Goal: Task Accomplishment & Management: Manage account settings

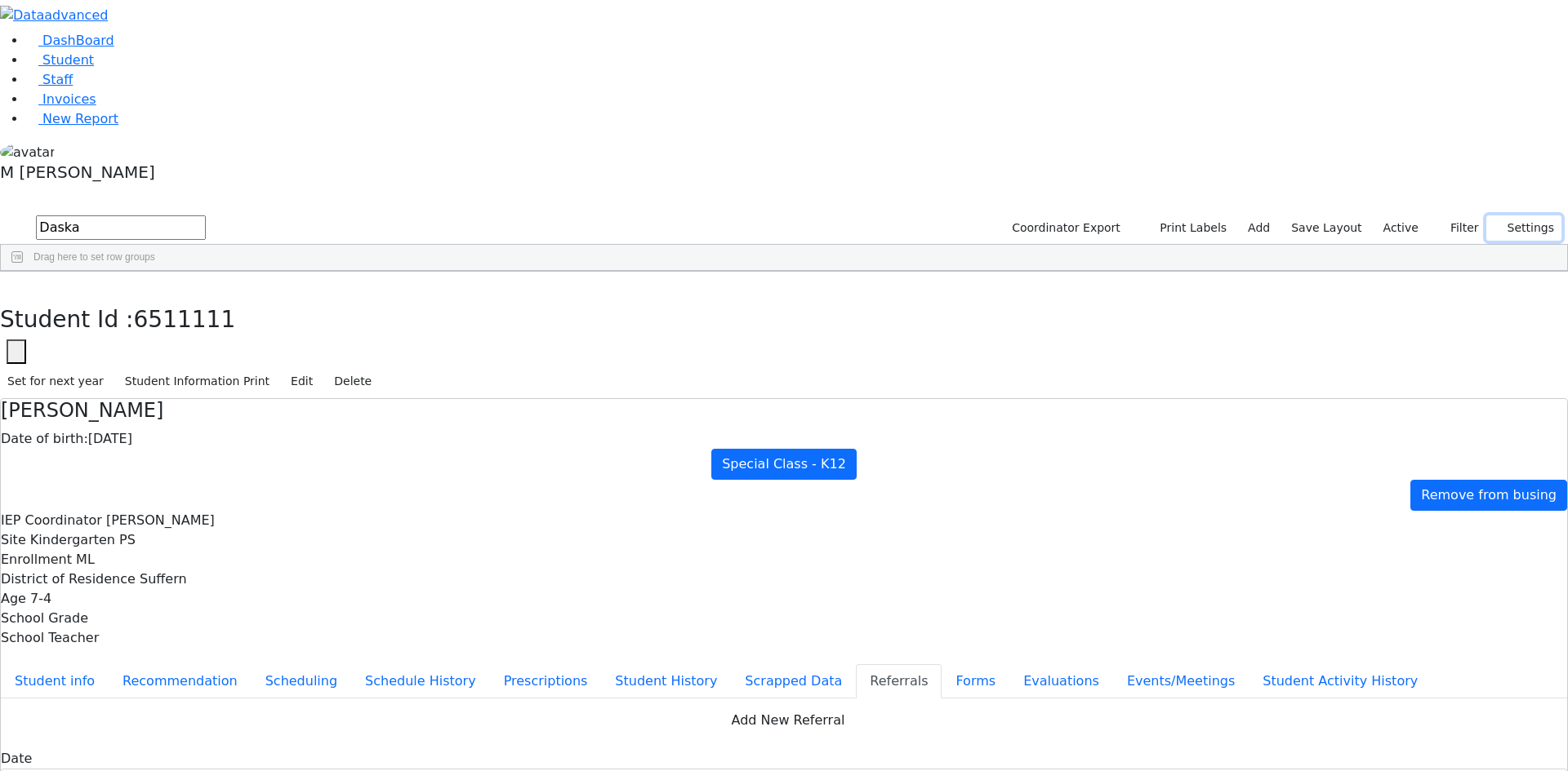
click at [1486, 216] on button "Settings" at bounding box center [1524, 229] width 75 height 25
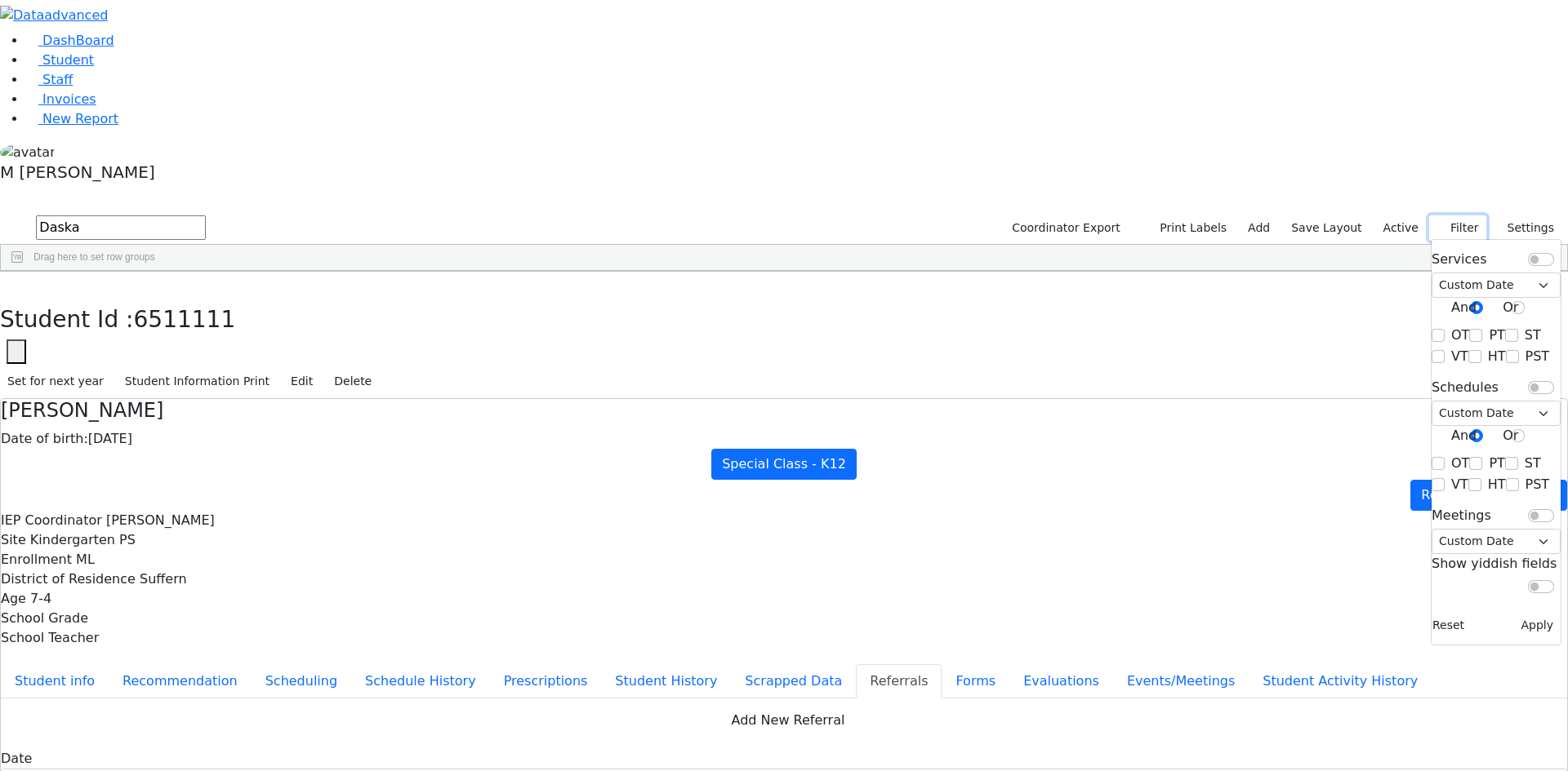
click at [1464, 216] on button "Filter" at bounding box center [1457, 229] width 57 height 25
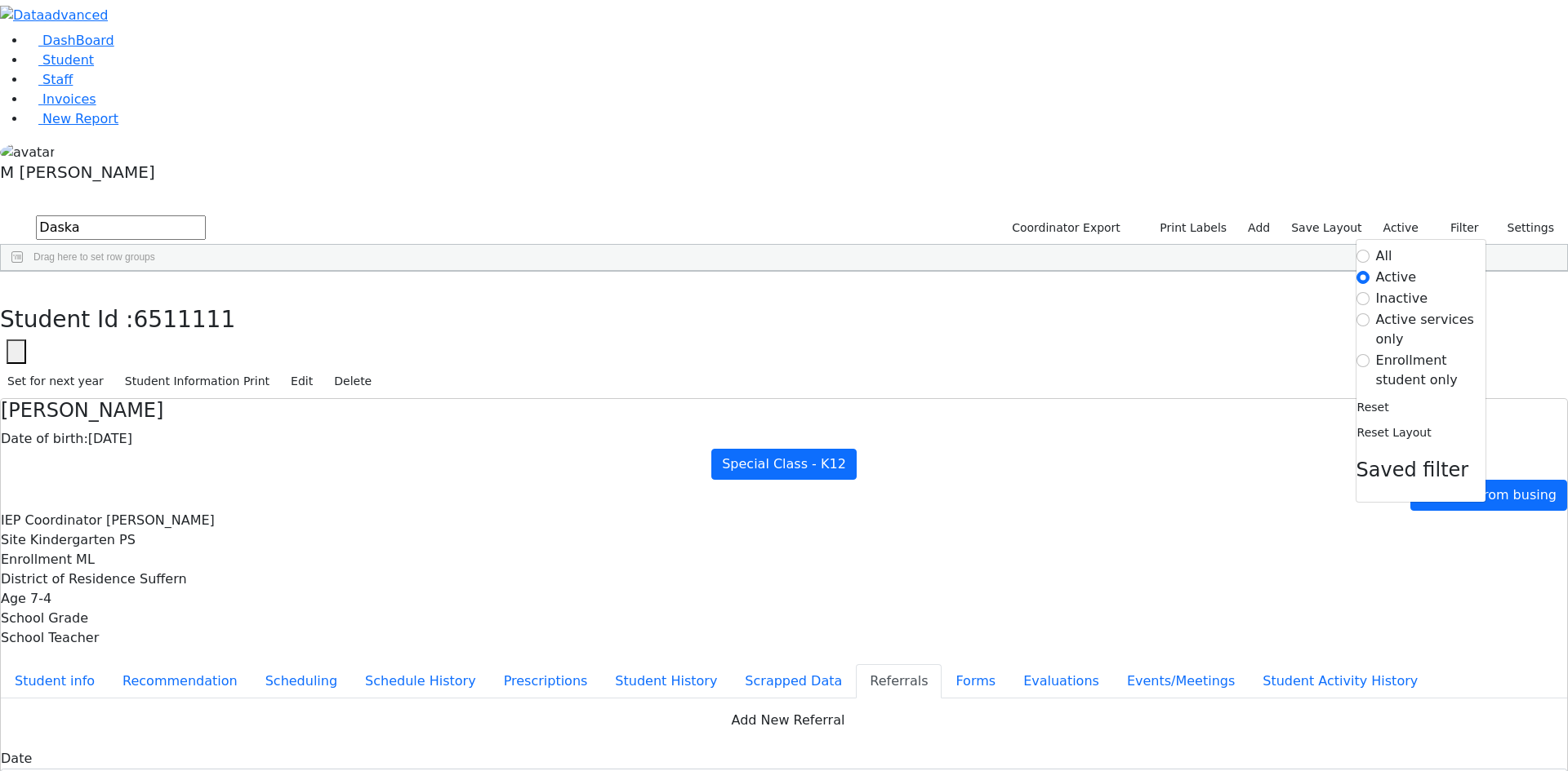
click at [1426, 351] on label "Enrollment student only" at bounding box center [1430, 370] width 110 height 39
click at [1369, 355] on input "Enrollment student only" at bounding box center [1363, 361] width 13 height 13
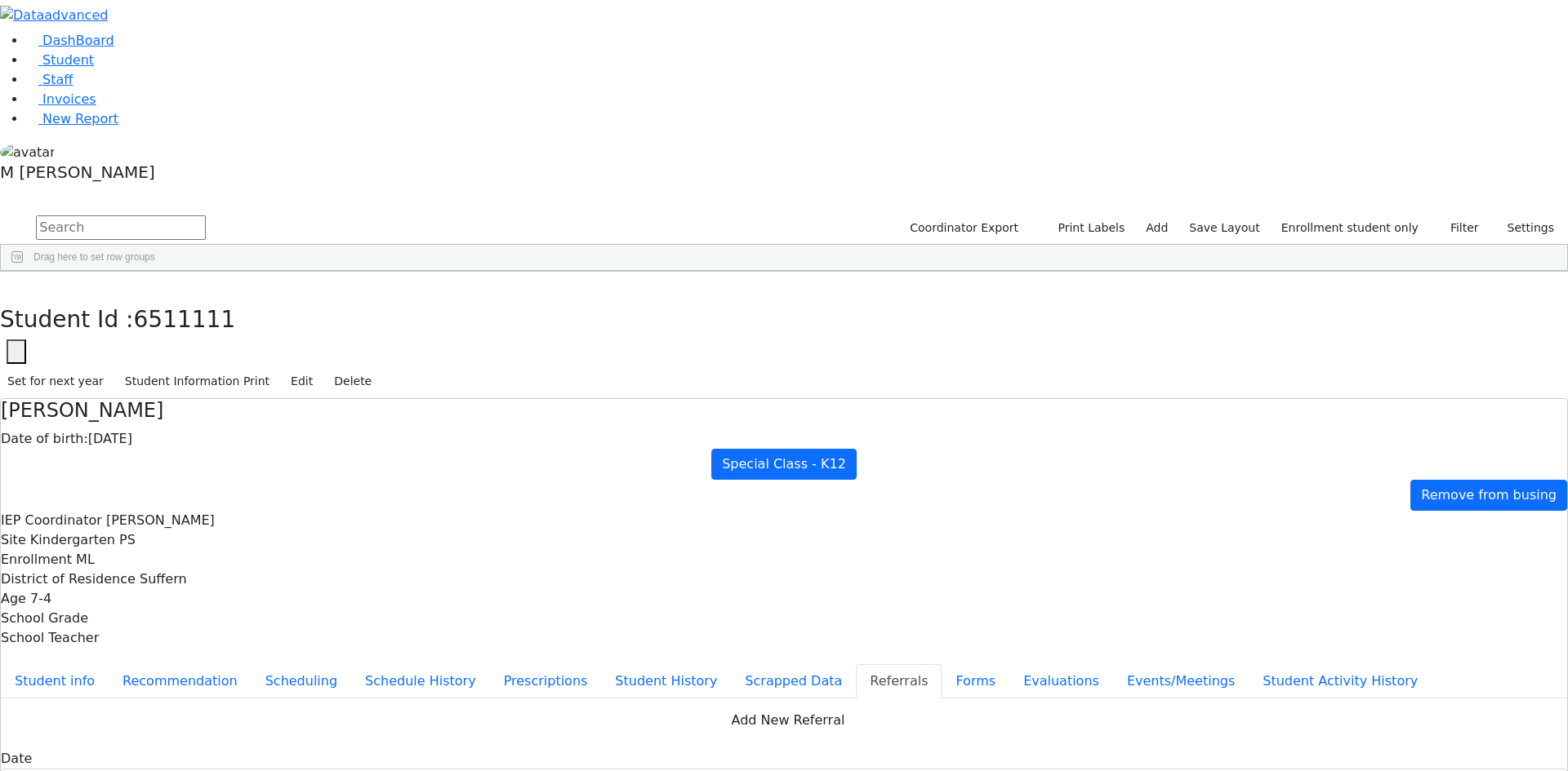
scroll to position [99, 0]
click at [321, 725] on div "09/28/2020" at bounding box center [281, 736] width 78 height 23
click at [1009, 665] on button "Evaluations" at bounding box center [1061, 682] width 103 height 34
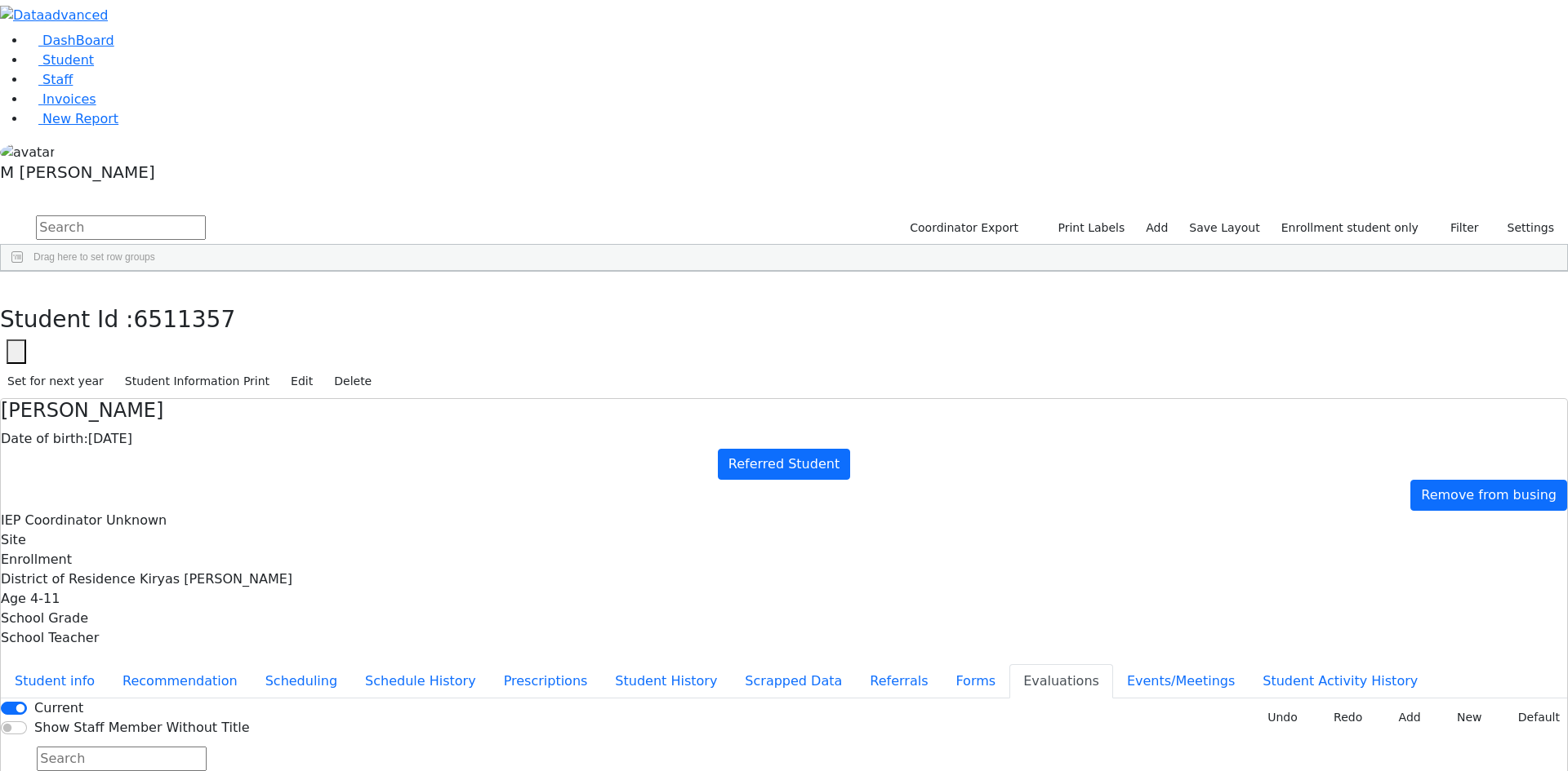
type input "2025-08-11"
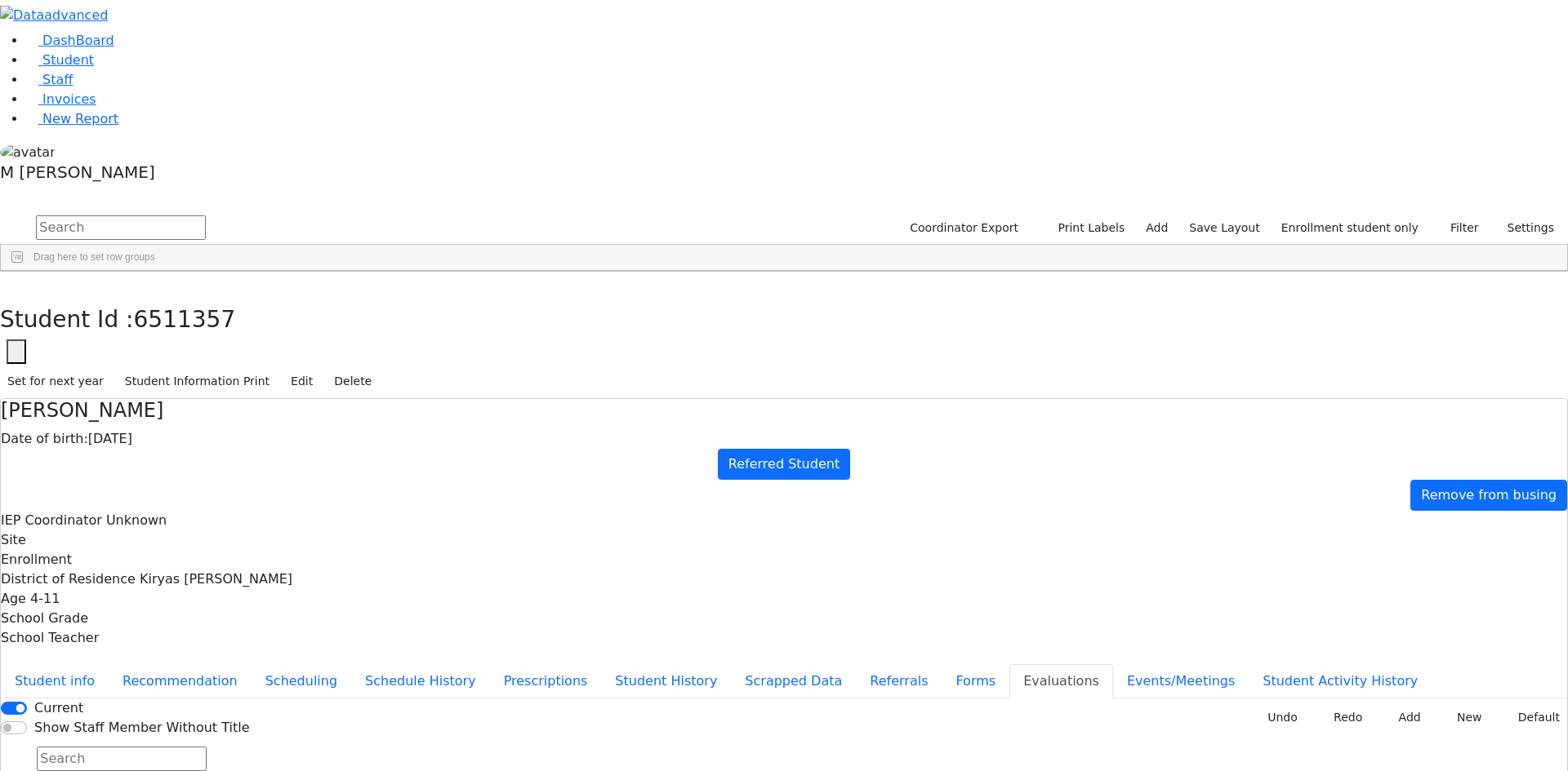
type input "2025-08-11"
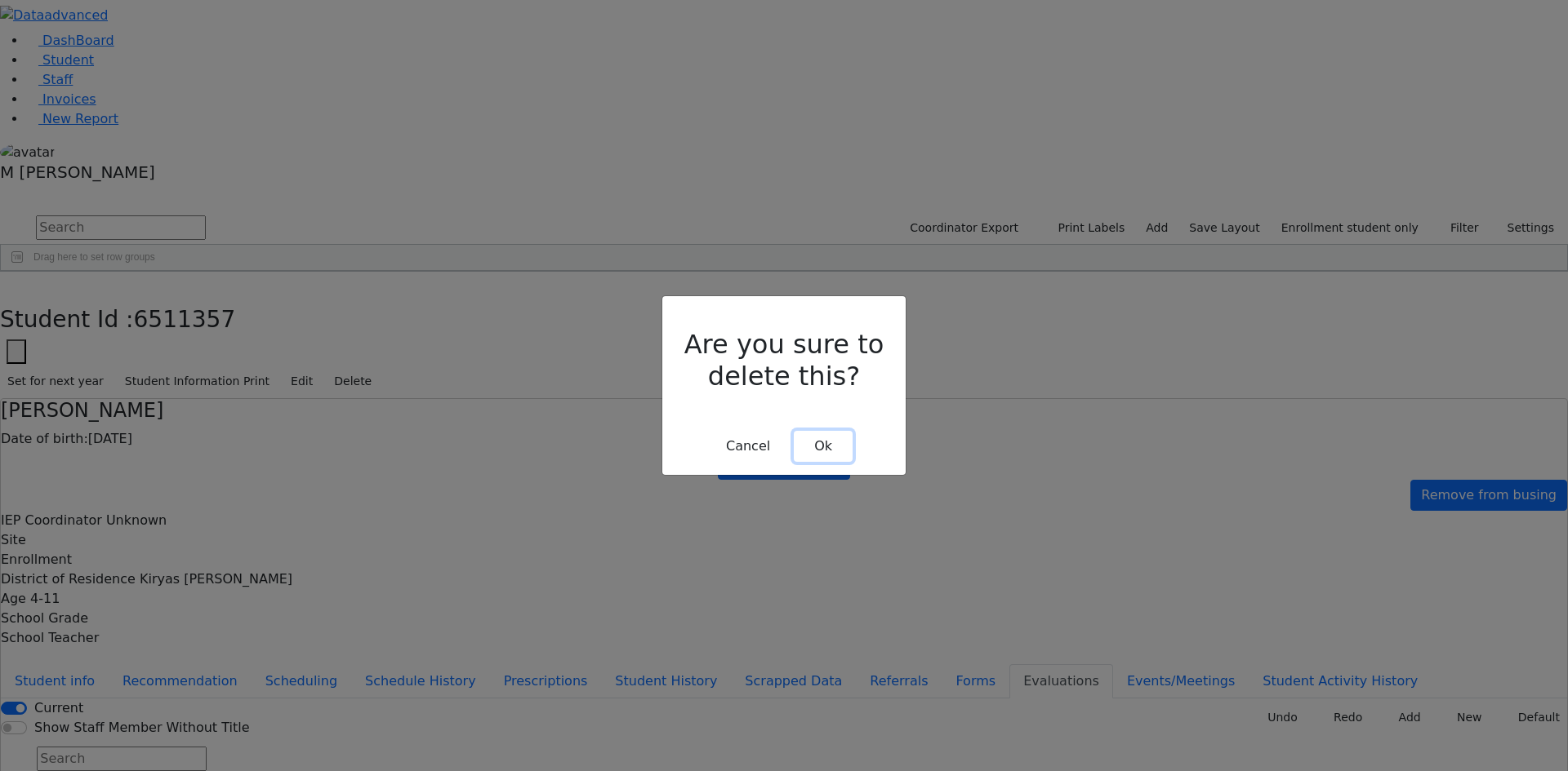
click at [804, 431] on button "Ok" at bounding box center [823, 446] width 59 height 31
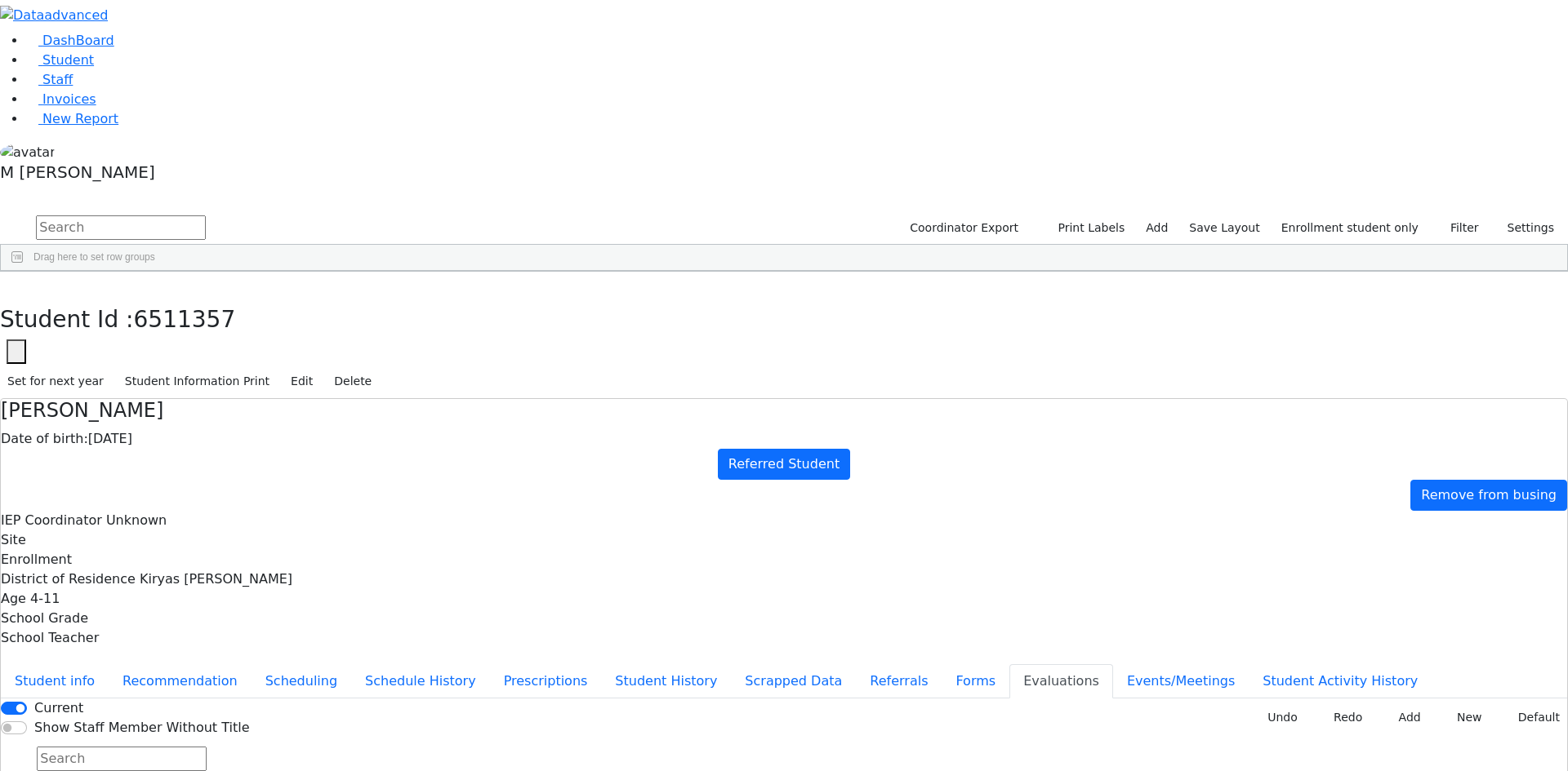
type input "2025-08-11"
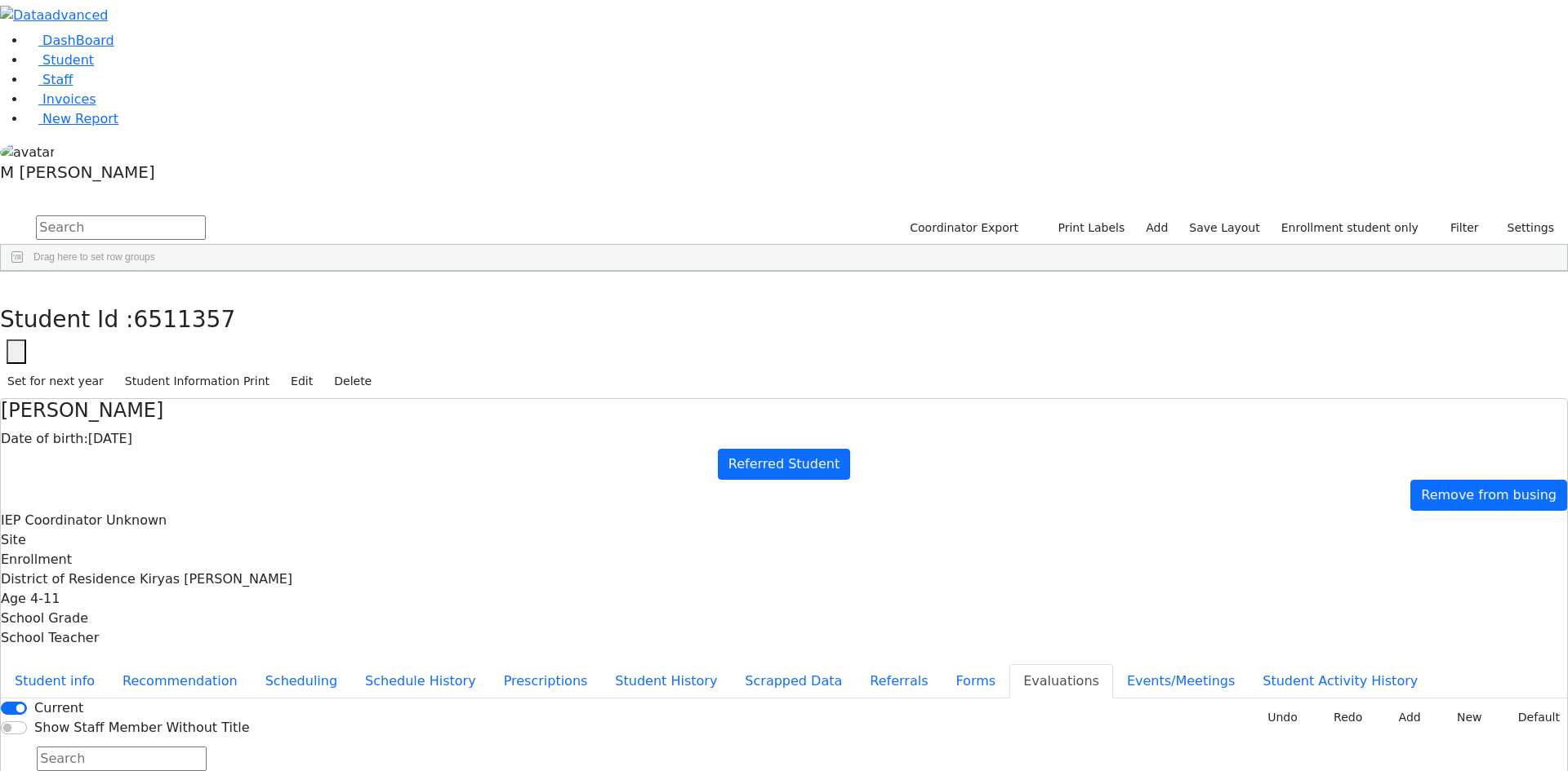
drag, startPoint x: 373, startPoint y: 184, endPoint x: 368, endPoint y: 192, distance: 9.4
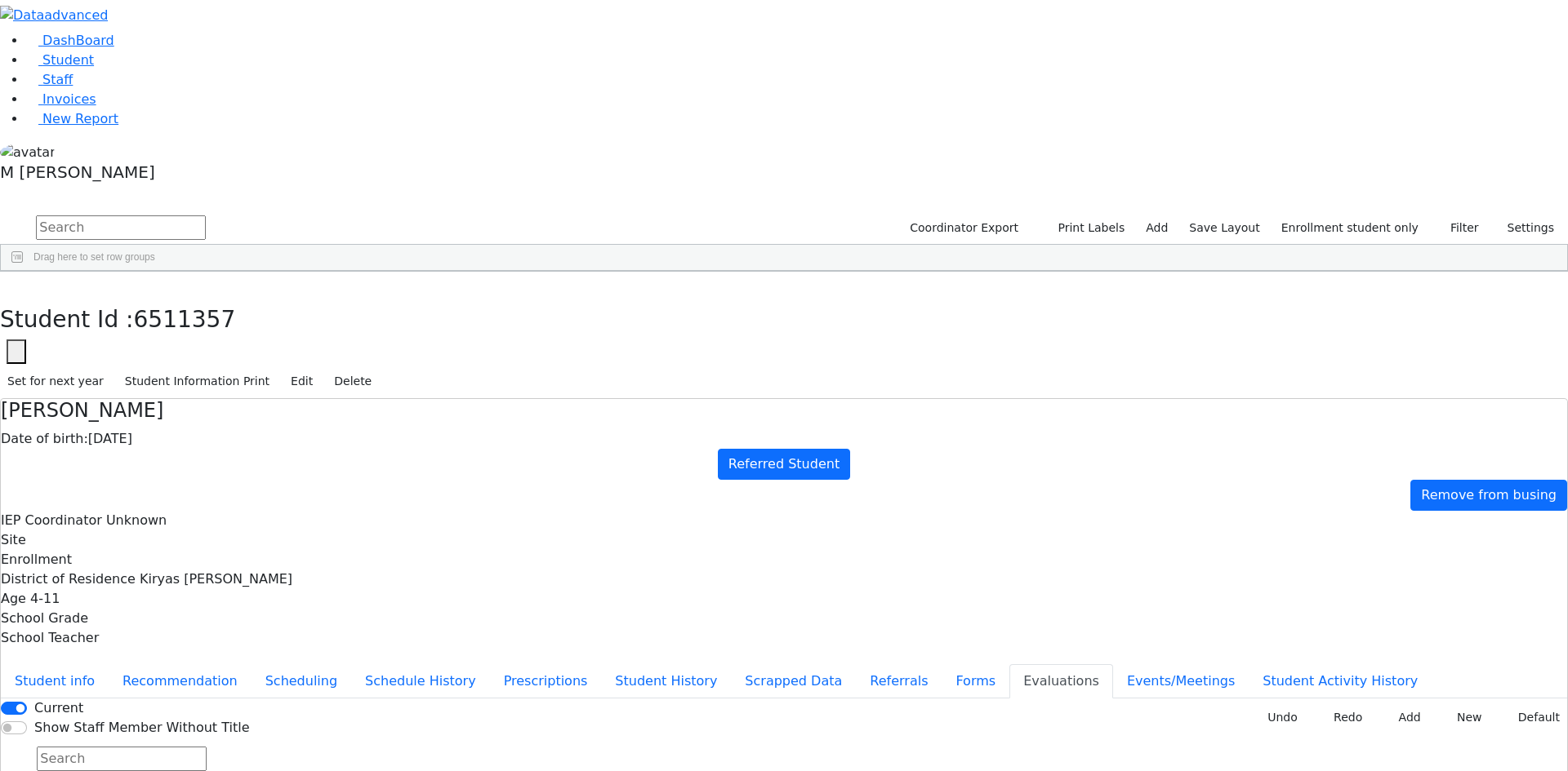
click at [373, 661] on div "Student info Recommendation Scheduling Schedule History Prescriptions Student H…" at bounding box center [784, 732] width 1566 height 142
click at [109, 665] on button "Student info" at bounding box center [54, 682] width 108 height 34
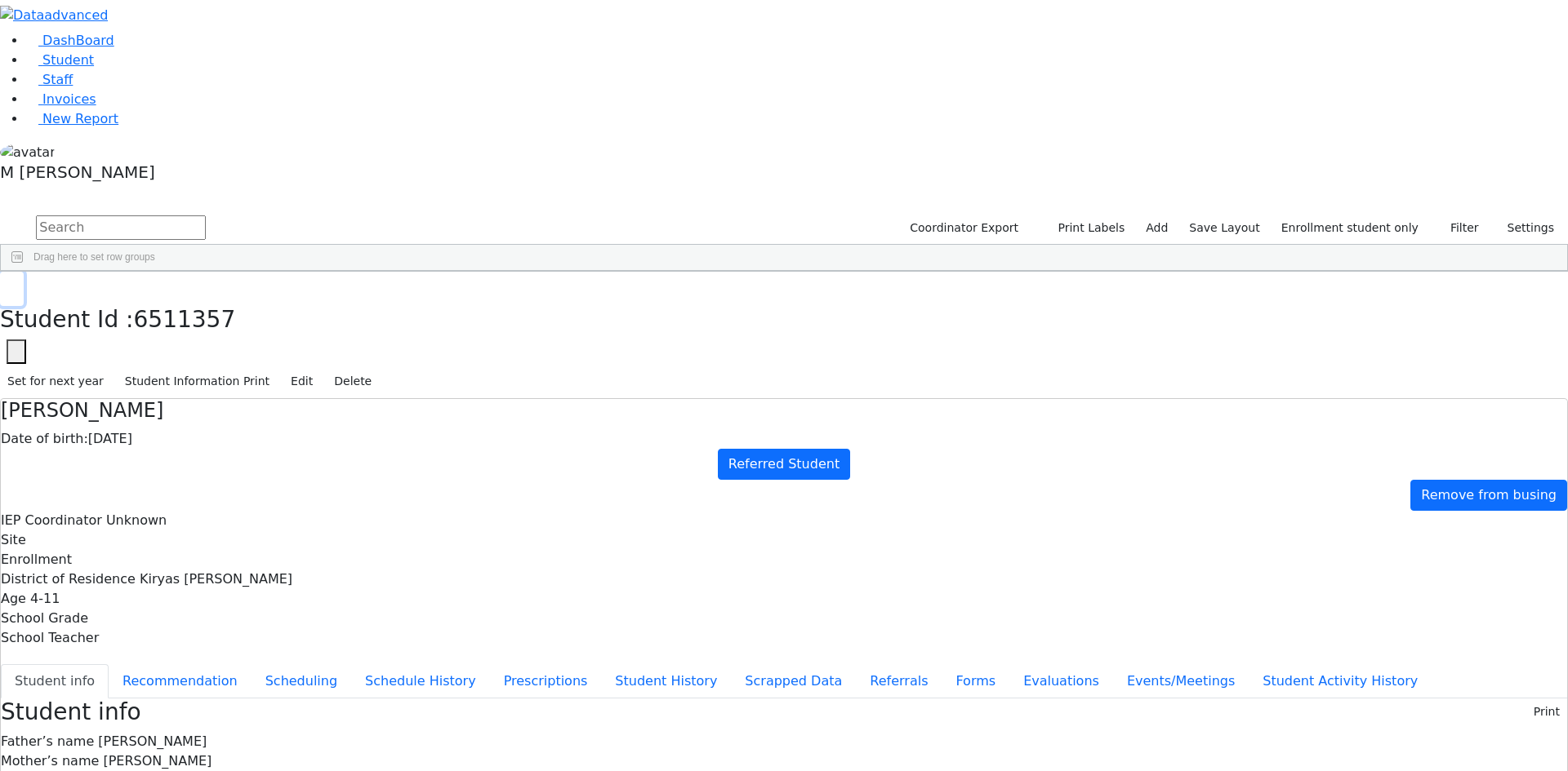
click at [16, 284] on icon "button" at bounding box center [12, 288] width 9 height 10
click at [79, 68] on link "Student" at bounding box center [60, 60] width 68 height 15
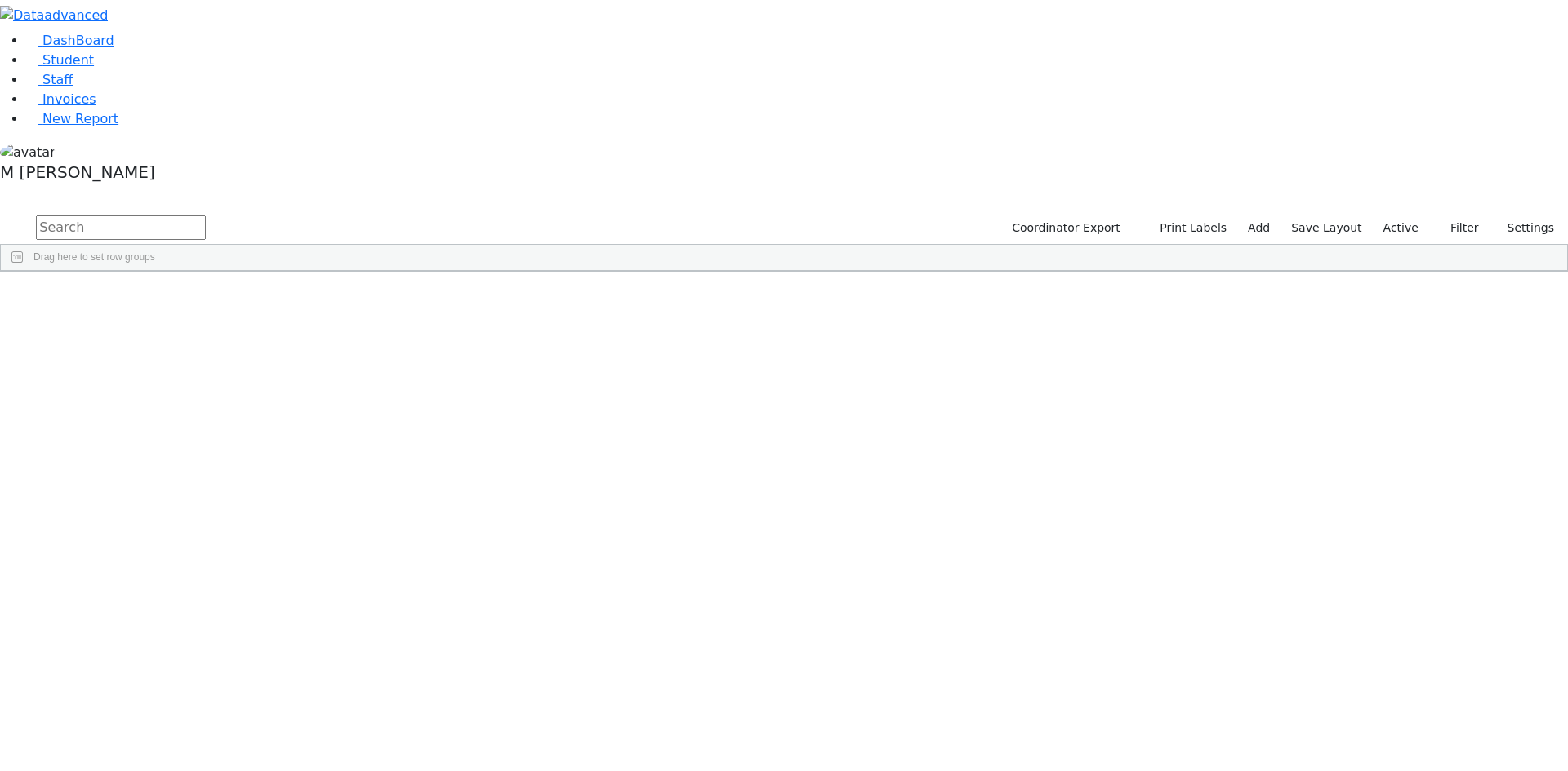
click at [1423, 216] on label "Active" at bounding box center [1400, 229] width 50 height 25
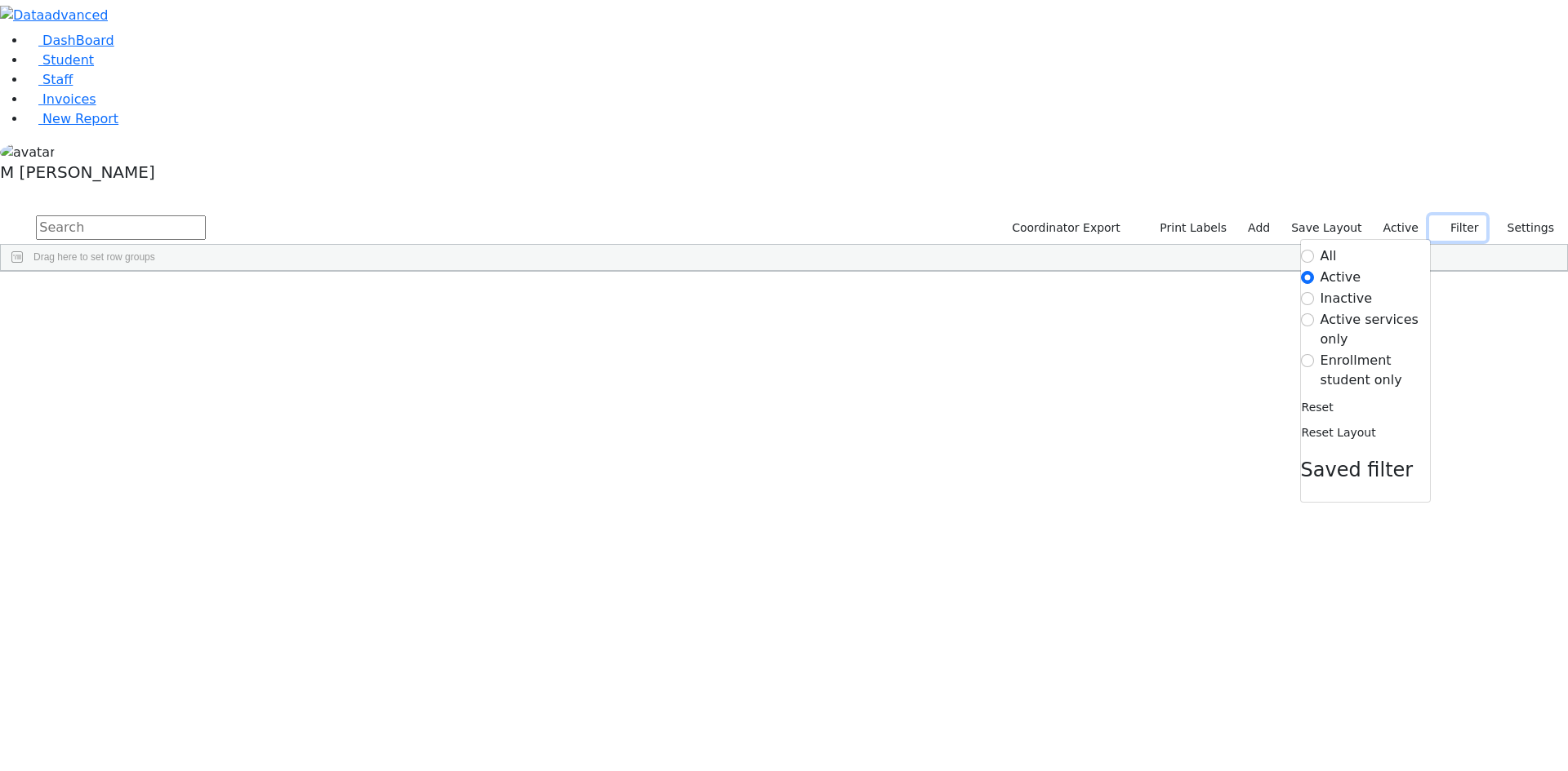
click at [1436, 223] on use "button" at bounding box center [1436, 223] width 0 height 0
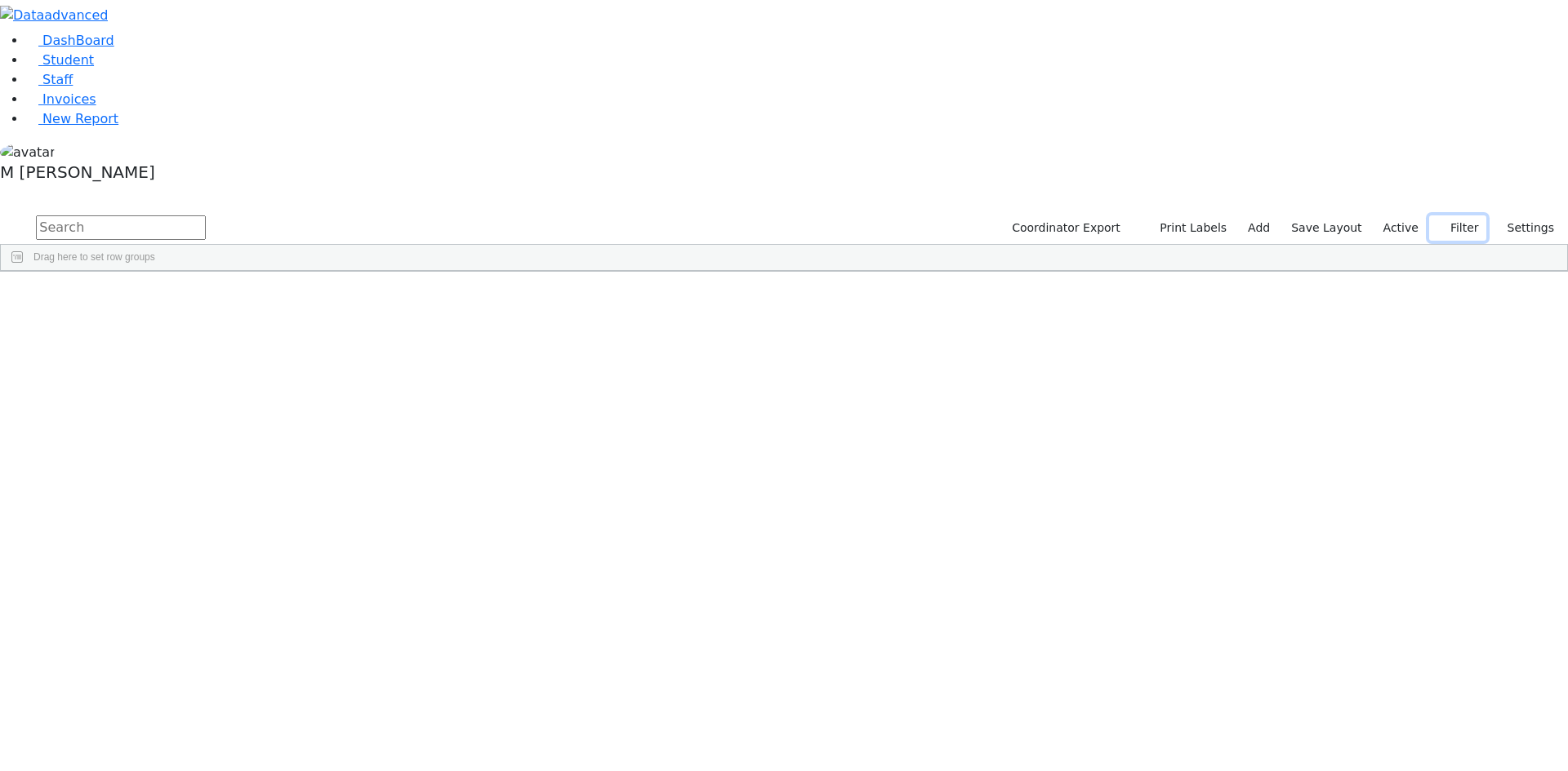
click at [1475, 216] on button "Filter" at bounding box center [1457, 229] width 57 height 25
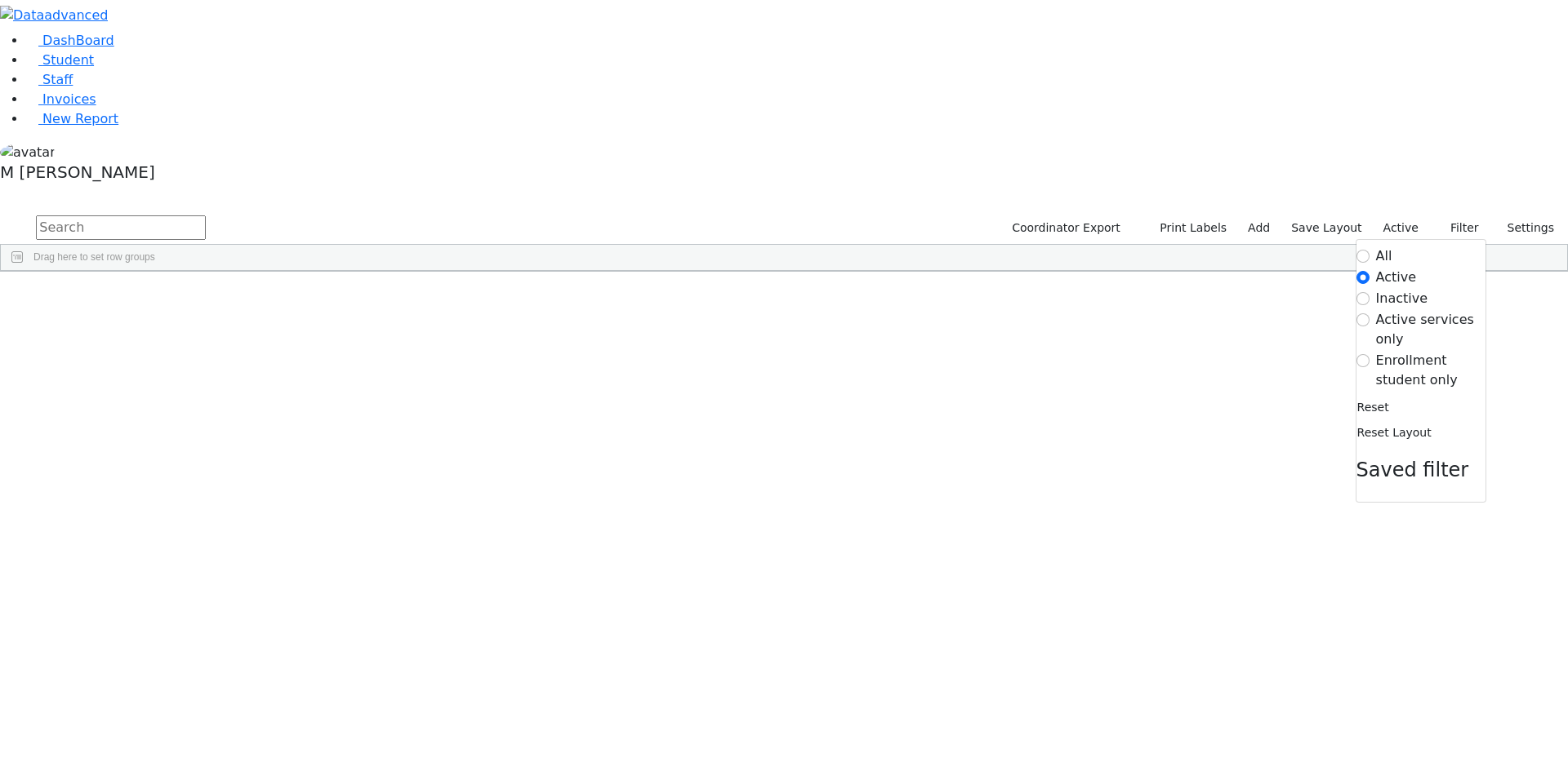
drag, startPoint x: 1402, startPoint y: 172, endPoint x: 1386, endPoint y: 184, distance: 20.0
click at [1400, 351] on label "Enrollment student only" at bounding box center [1430, 370] width 110 height 39
click at [1369, 355] on input "Enrollment student only" at bounding box center [1363, 361] width 13 height 13
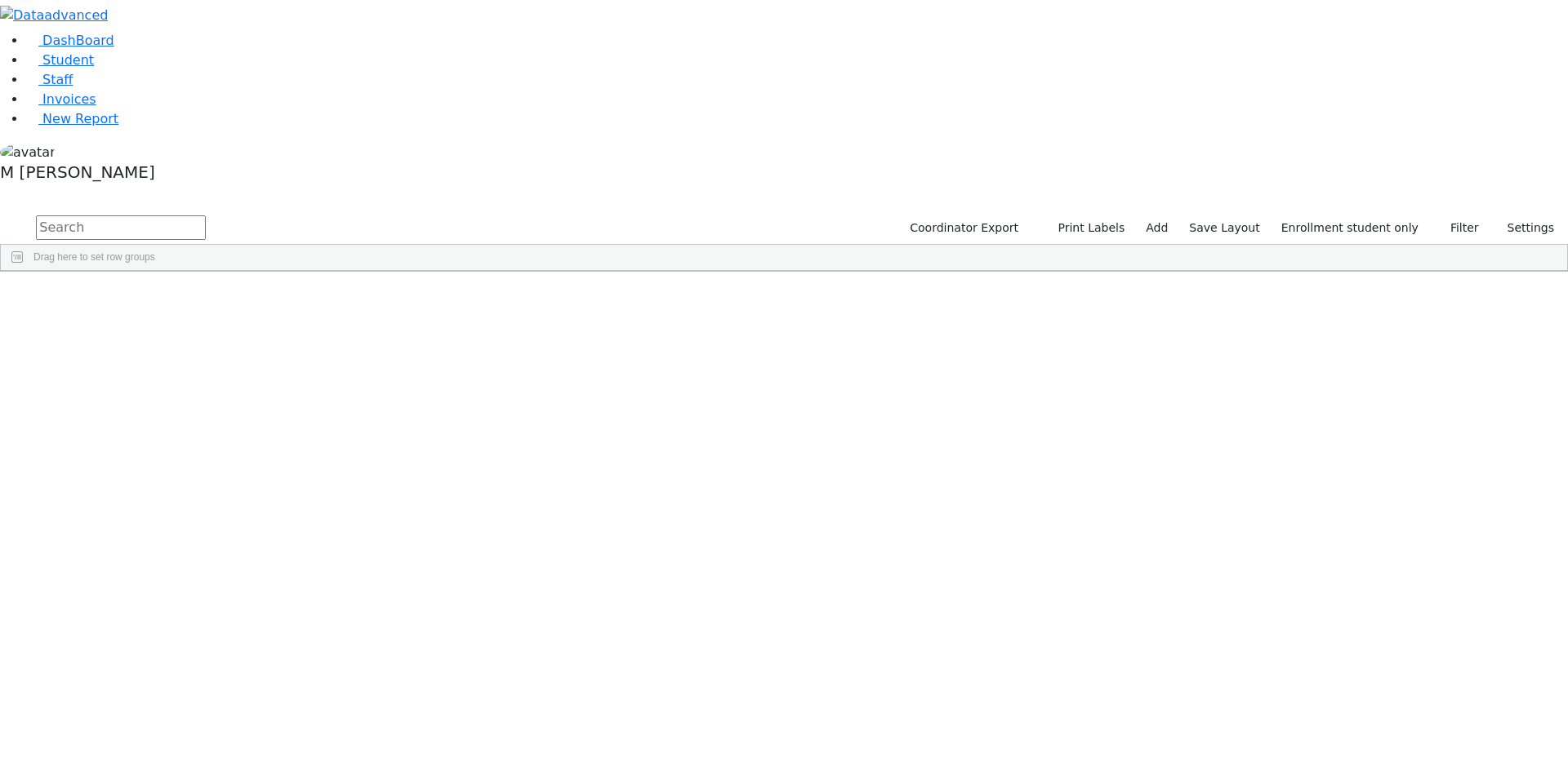
scroll to position [99, 0]
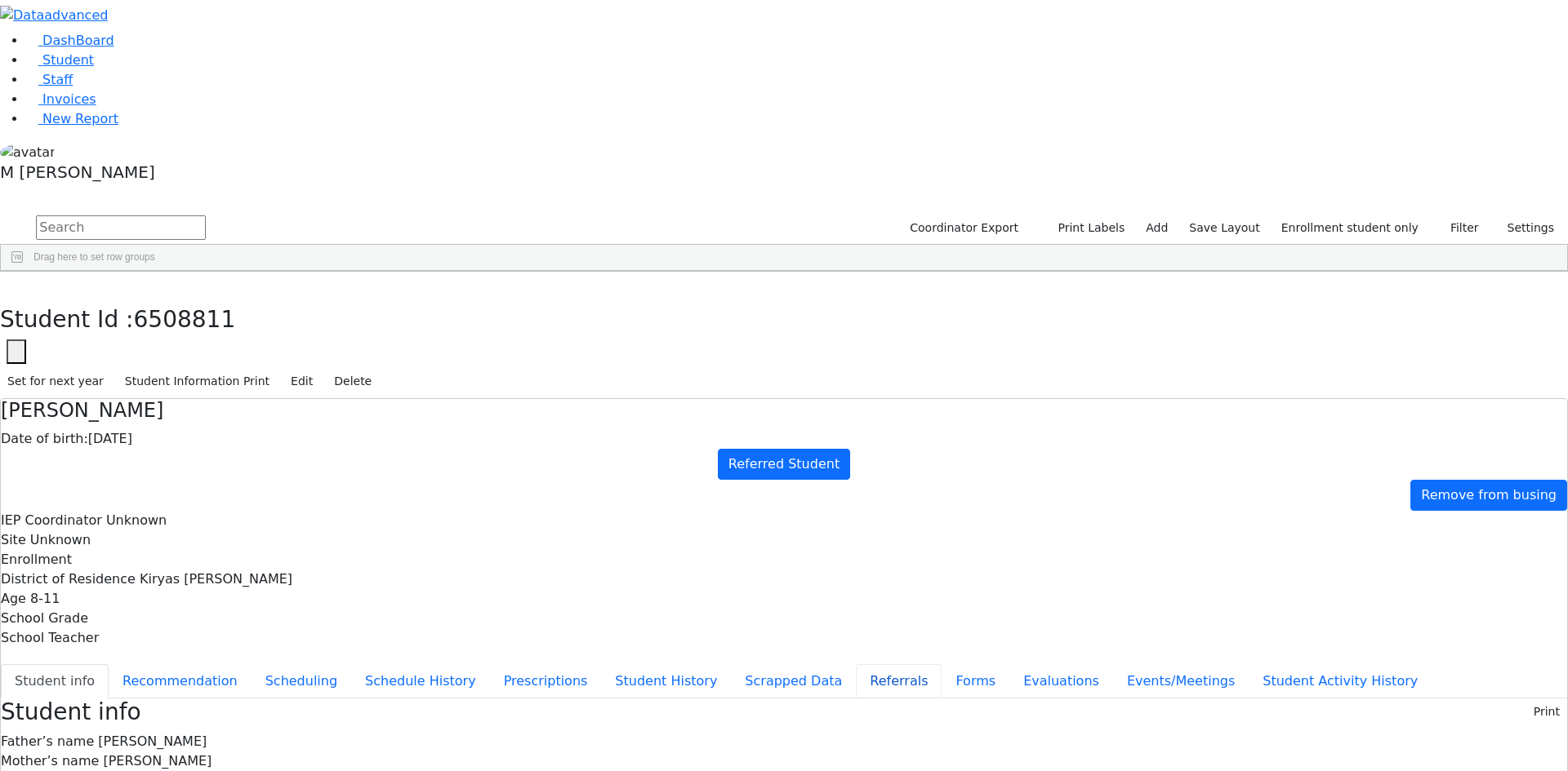
click at [856, 665] on button "Referrals" at bounding box center [898, 682] width 85 height 34
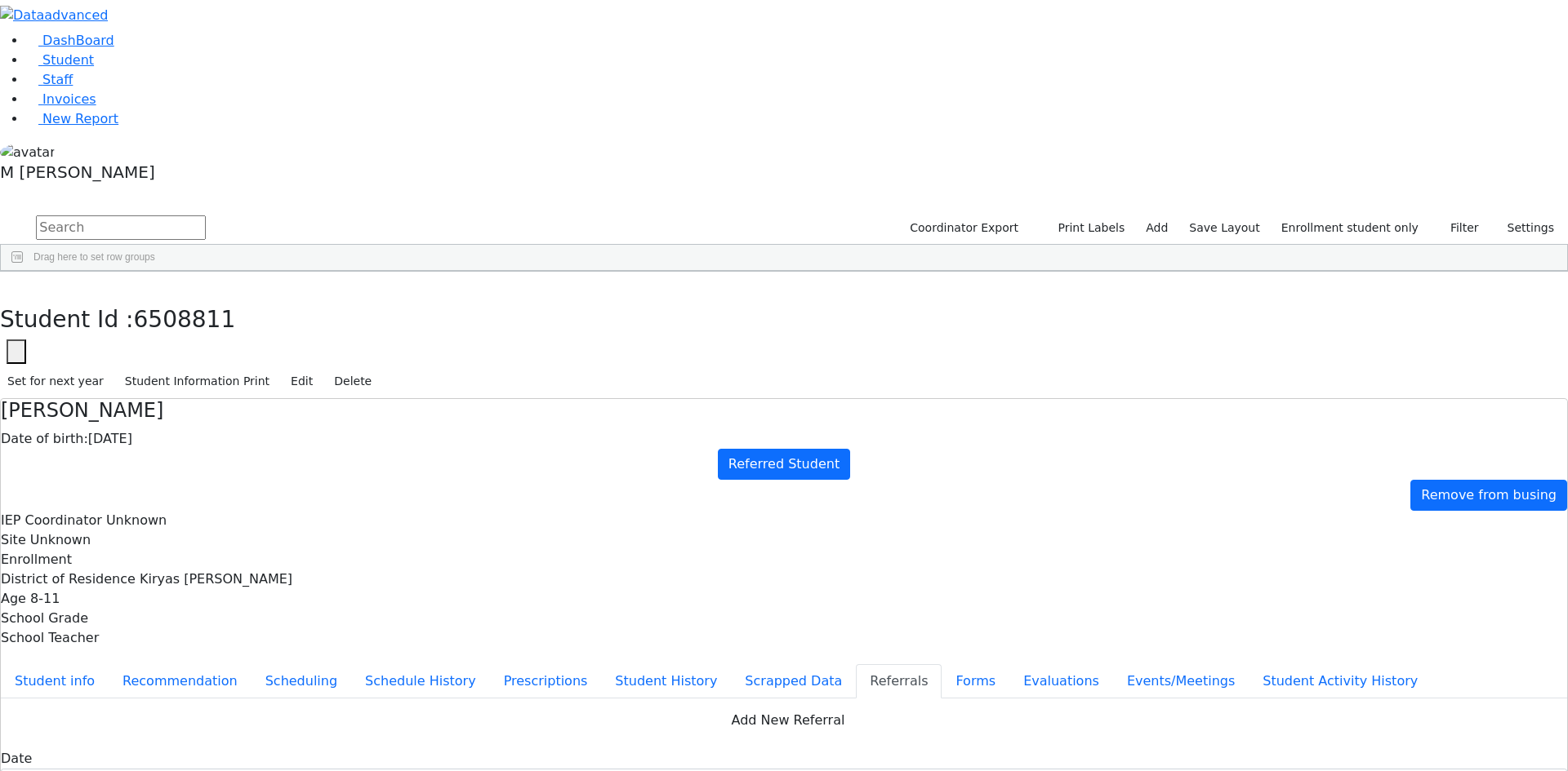
click at [1302, 486] on button "Apply" at bounding box center [1292, 497] width 42 height 23
type input "08/18/2025"
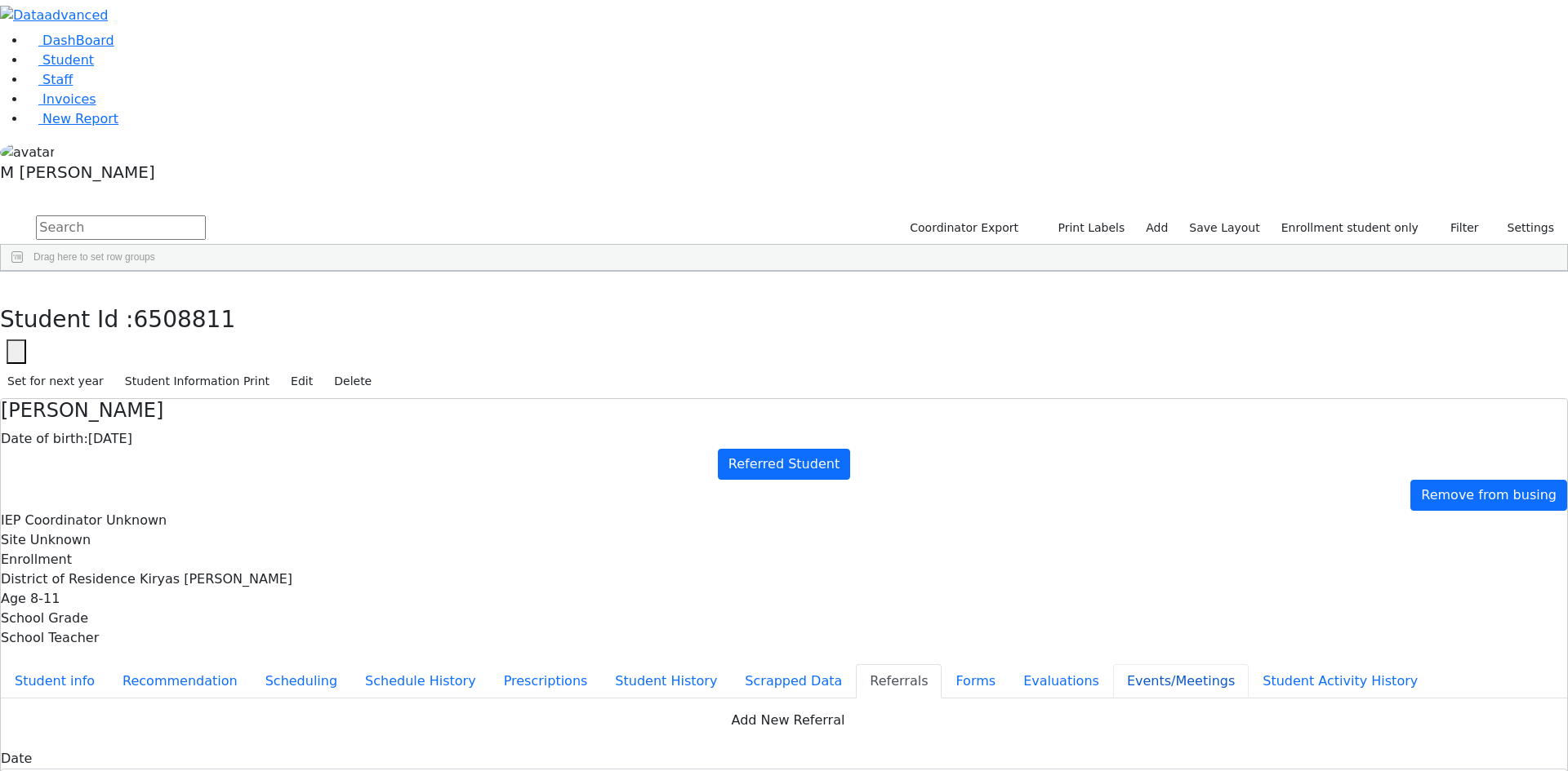
click at [1113, 665] on button "Events/Meetings" at bounding box center [1181, 682] width 135 height 34
click at [1516, 698] on button "New" at bounding box center [1542, 711] width 51 height 25
type input "[DATE]"
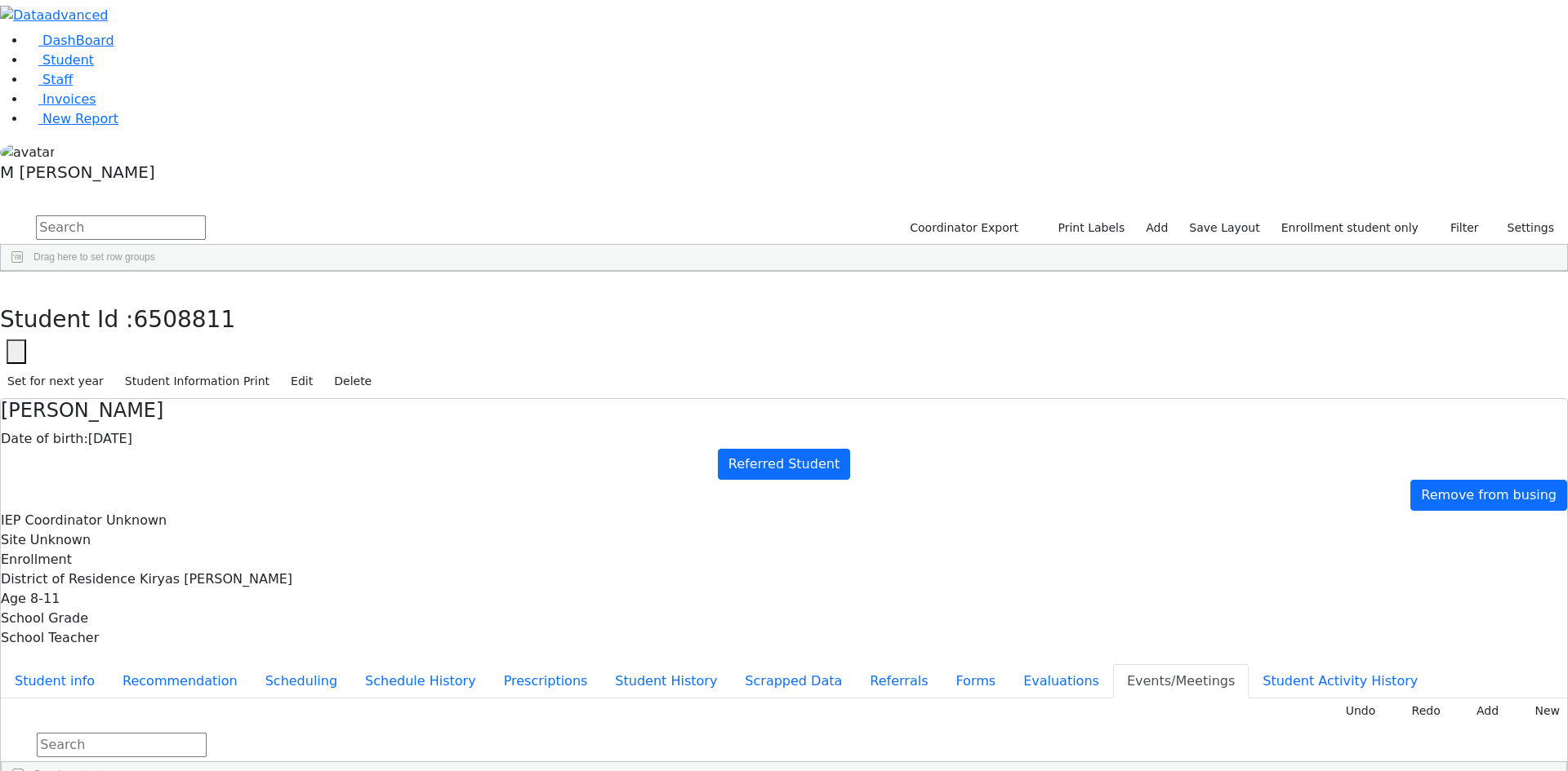
click at [1009, 665] on button "Evaluations" at bounding box center [1061, 682] width 103 height 34
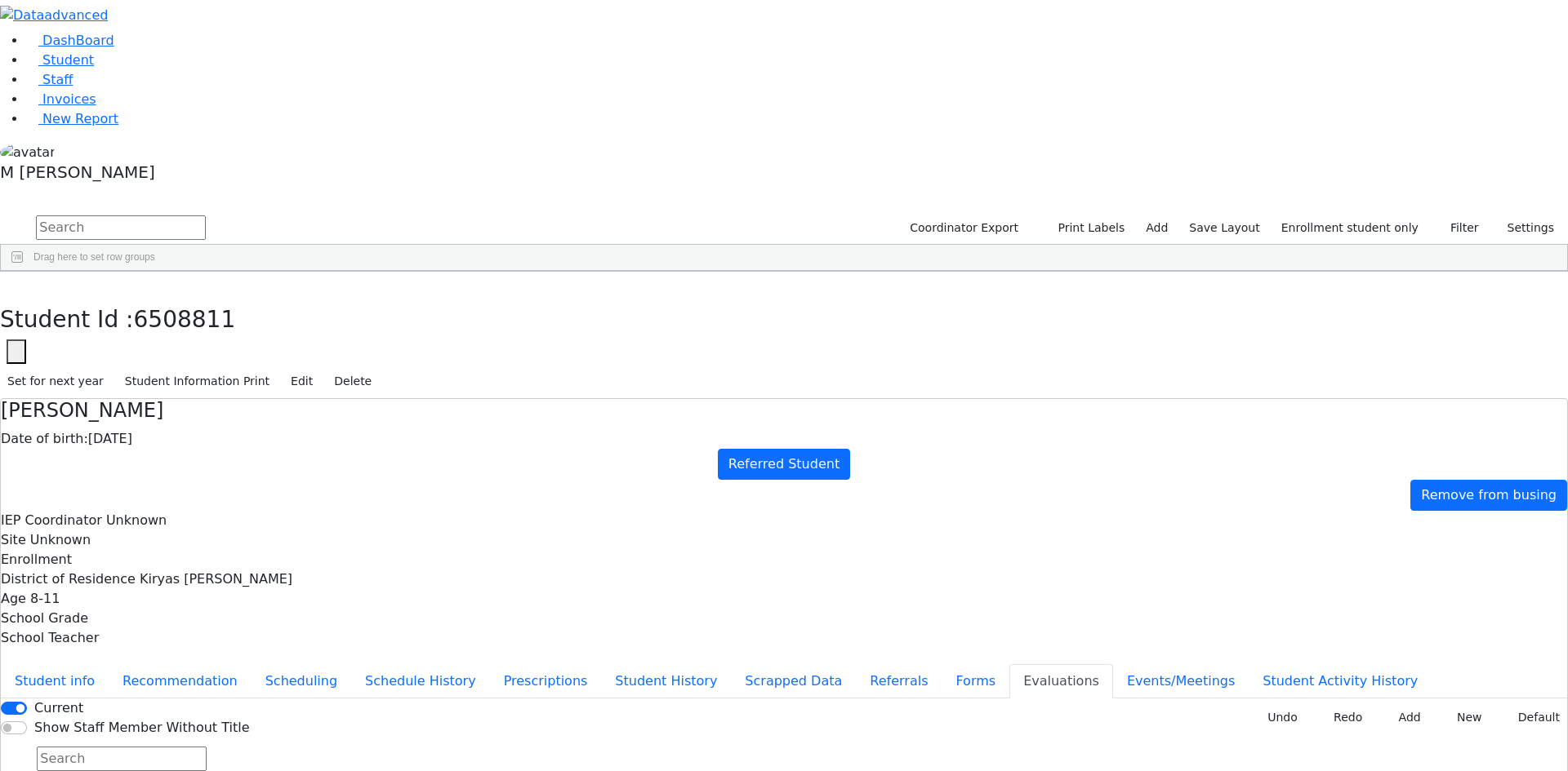
click at [1538, 706] on button "Default" at bounding box center [1534, 718] width 67 height 25
click at [336, 428] on div "Meilech Teitelbaum Date of birth: 09/03/2016 Referred Student Remove from busin…" at bounding box center [784, 600] width 1568 height 405
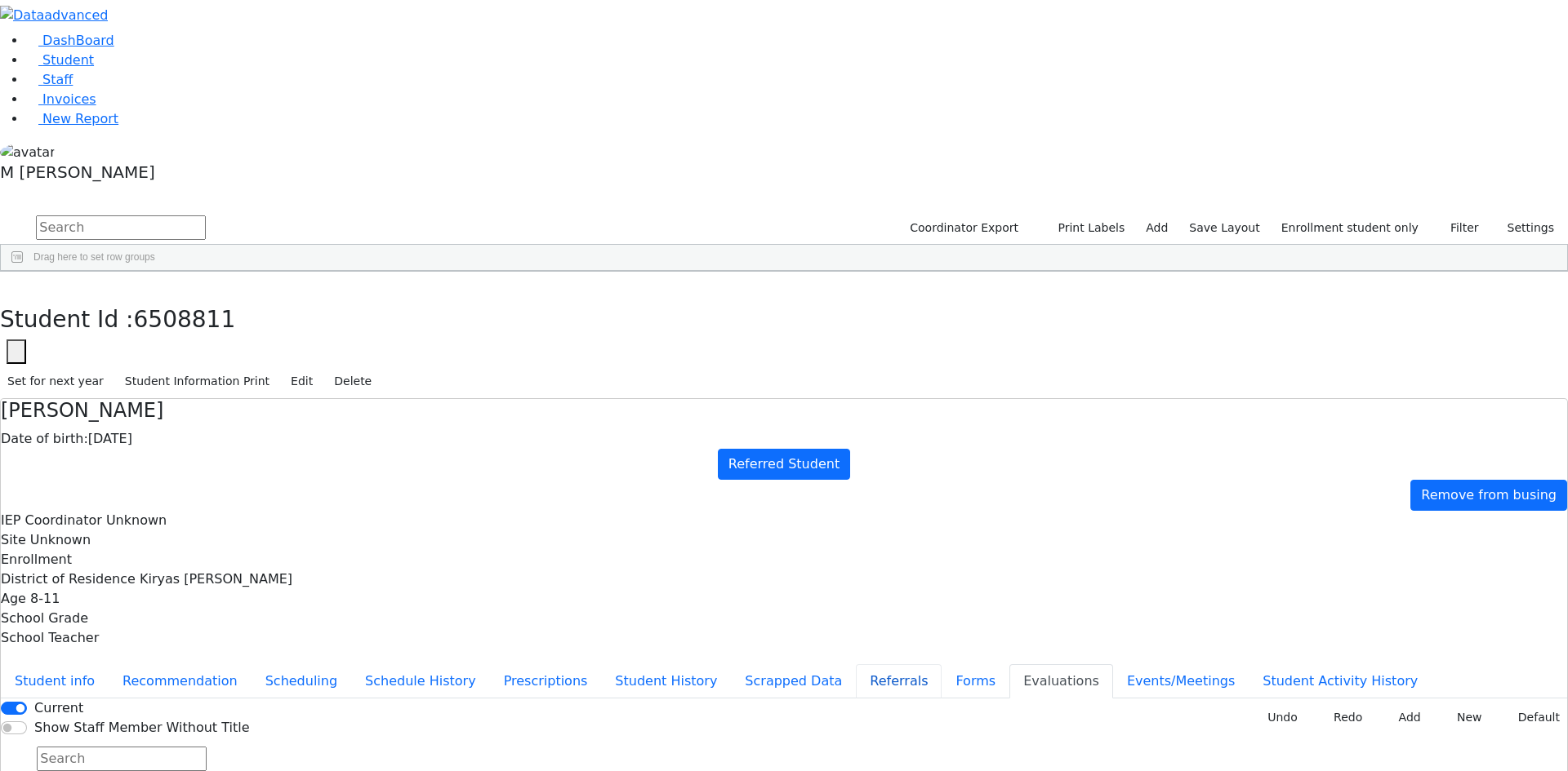
click at [856, 665] on button "Referrals" at bounding box center [898, 682] width 85 height 34
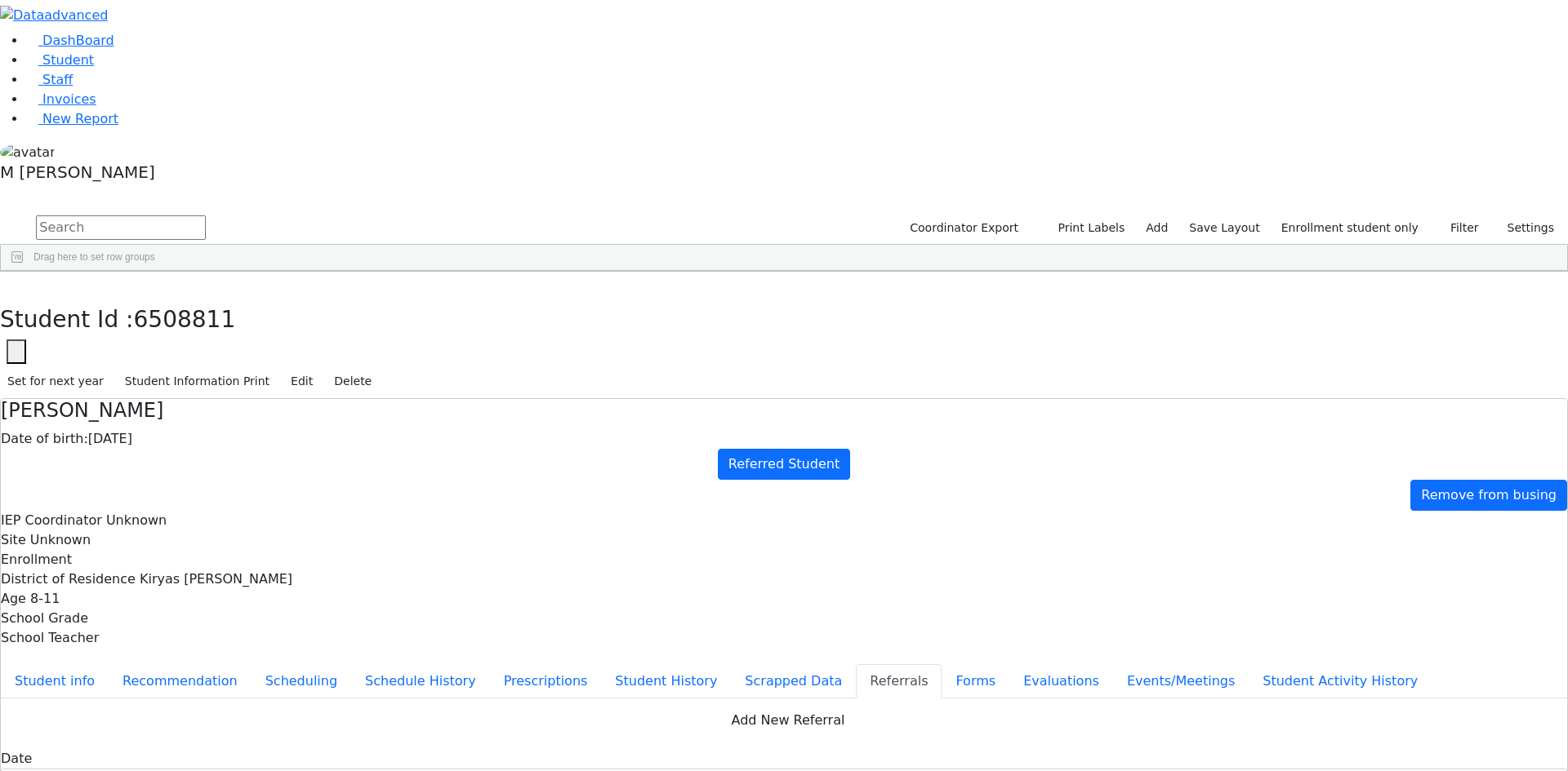
click at [109, 665] on button "Student info" at bounding box center [54, 682] width 108 height 34
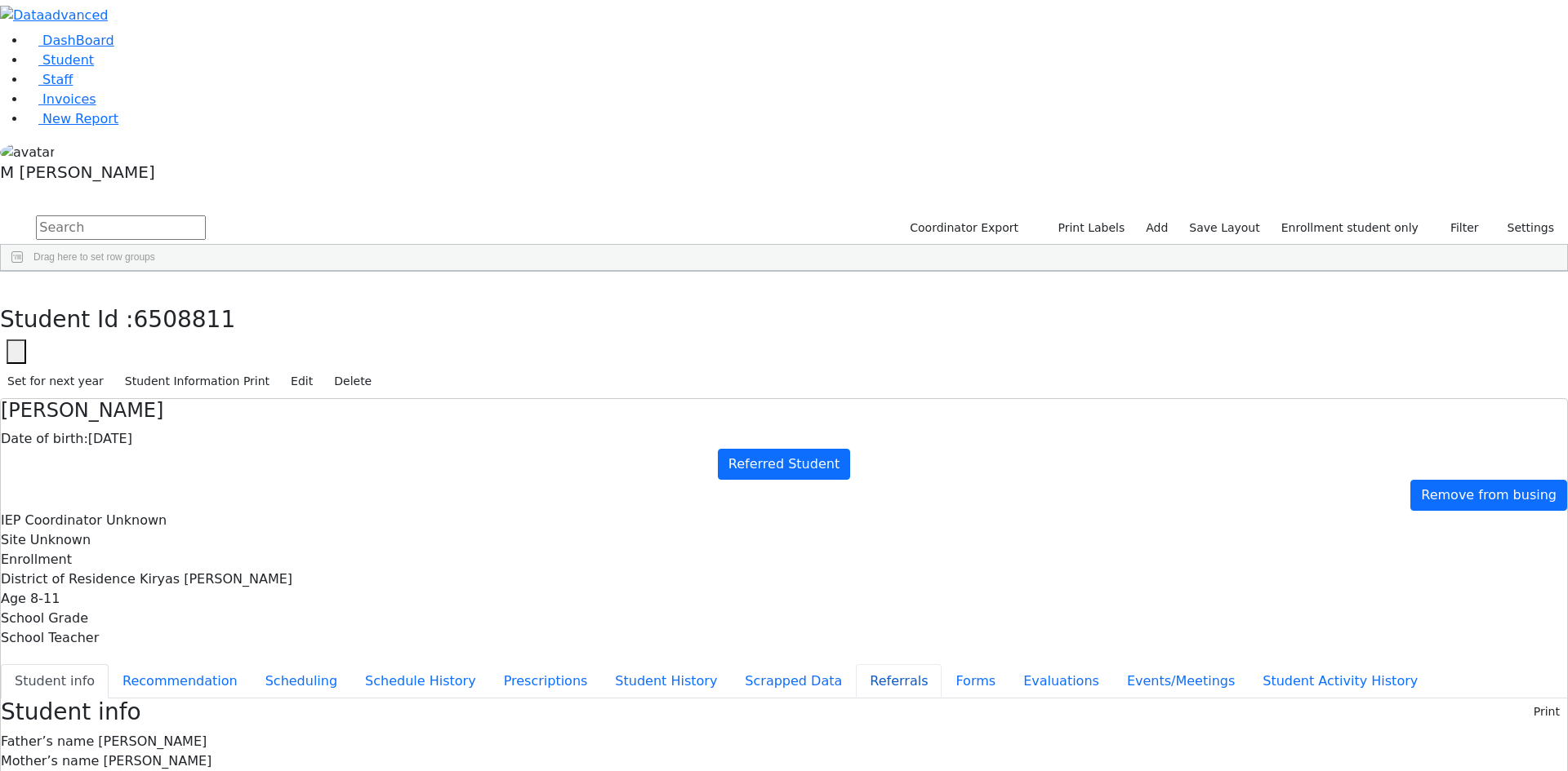
click at [856, 665] on button "Referrals" at bounding box center [898, 682] width 85 height 34
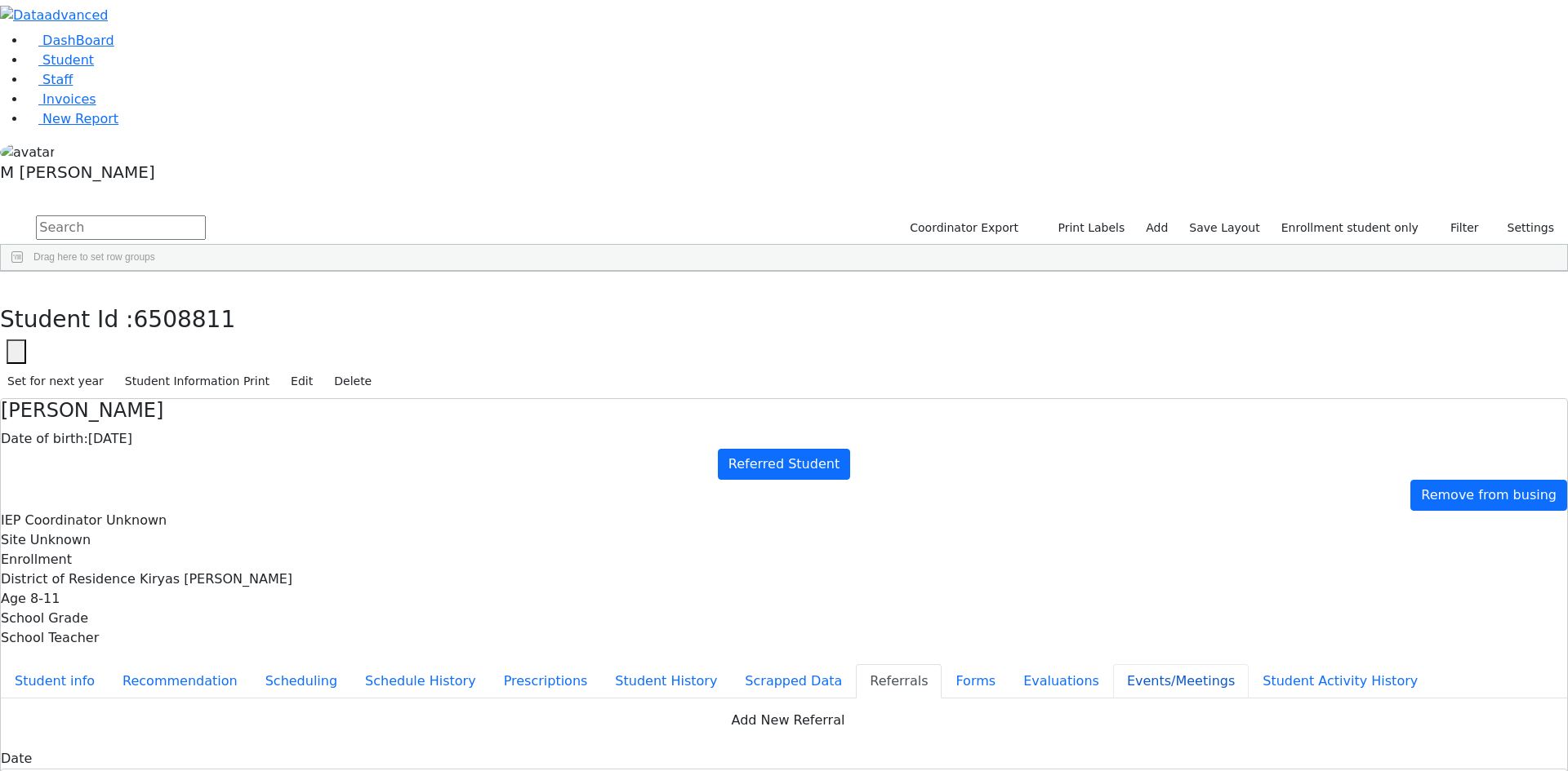
click at [1113, 665] on button "Events/Meetings" at bounding box center [1181, 682] width 135 height 34
click at [1009, 665] on button "Evaluations" at bounding box center [1061, 682] width 103 height 34
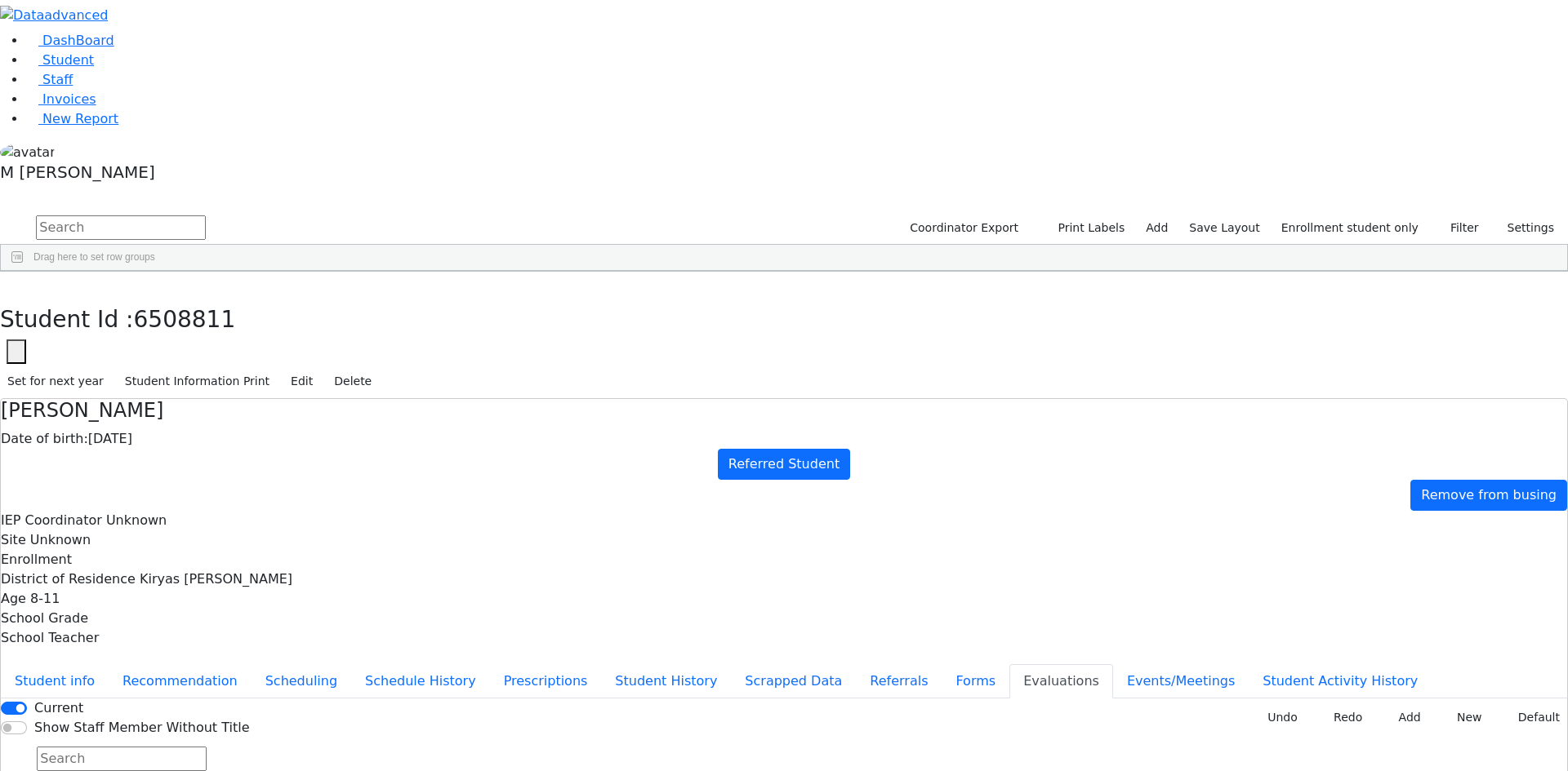
click at [250, 718] on div "Show Staff Member Without Title" at bounding box center [142, 728] width 216 height 20
click at [566, 698] on div "Current Show Staff Member Without Title New Invoice Undo Redo Add New Default" at bounding box center [784, 717] width 1566 height 39
click at [27, 722] on input "Show Staff Member Without Title" at bounding box center [14, 728] width 26 height 13
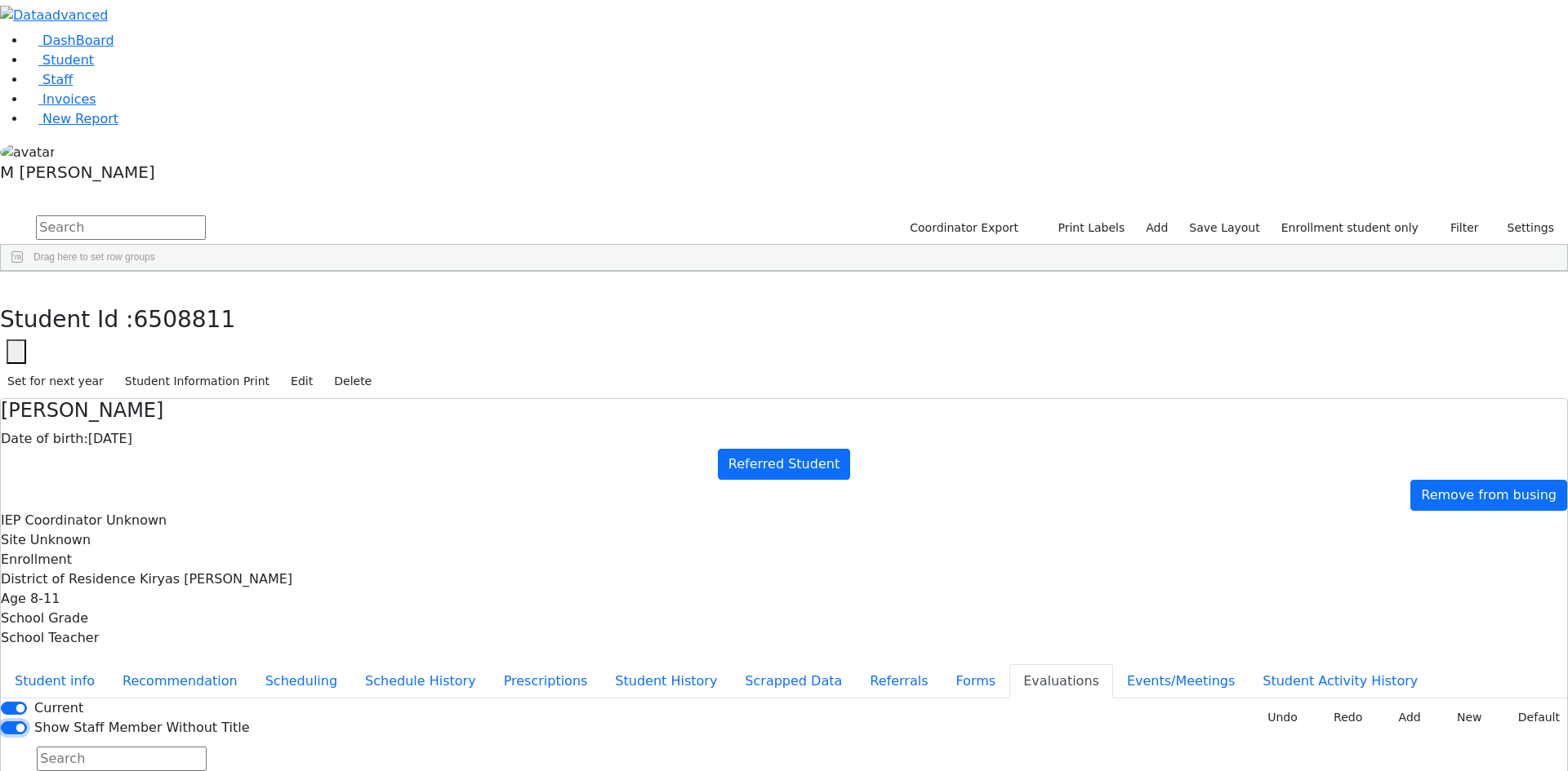
checkbox input "false"
click at [27, 702] on input "Current" at bounding box center [14, 708] width 26 height 13
checkbox input "true"
click at [856, 665] on button "Referrals" at bounding box center [898, 682] width 85 height 34
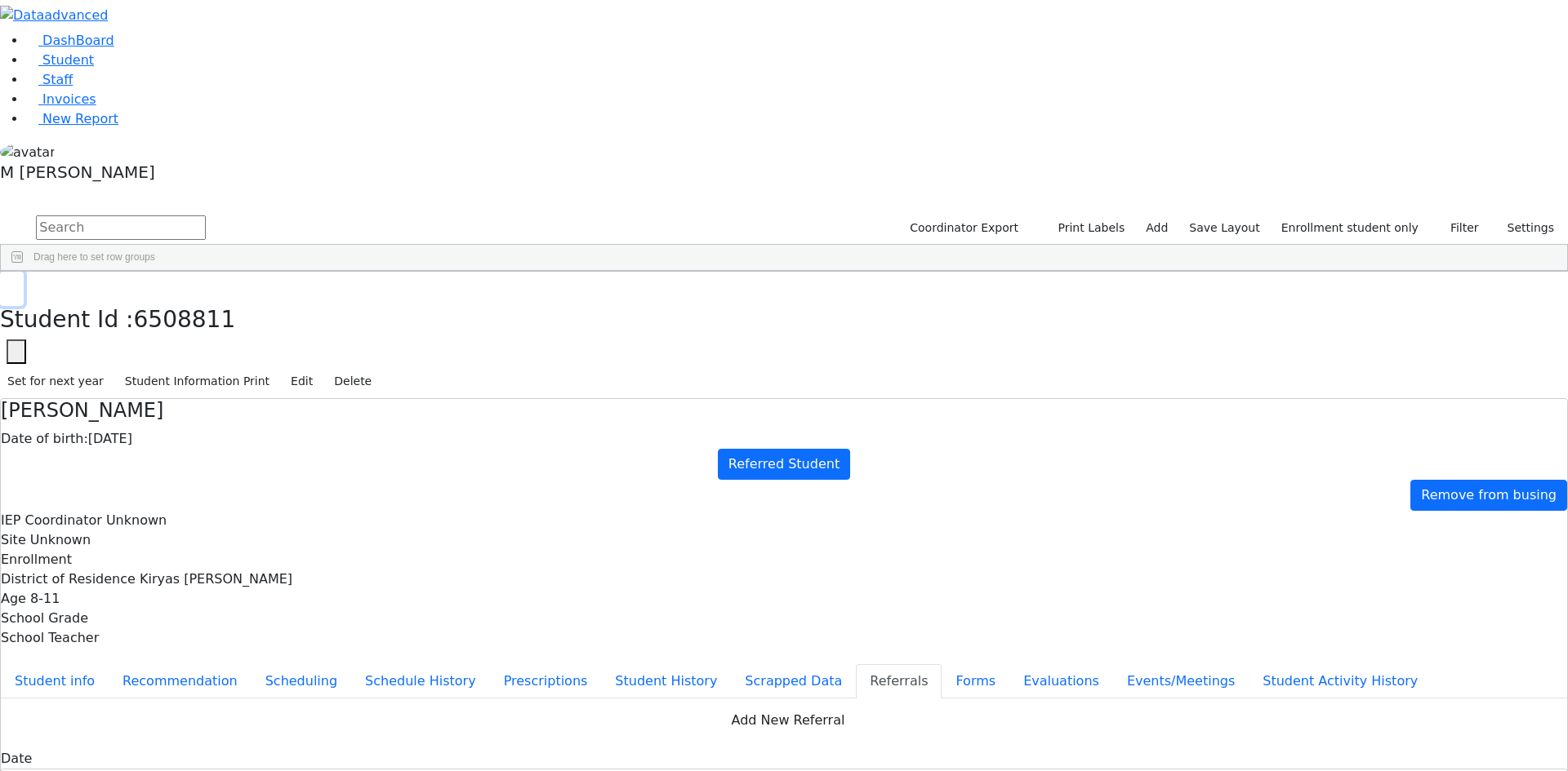
click at [24, 272] on button "button" at bounding box center [12, 289] width 24 height 34
click at [69, 68] on span "Student" at bounding box center [68, 60] width 52 height 15
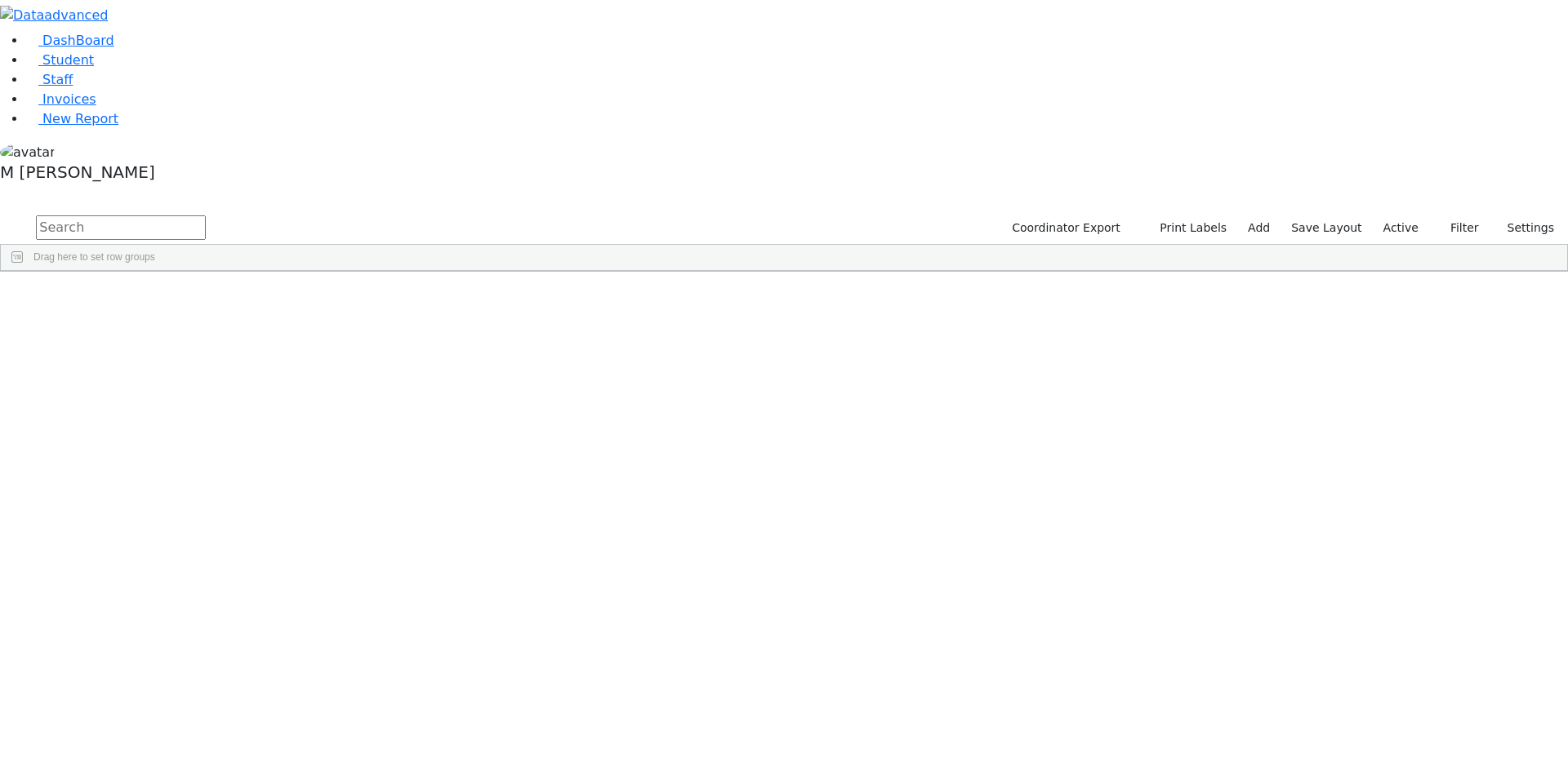
scroll to position [10750, 0]
drag, startPoint x: 396, startPoint y: 418, endPoint x: 417, endPoint y: 562, distance: 145.5
click at [407, 669] on div "6509982 [PERSON_NAME] [DATE] Unknown Other Transportation Kiryas [PERSON_NAME] …" at bounding box center [671, 680] width 1339 height 23
click at [242, 669] on div "Mayer" at bounding box center [203, 680] width 78 height 23
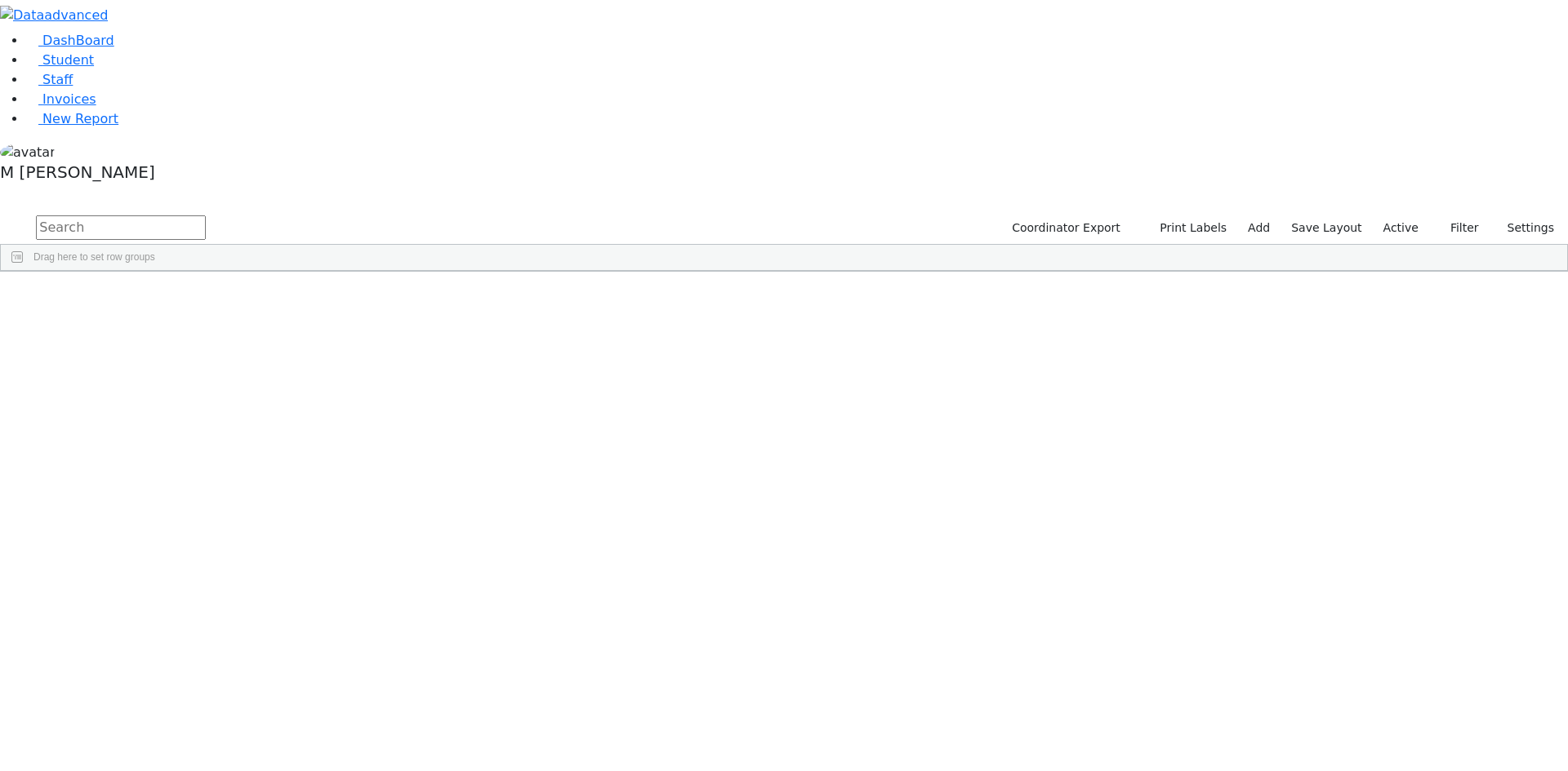
click at [242, 669] on div "Mayer" at bounding box center [203, 680] width 78 height 23
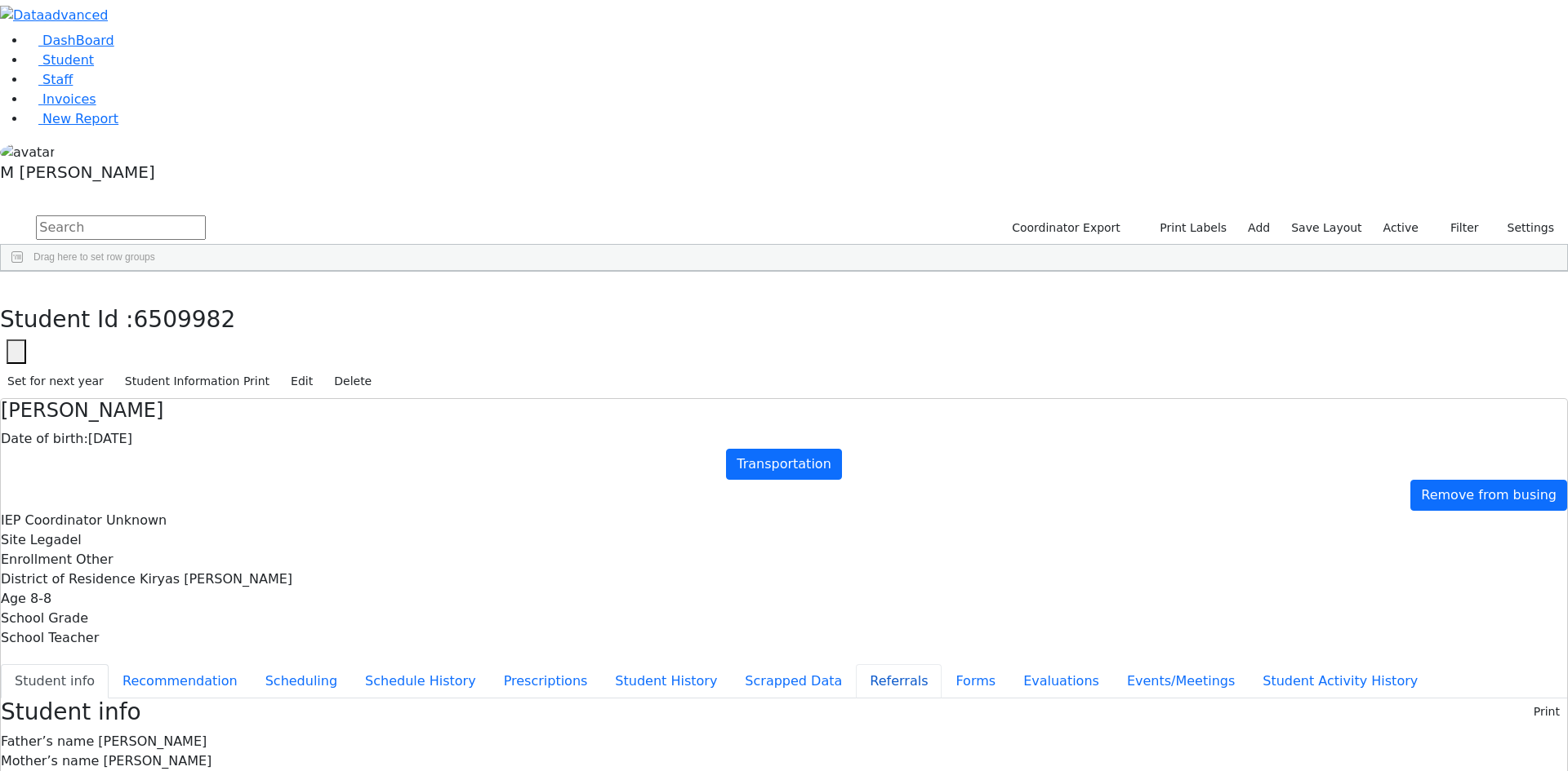
click at [856, 665] on button "Referrals" at bounding box center [898, 682] width 85 height 34
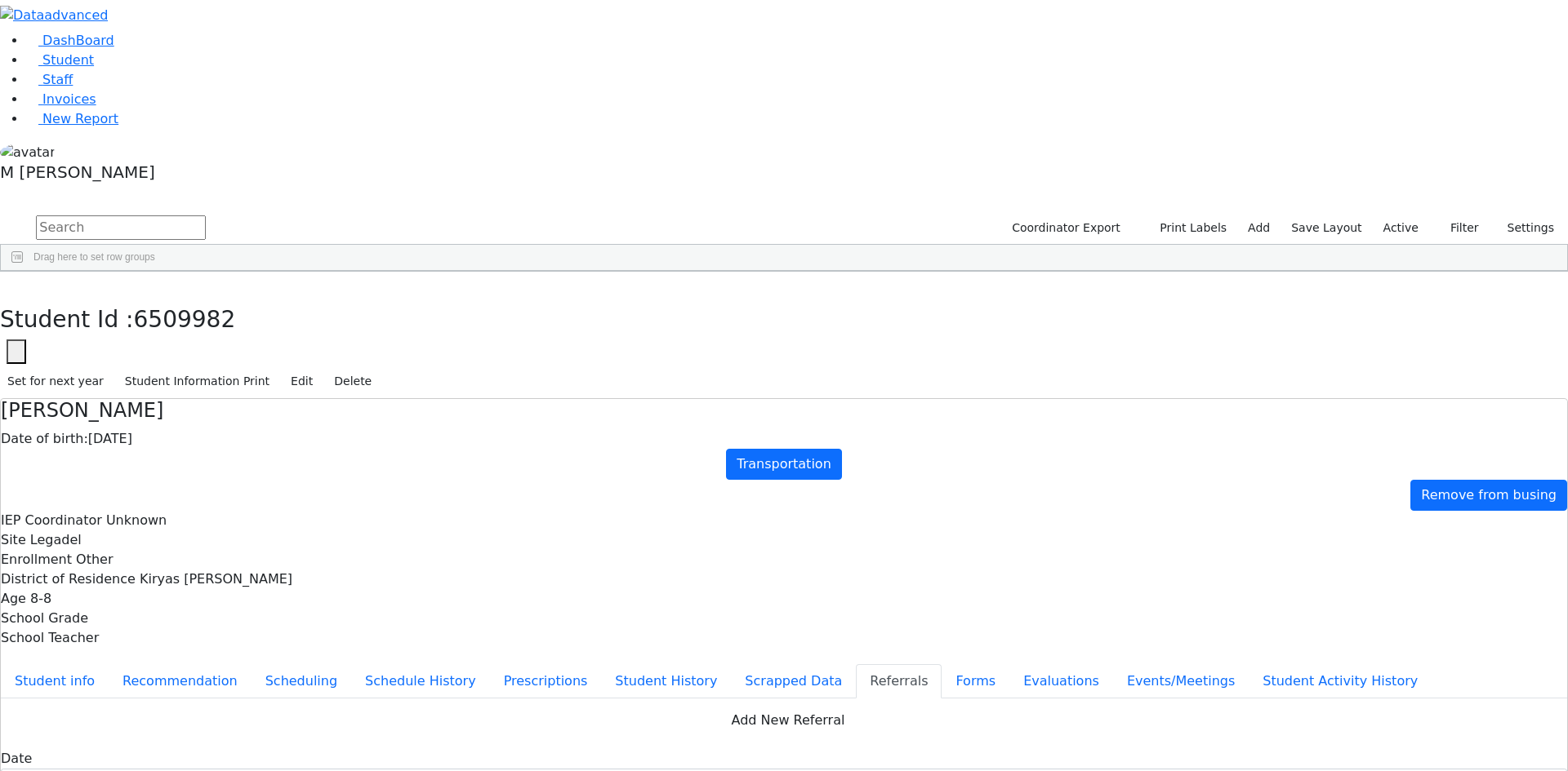
copy div "Mayer was previously evaluated. Mayer was previously evaluated."
click at [24, 272] on button "button" at bounding box center [12, 289] width 24 height 34
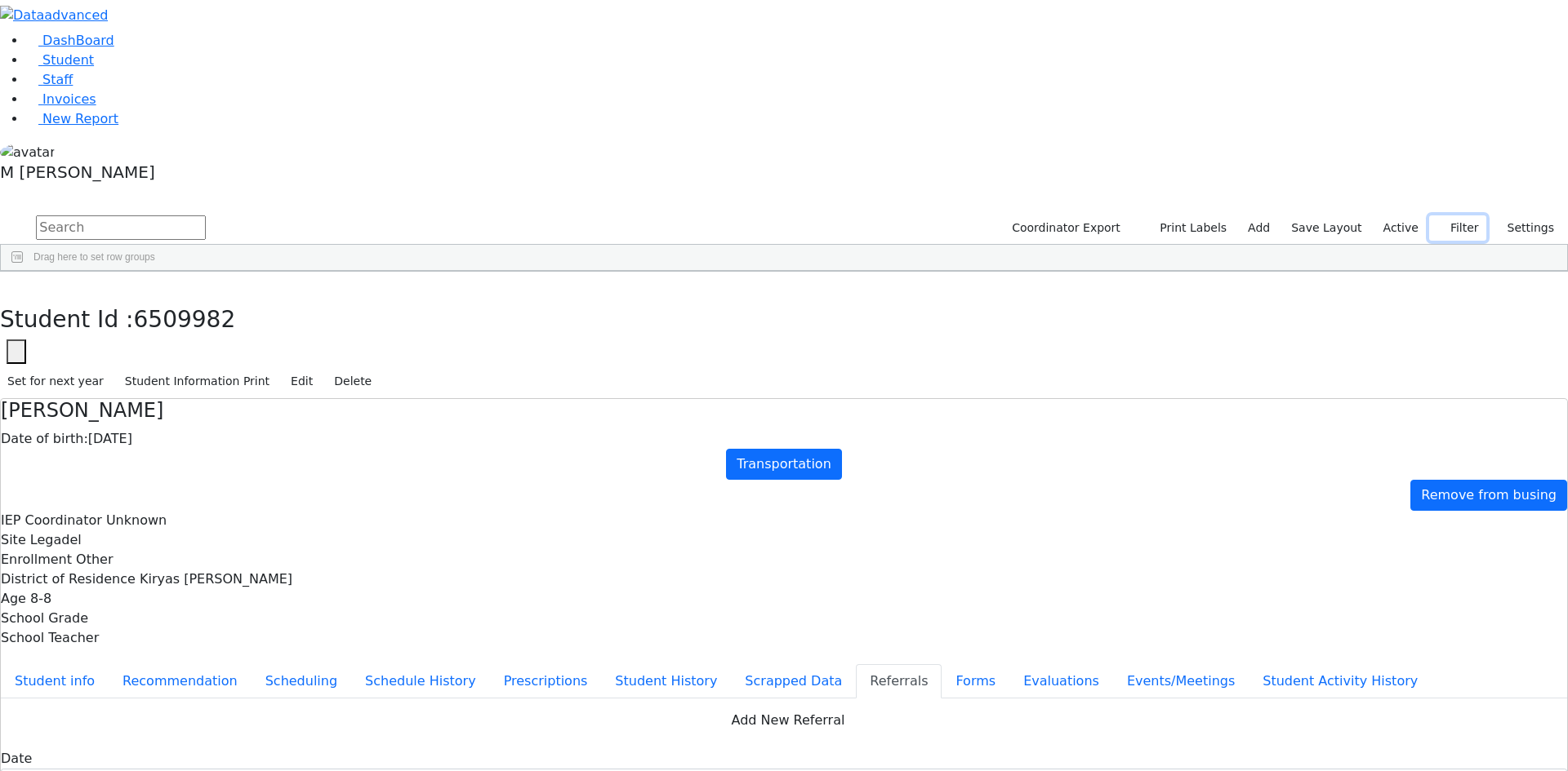
click at [1471, 216] on button "Filter" at bounding box center [1457, 229] width 57 height 25
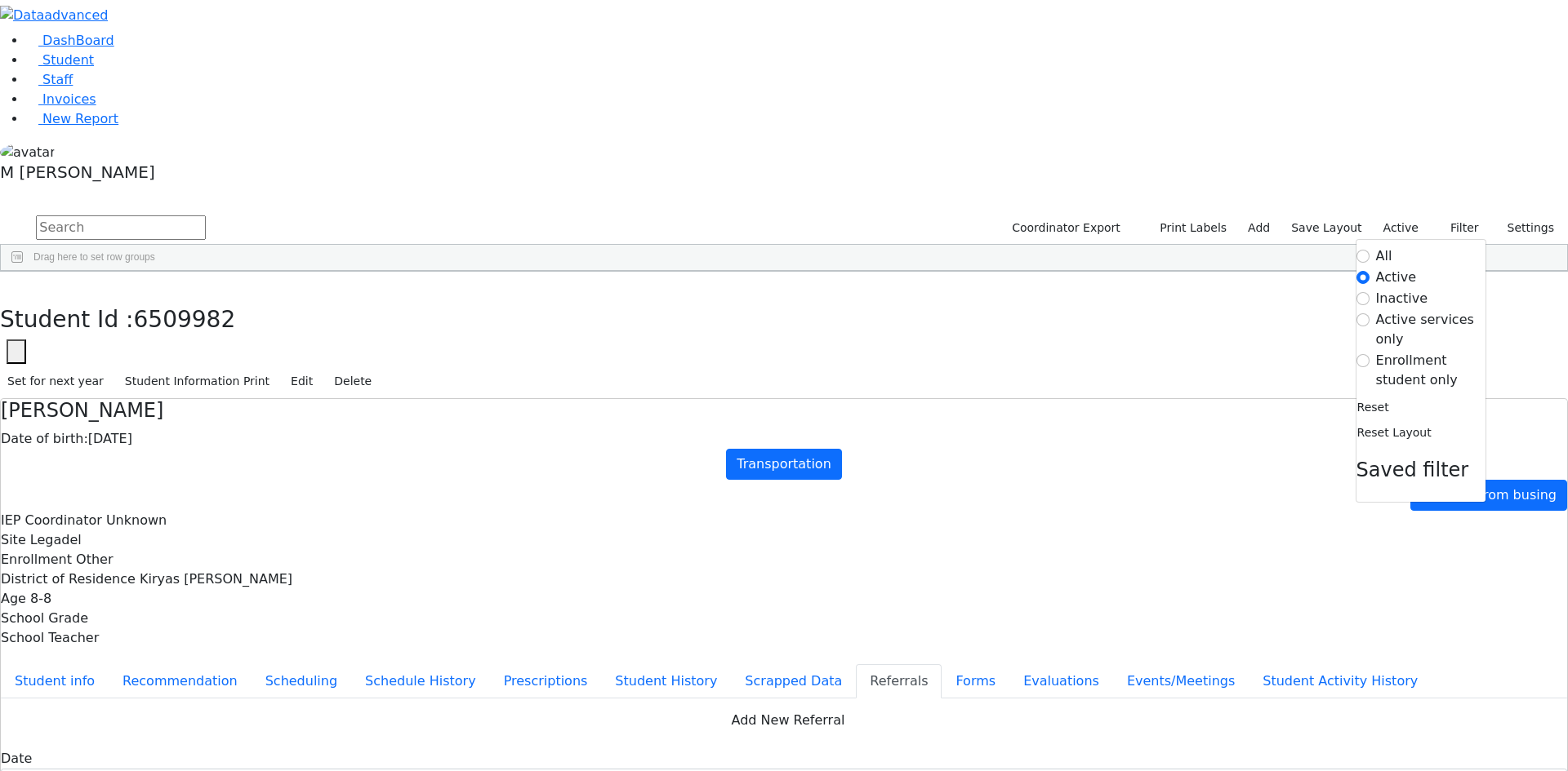
click at [1444, 351] on label "Enrollment student only" at bounding box center [1430, 370] width 110 height 39
click at [1369, 355] on input "Enrollment student only" at bounding box center [1363, 361] width 13 height 13
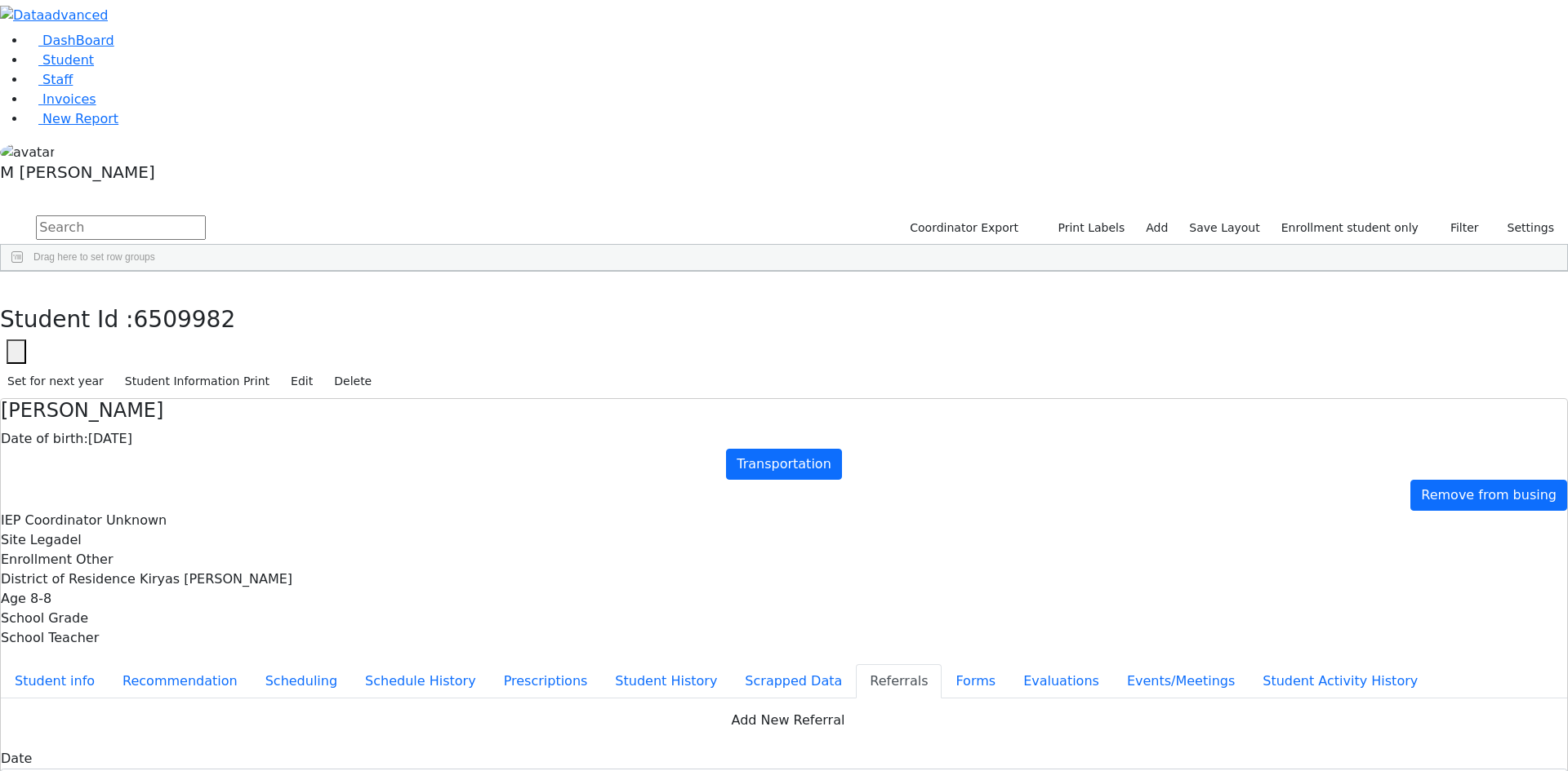
scroll to position [99, 0]
paste textarea "Mayer was previously evaluated."
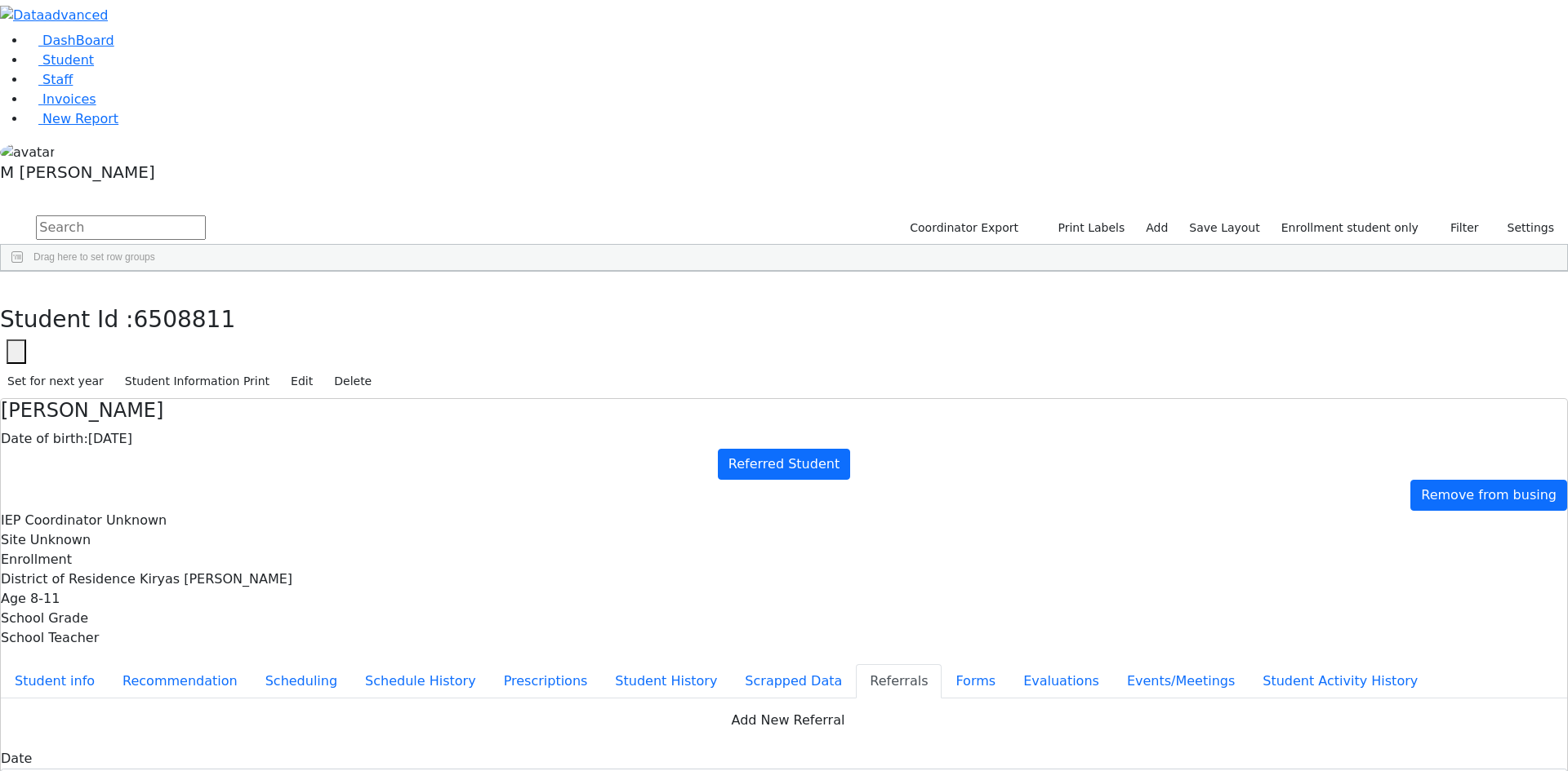
drag, startPoint x: 1073, startPoint y: 338, endPoint x: 1054, endPoint y: 339, distance: 19.0
drag, startPoint x: 1073, startPoint y: 337, endPoint x: 1066, endPoint y: 347, distance: 12.2
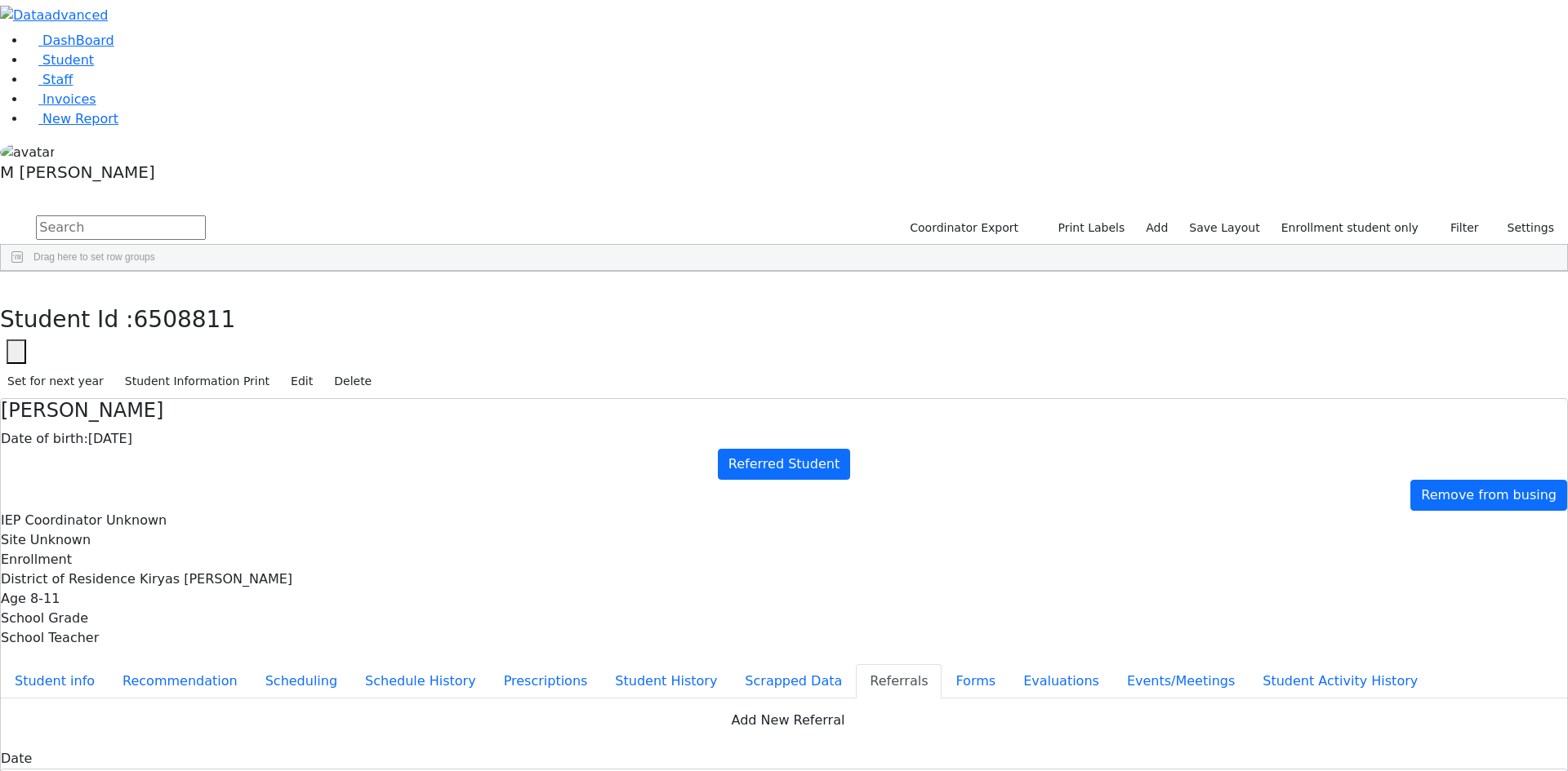
type textarea "Meilech was previously evaluated and attended the preschool program."
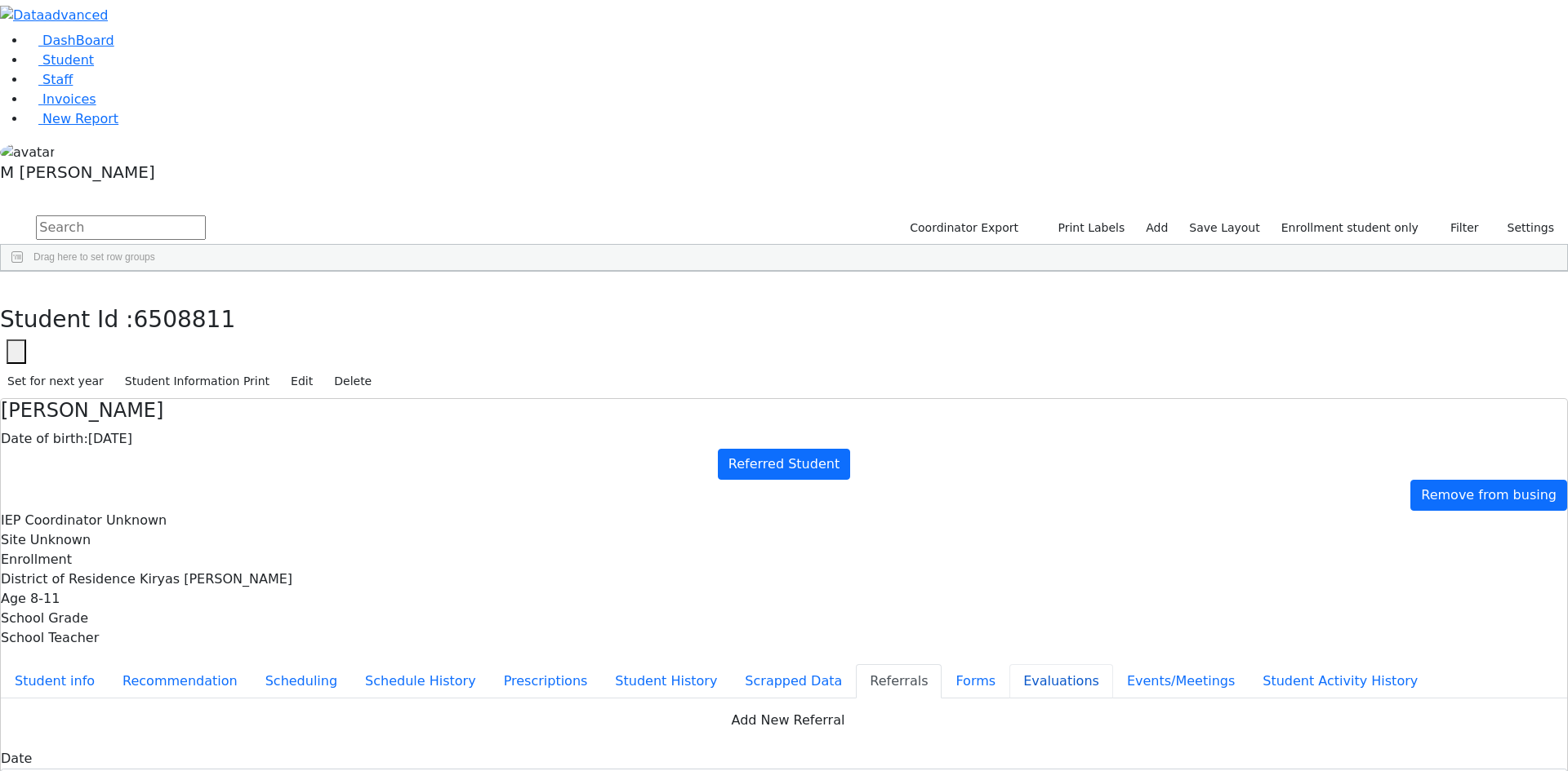
click at [1009, 665] on button "Evaluations" at bounding box center [1061, 682] width 103 height 34
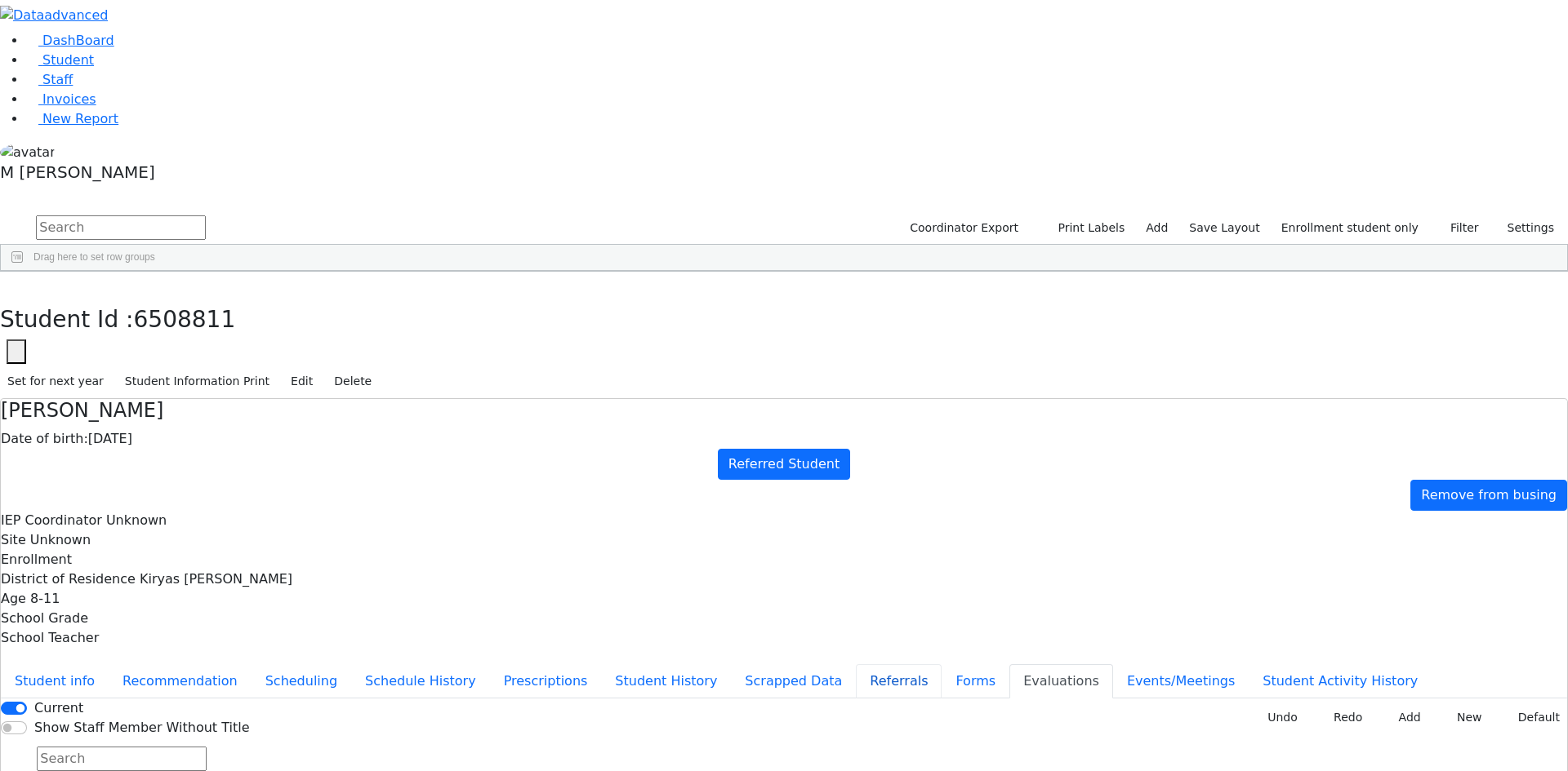
click at [856, 665] on button "Referrals" at bounding box center [898, 682] width 85 height 34
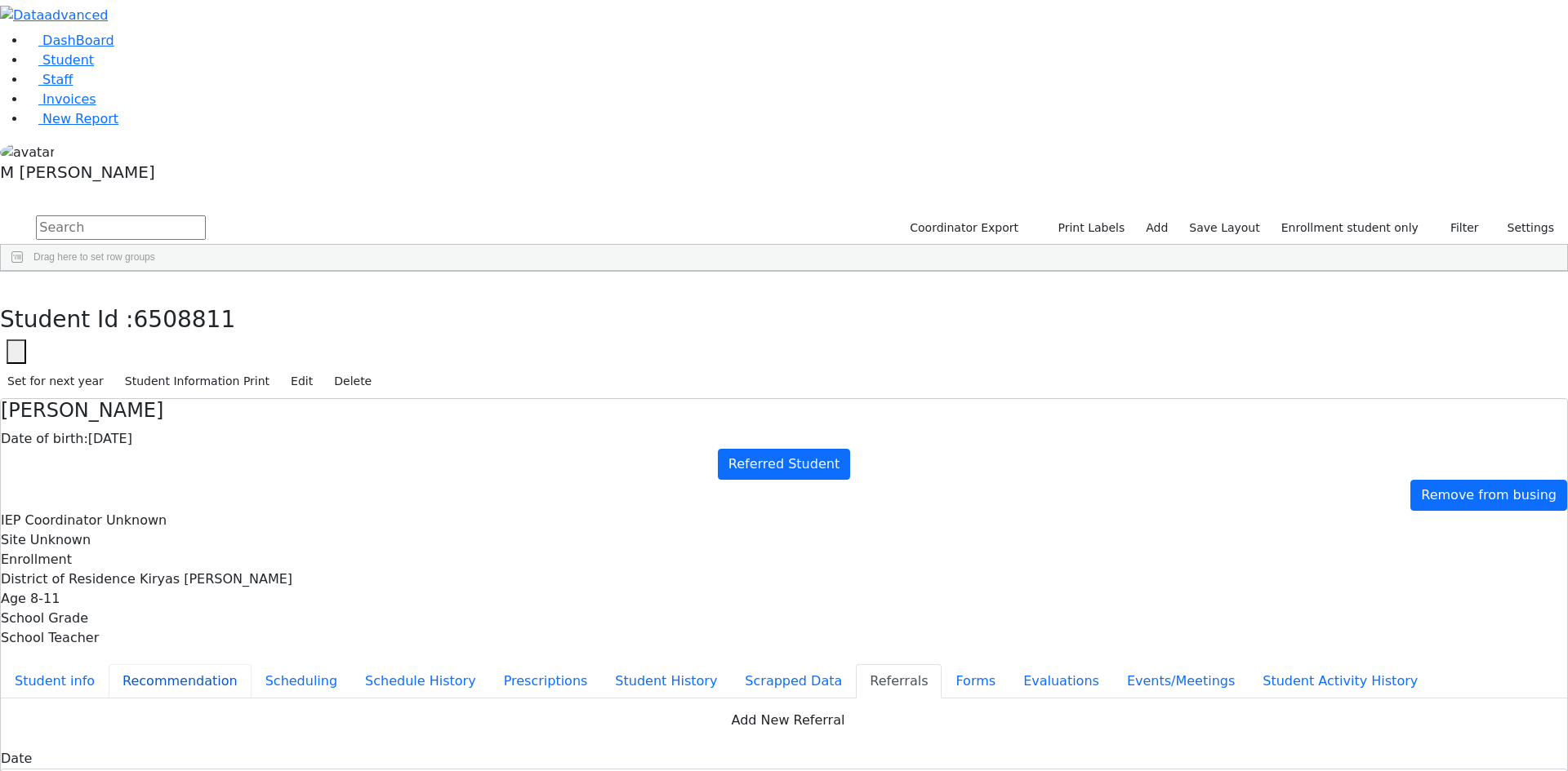
click at [251, 665] on button "Recommendation" at bounding box center [180, 682] width 142 height 34
checkbox input "true"
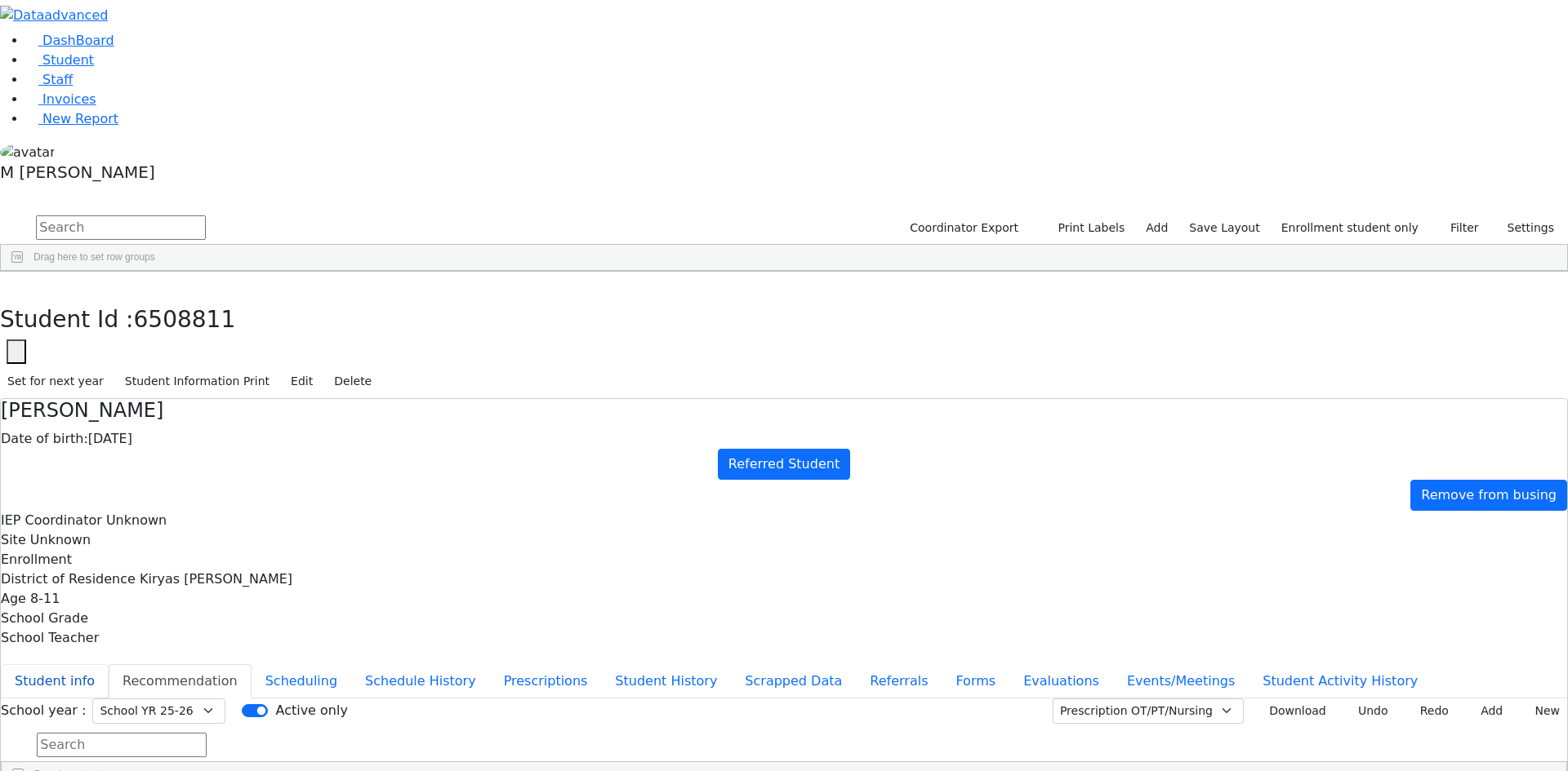
click at [109, 665] on button "Student info" at bounding box center [54, 682] width 108 height 34
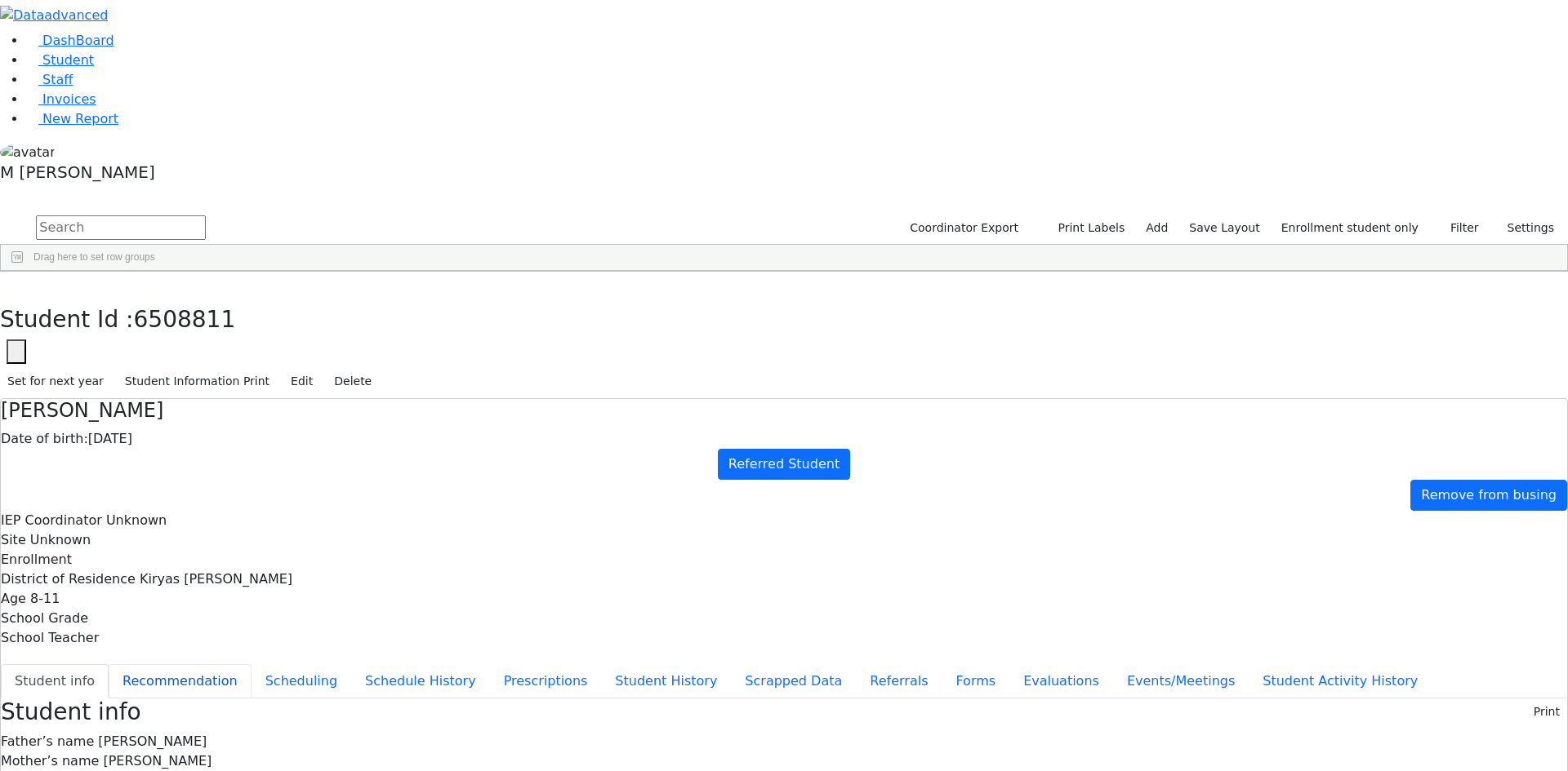
click at [251, 665] on button "Recommendation" at bounding box center [180, 682] width 142 height 34
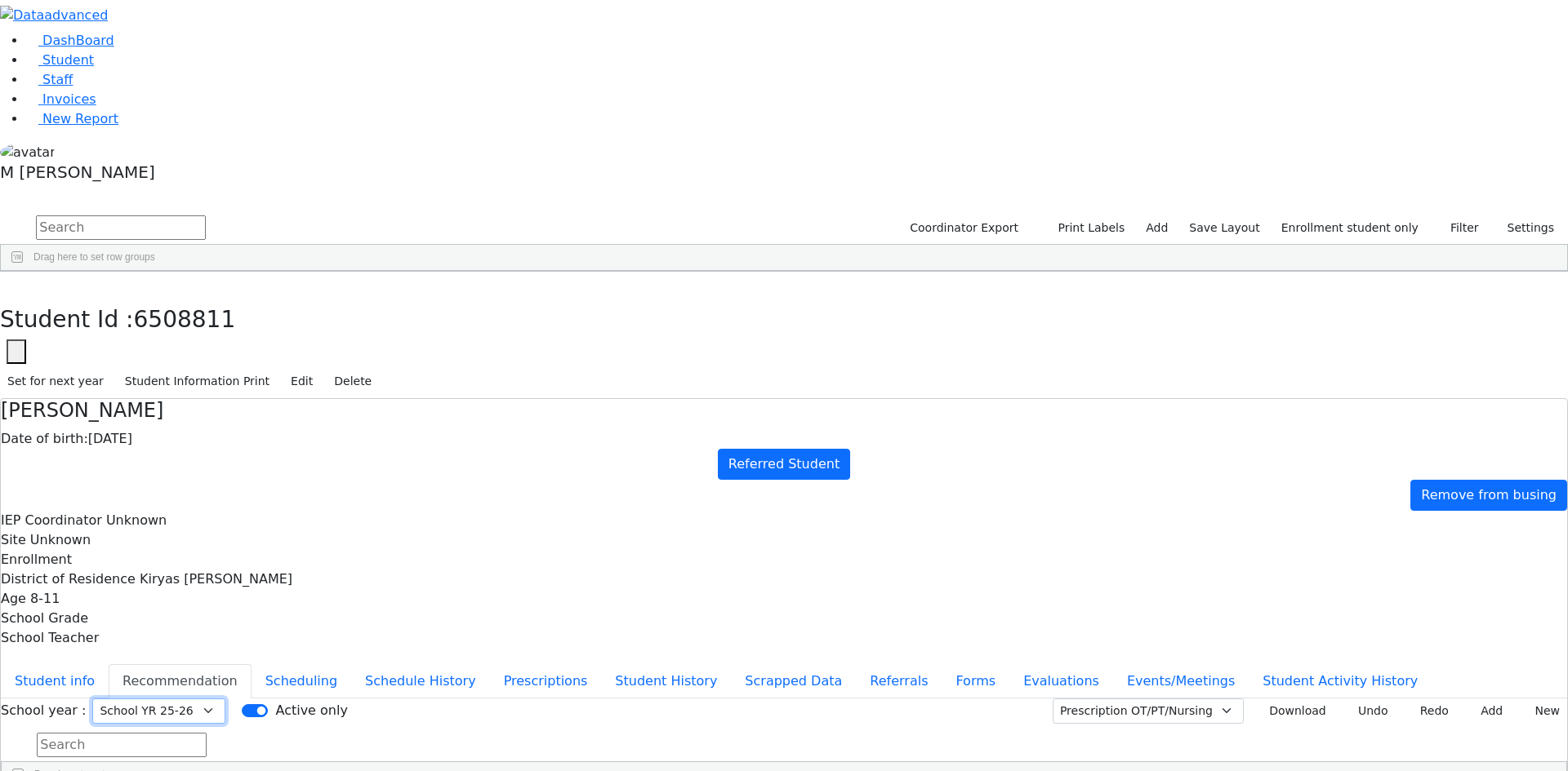
click at [225, 698] on select "Select School YR Summer YR 25 School YR 25-26 Summer YR 25 School YR 24-25 Summ…" at bounding box center [159, 711] width 133 height 25
drag, startPoint x: 631, startPoint y: 200, endPoint x: 630, endPoint y: 209, distance: 9.1
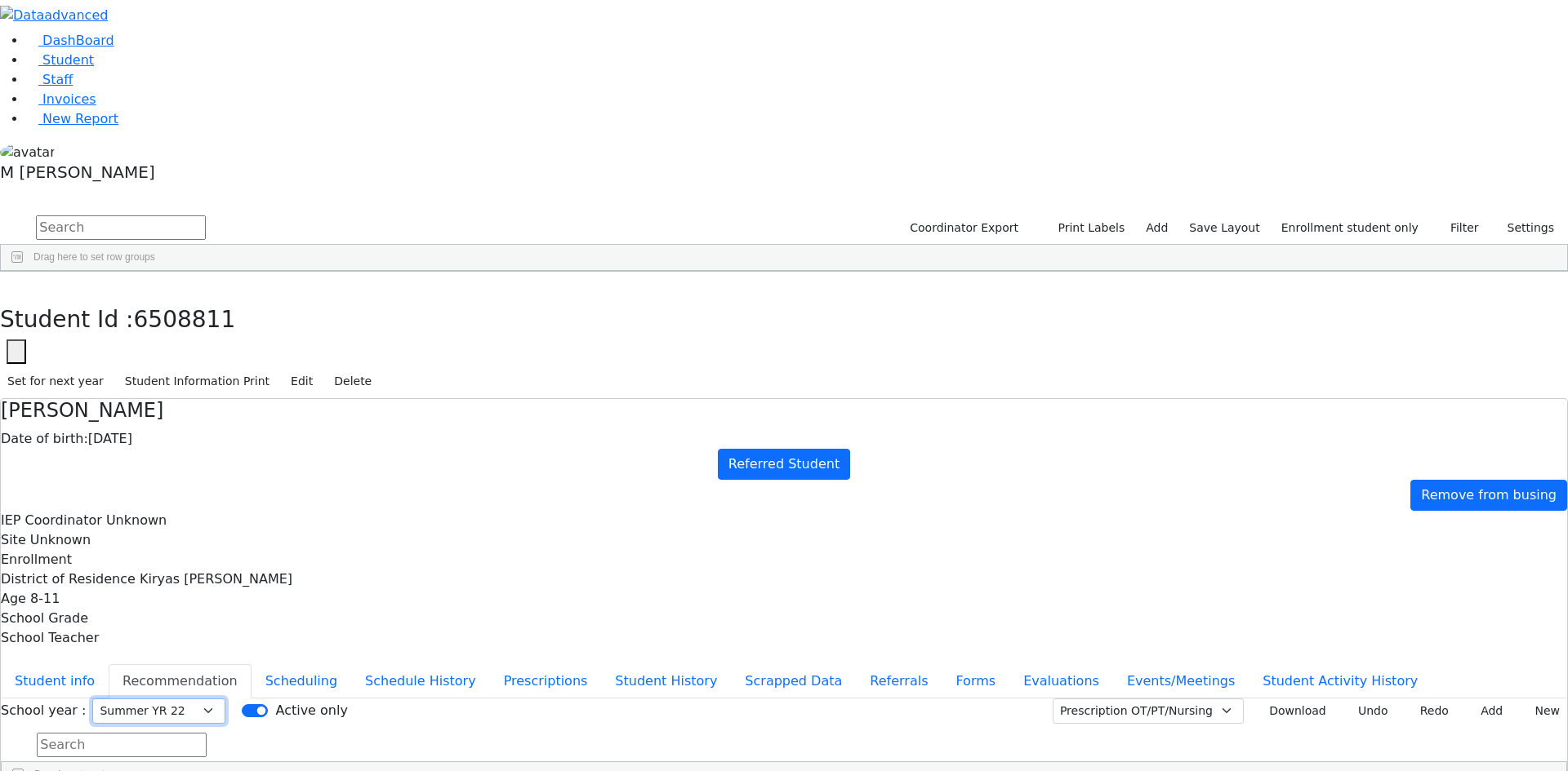
click at [225, 698] on select "Select School YR Summer YR 25 School YR 25-26 Summer YR 25 School YR 24-25 Summ…" at bounding box center [159, 711] width 133 height 25
select select "191"
click at [225, 698] on select "Select School YR Summer YR 25 School YR 25-26 Summer YR 25 School YR 24-25 Summ…" at bounding box center [159, 711] width 133 height 25
click at [109, 665] on button "Student info" at bounding box center [54, 682] width 108 height 34
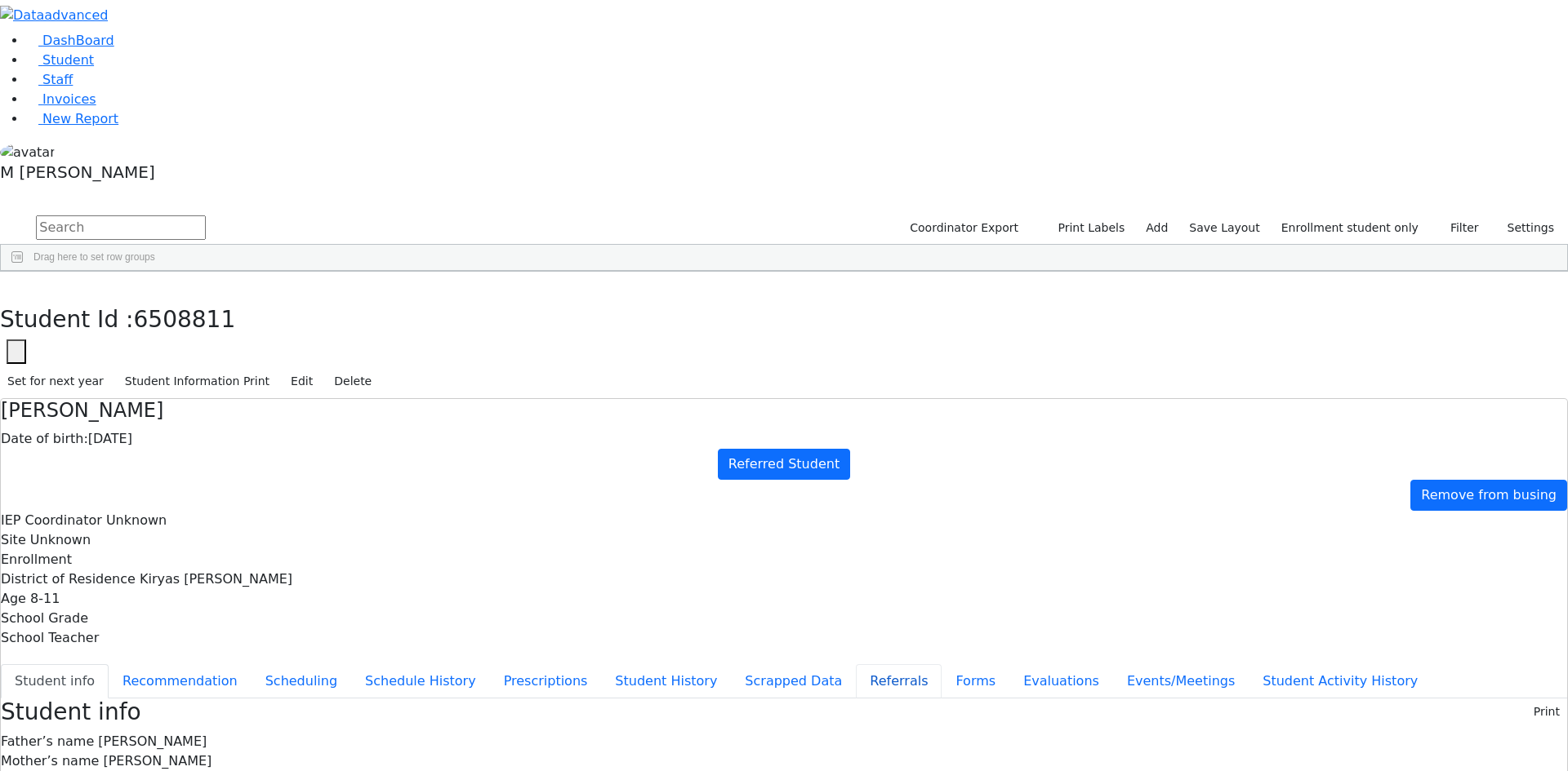
click at [856, 665] on button "Referrals" at bounding box center [898, 682] width 85 height 34
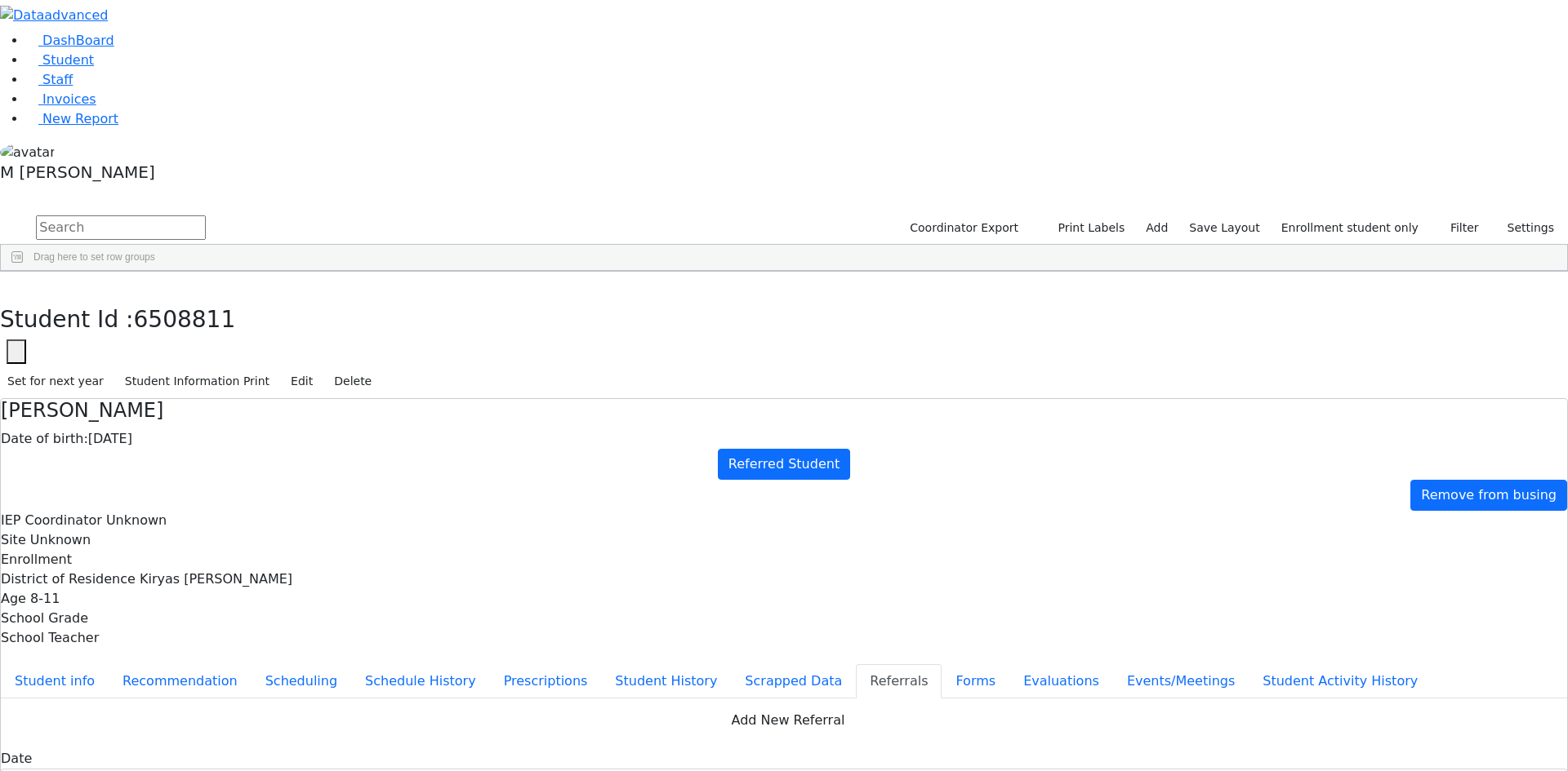
click at [16, 284] on icon "button" at bounding box center [12, 288] width 9 height 10
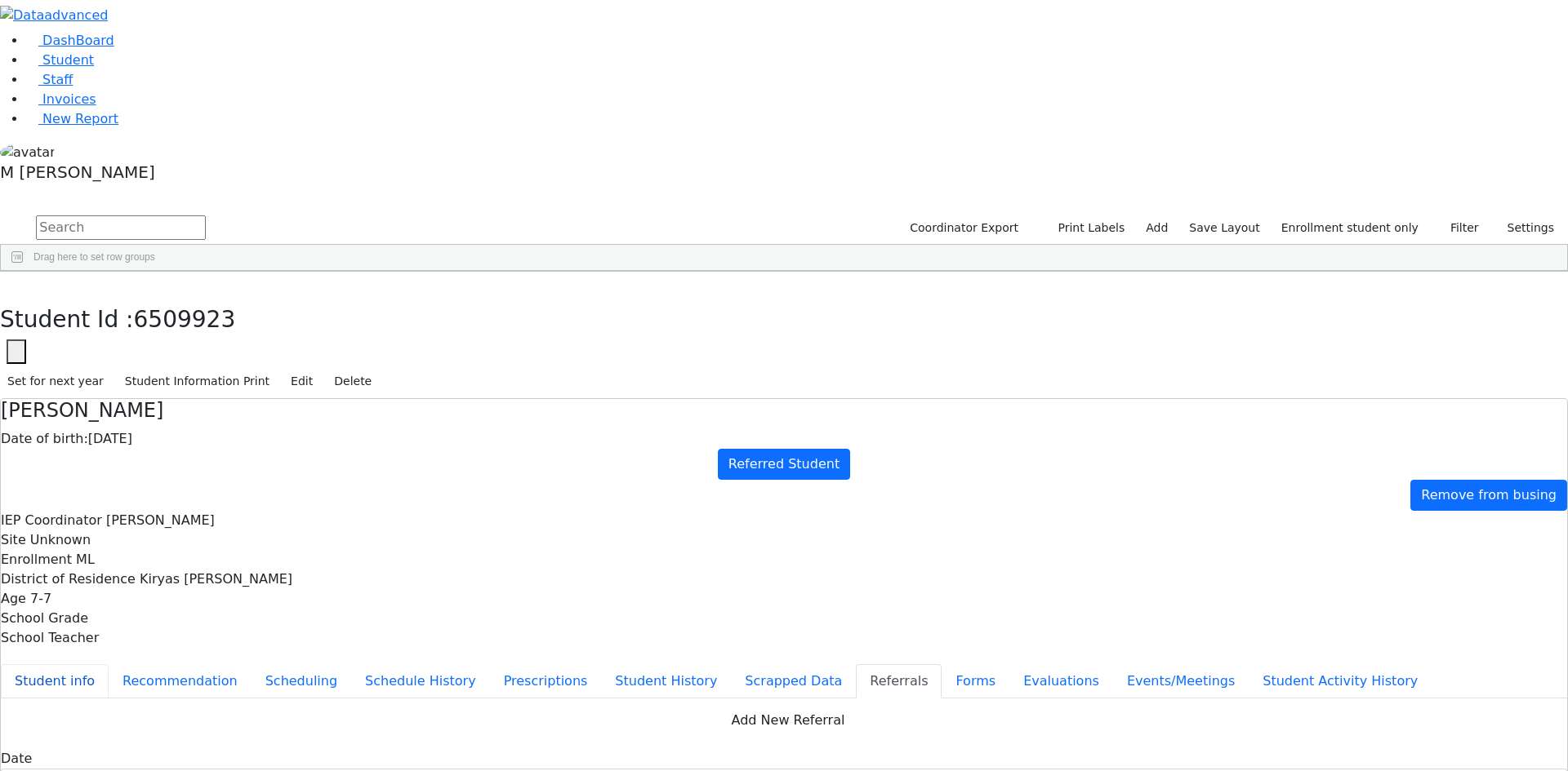
click at [109, 665] on button "Student info" at bounding box center [54, 682] width 108 height 34
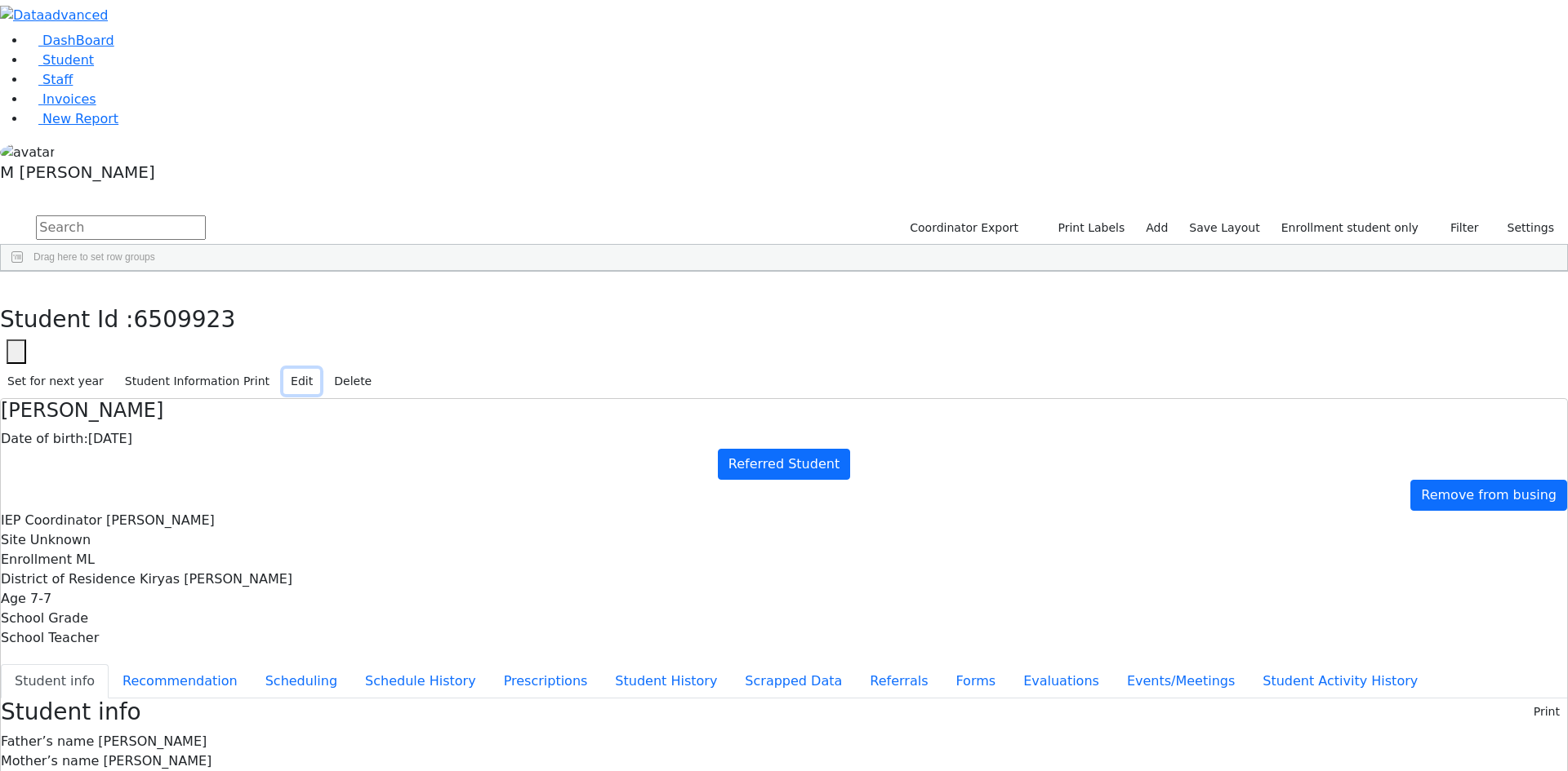
click at [320, 369] on button "Edit" at bounding box center [301, 382] width 36 height 25
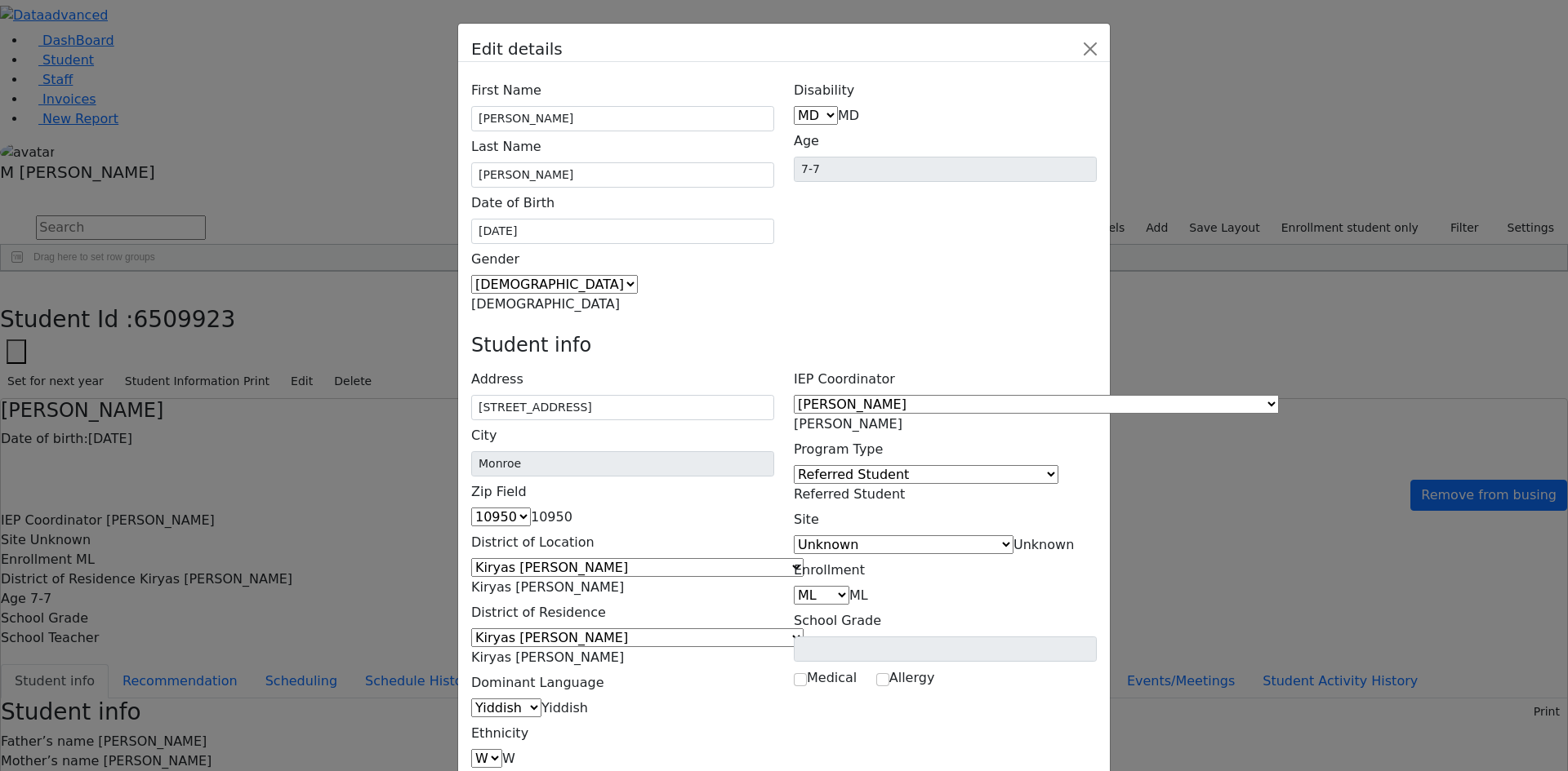
click at [902, 416] on span "[PERSON_NAME]" at bounding box center [848, 424] width 109 height 15
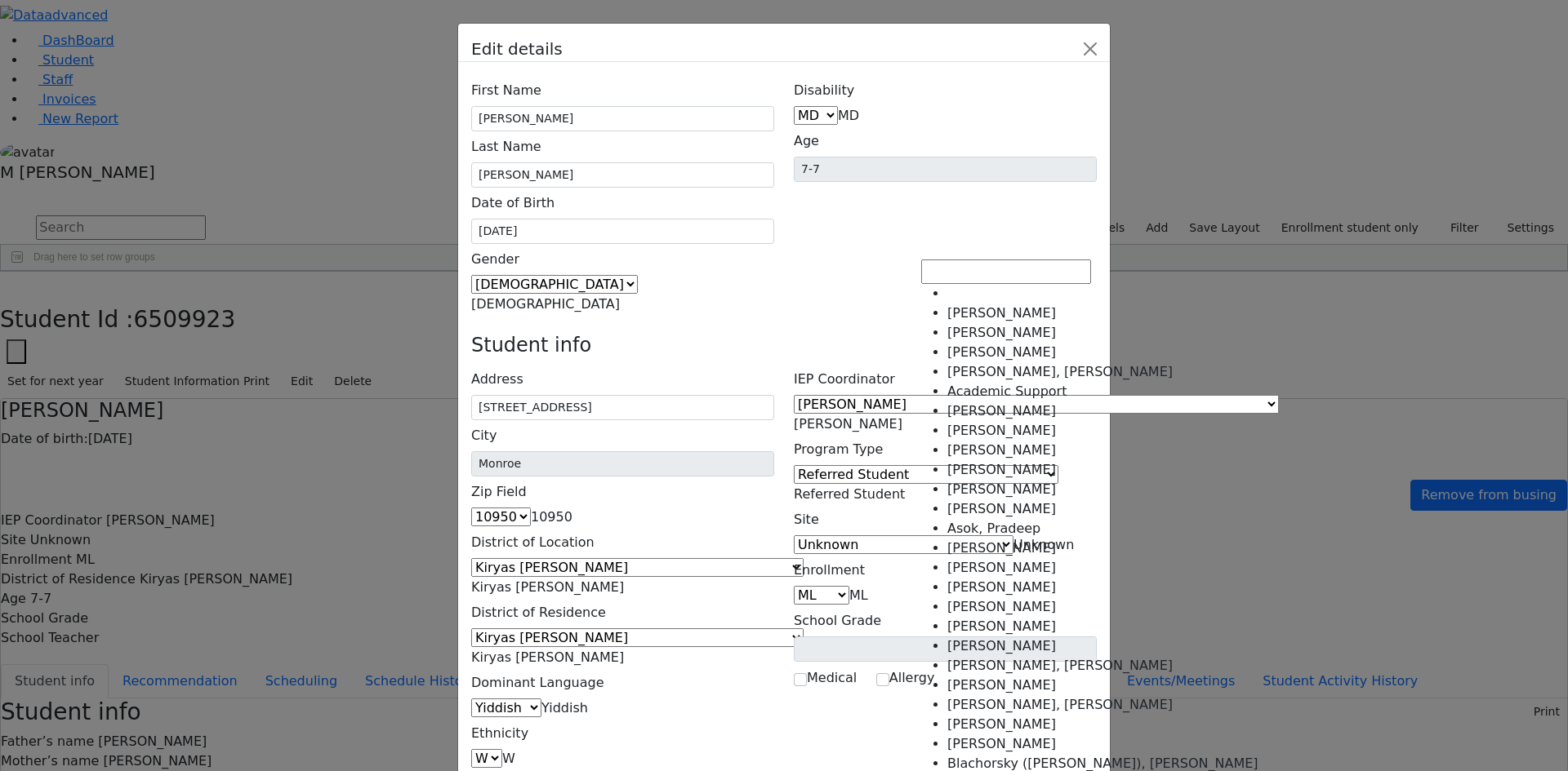
scroll to position [2812, 0]
select select "-1"
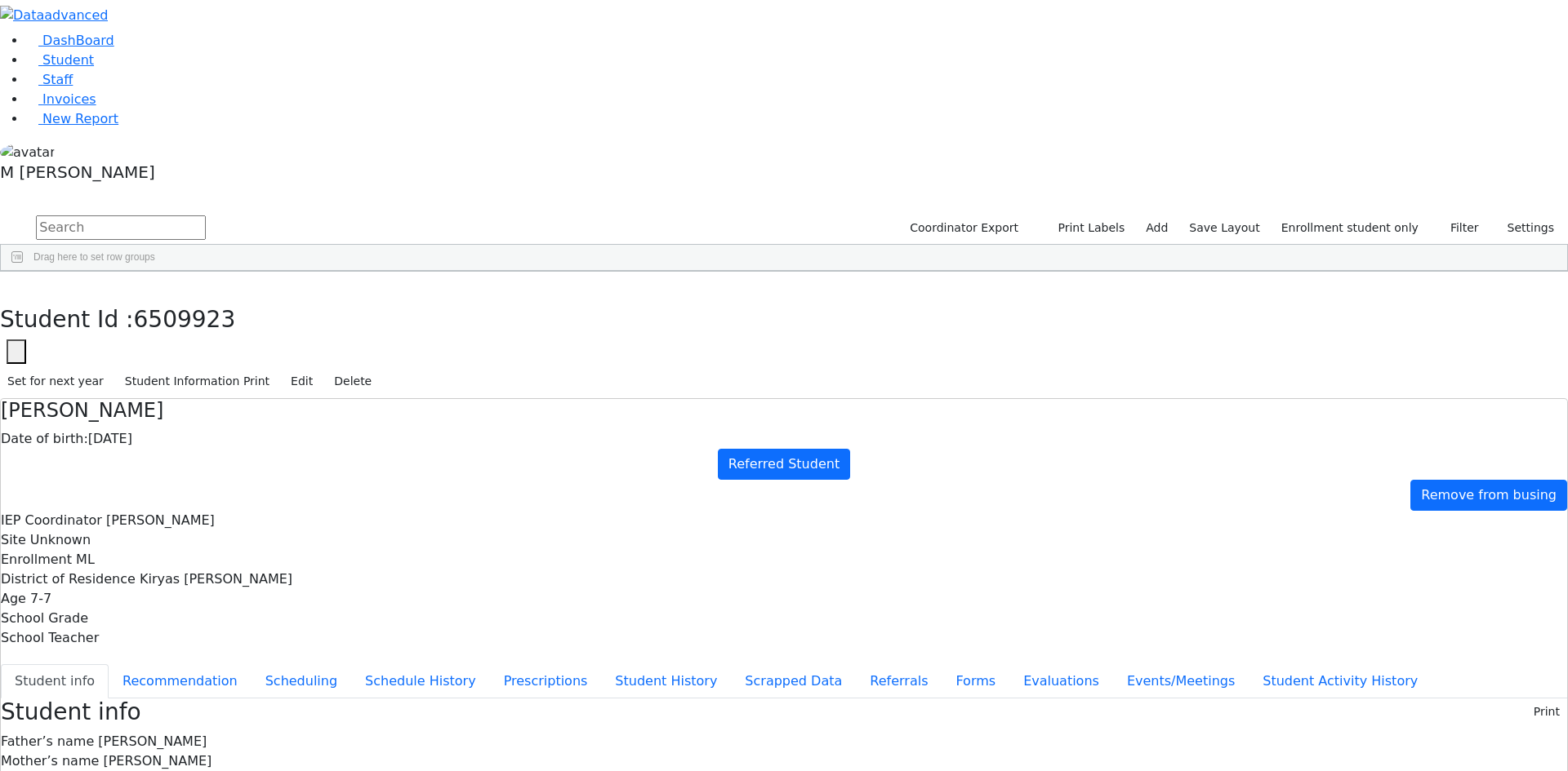
scroll to position [0, 0]
click at [251, 665] on button "Recommendation" at bounding box center [180, 682] width 142 height 34
checkbox input "true"
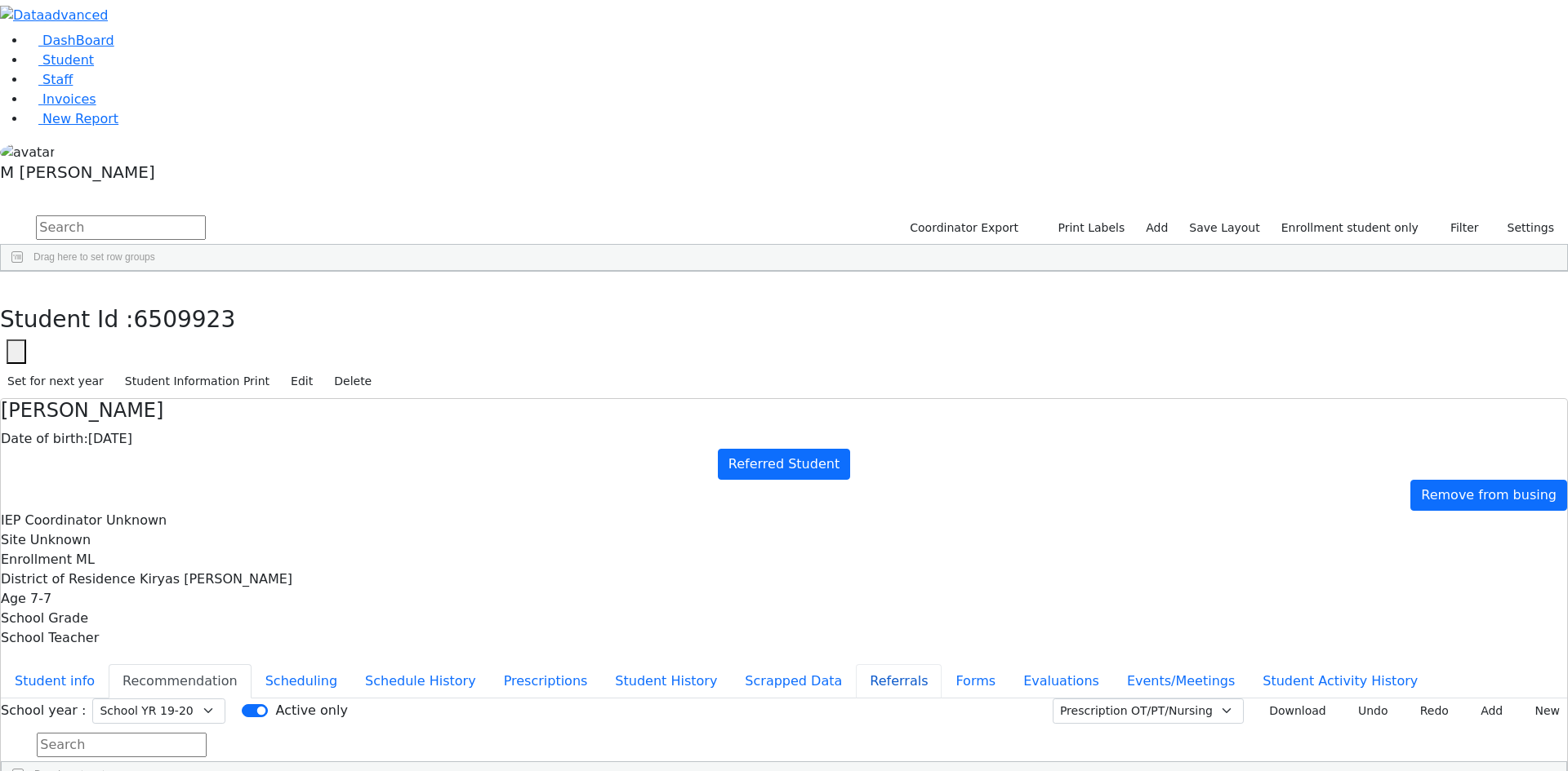
click at [856, 665] on button "Referrals" at bounding box center [898, 682] width 85 height 34
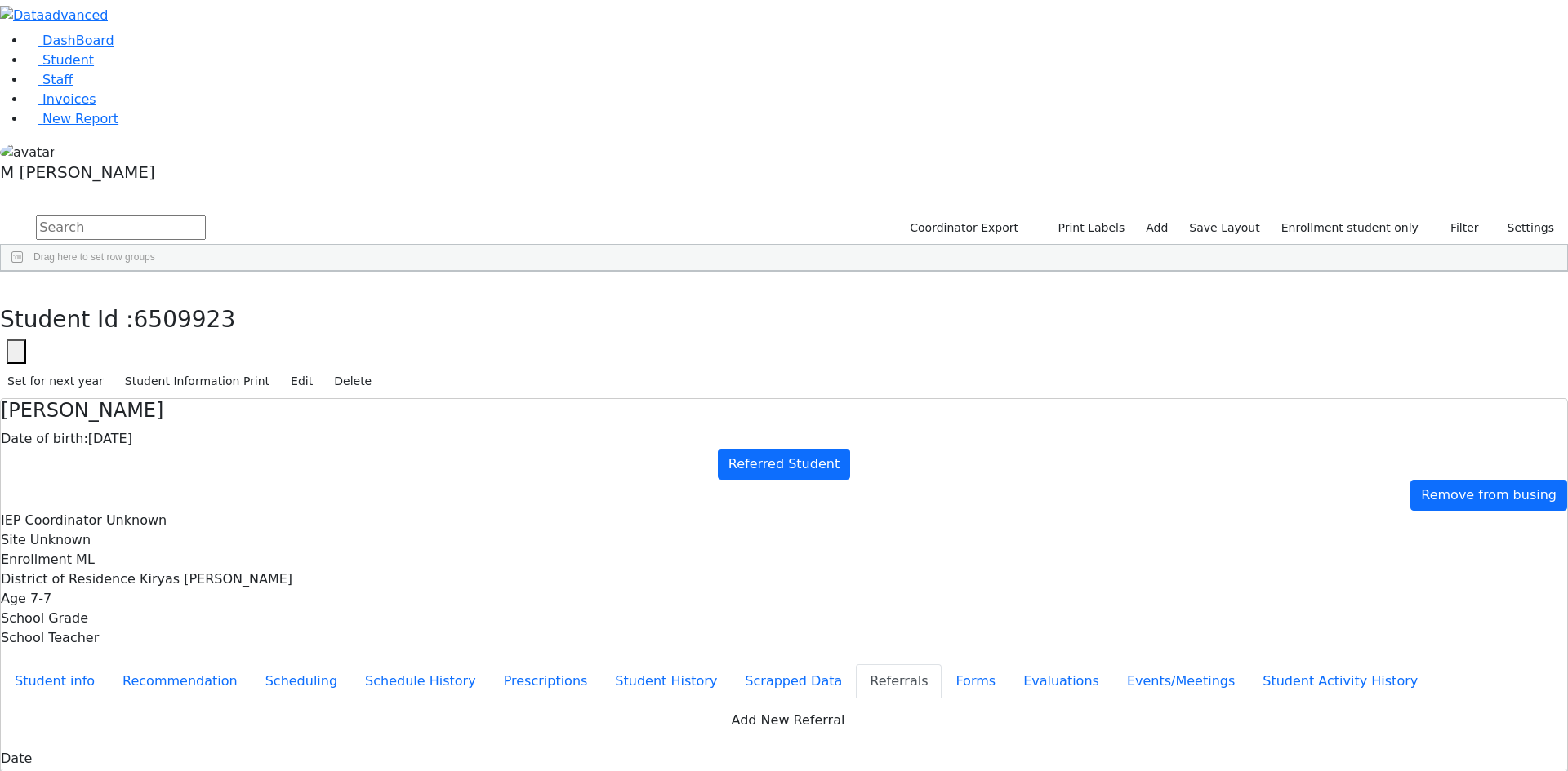
click at [290, 189] on div "Students 31 A 24 K 24 W 24 A 24 K 24 W 24 A" at bounding box center [784, 200] width 1568 height 24
click at [24, 272] on button "button" at bounding box center [12, 289] width 24 height 34
click at [109, 665] on button "Student info" at bounding box center [54, 682] width 108 height 34
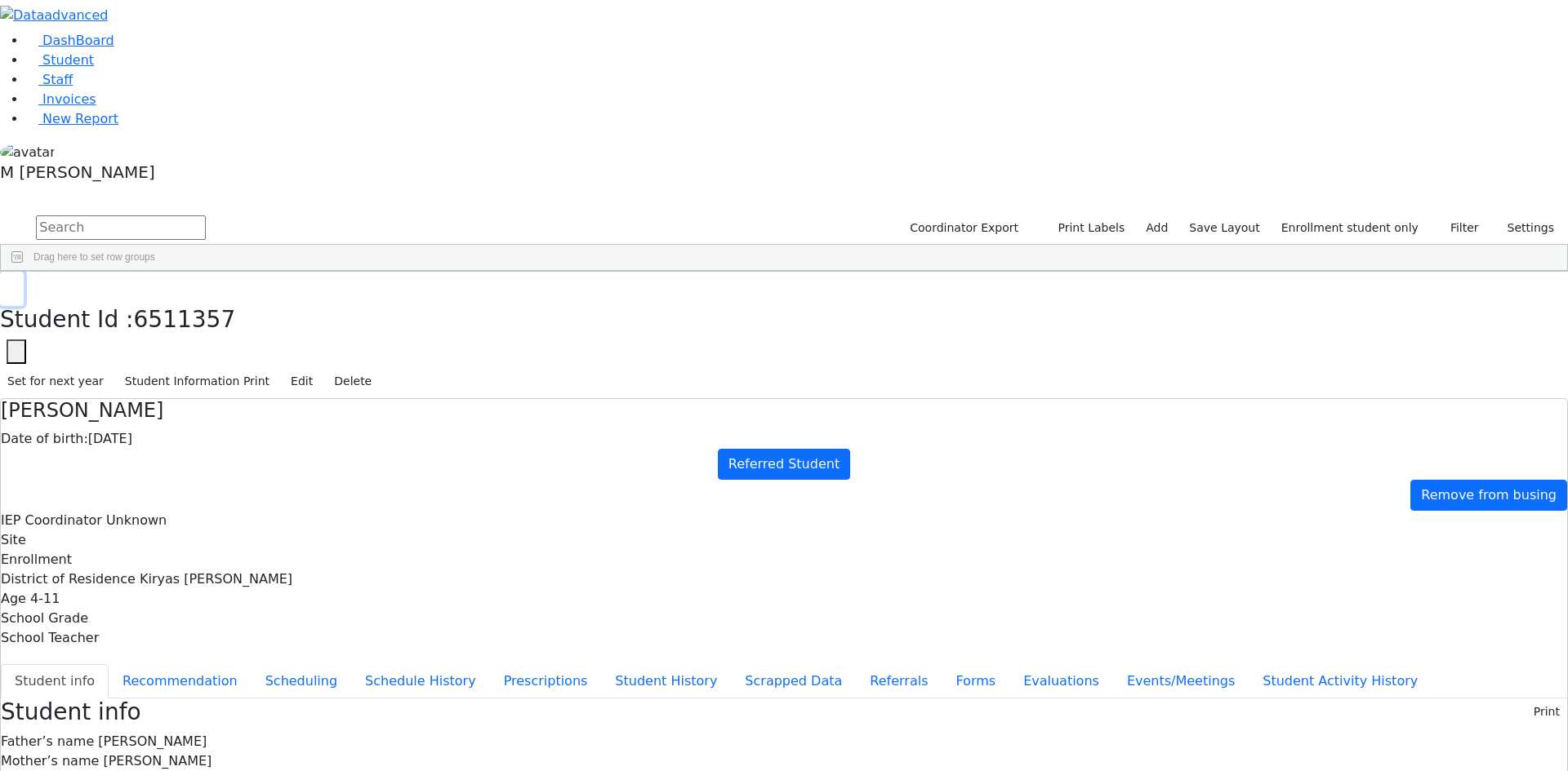
click at [24, 272] on button "button" at bounding box center [12, 289] width 24 height 34
click at [730, 665] on button "Scrapped Data" at bounding box center [793, 682] width 125 height 34
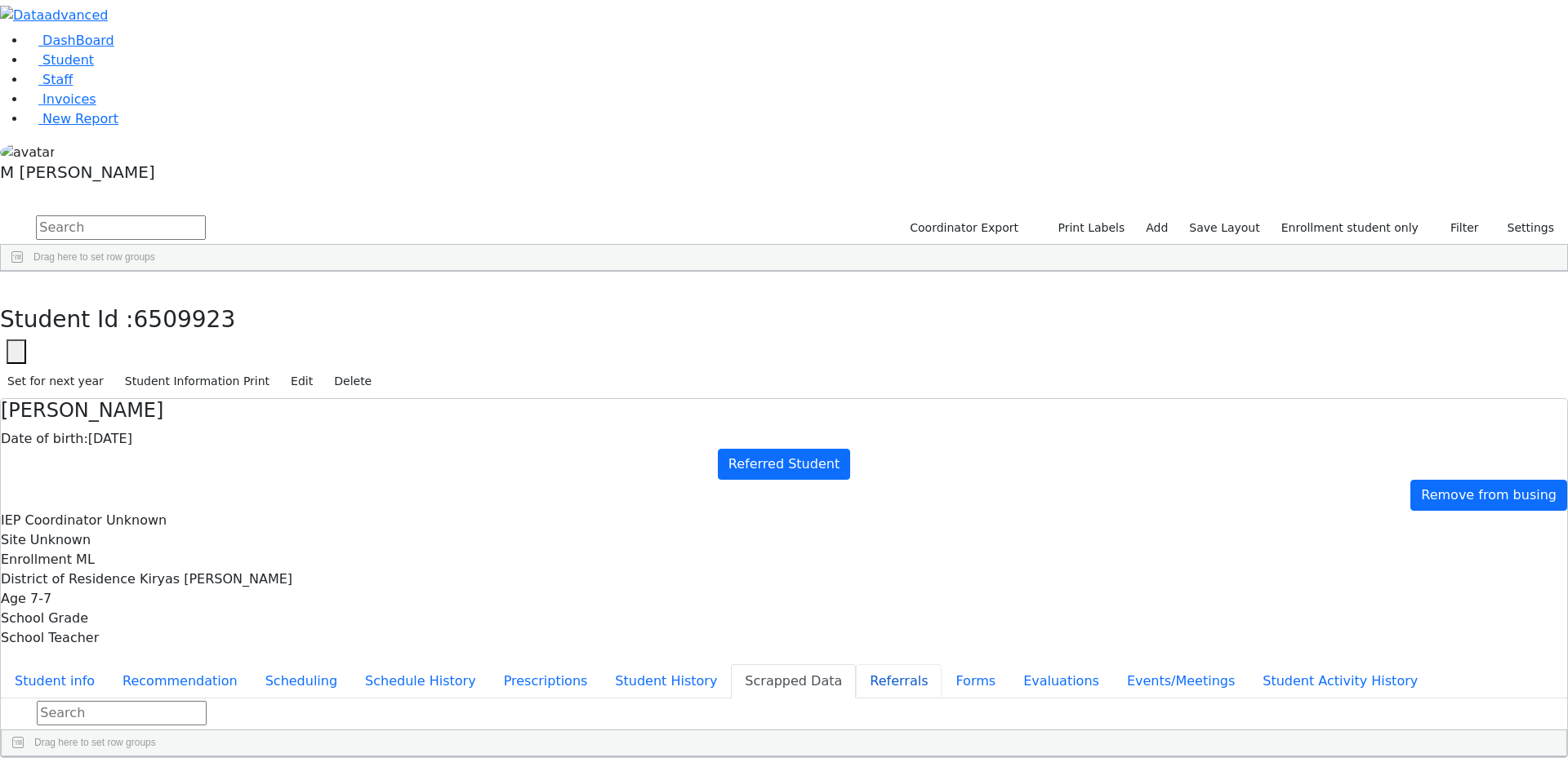
click at [856, 665] on button "Referrals" at bounding box center [898, 682] width 85 height 34
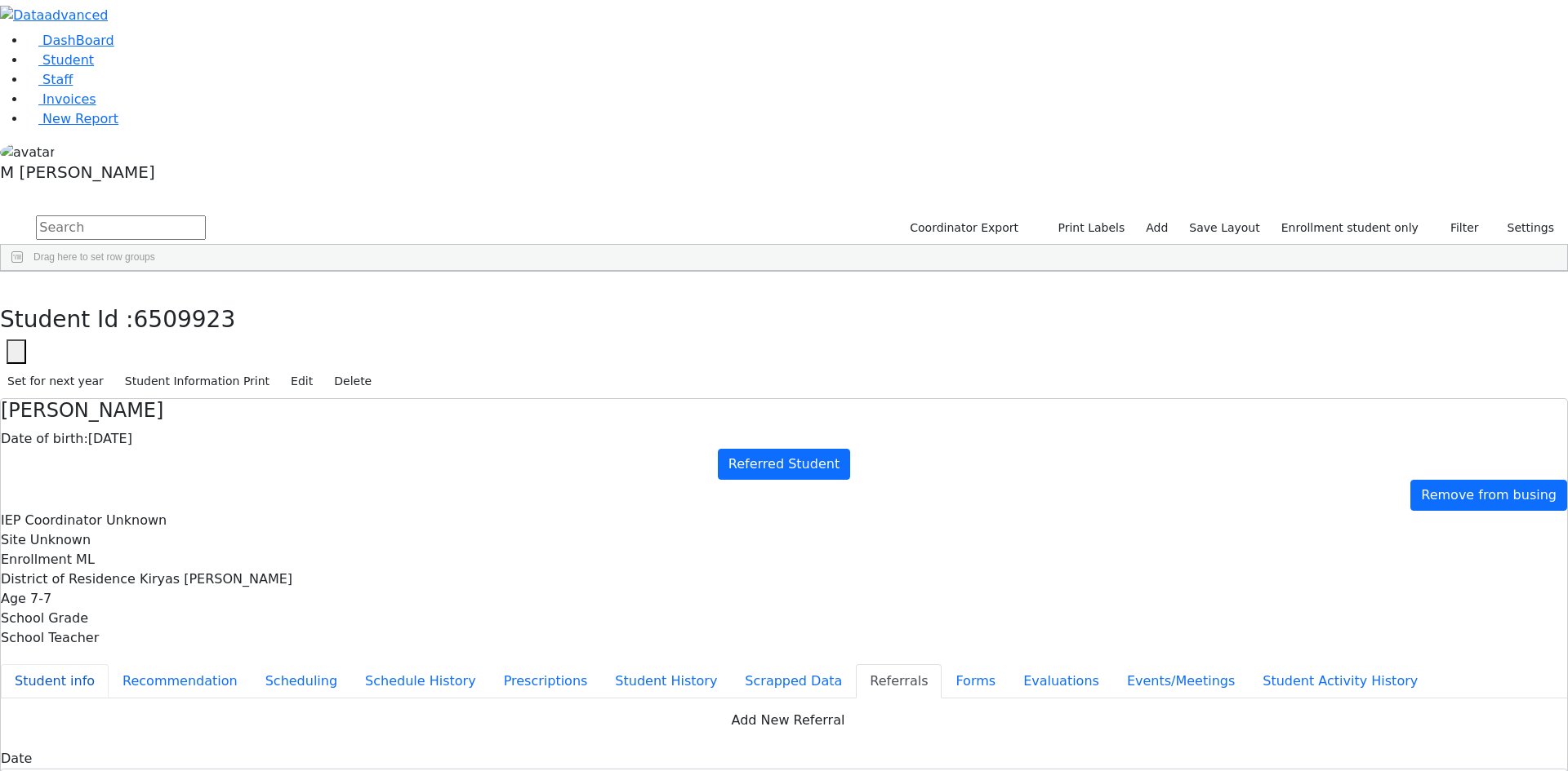
click at [109, 665] on button "Student info" at bounding box center [54, 682] width 108 height 34
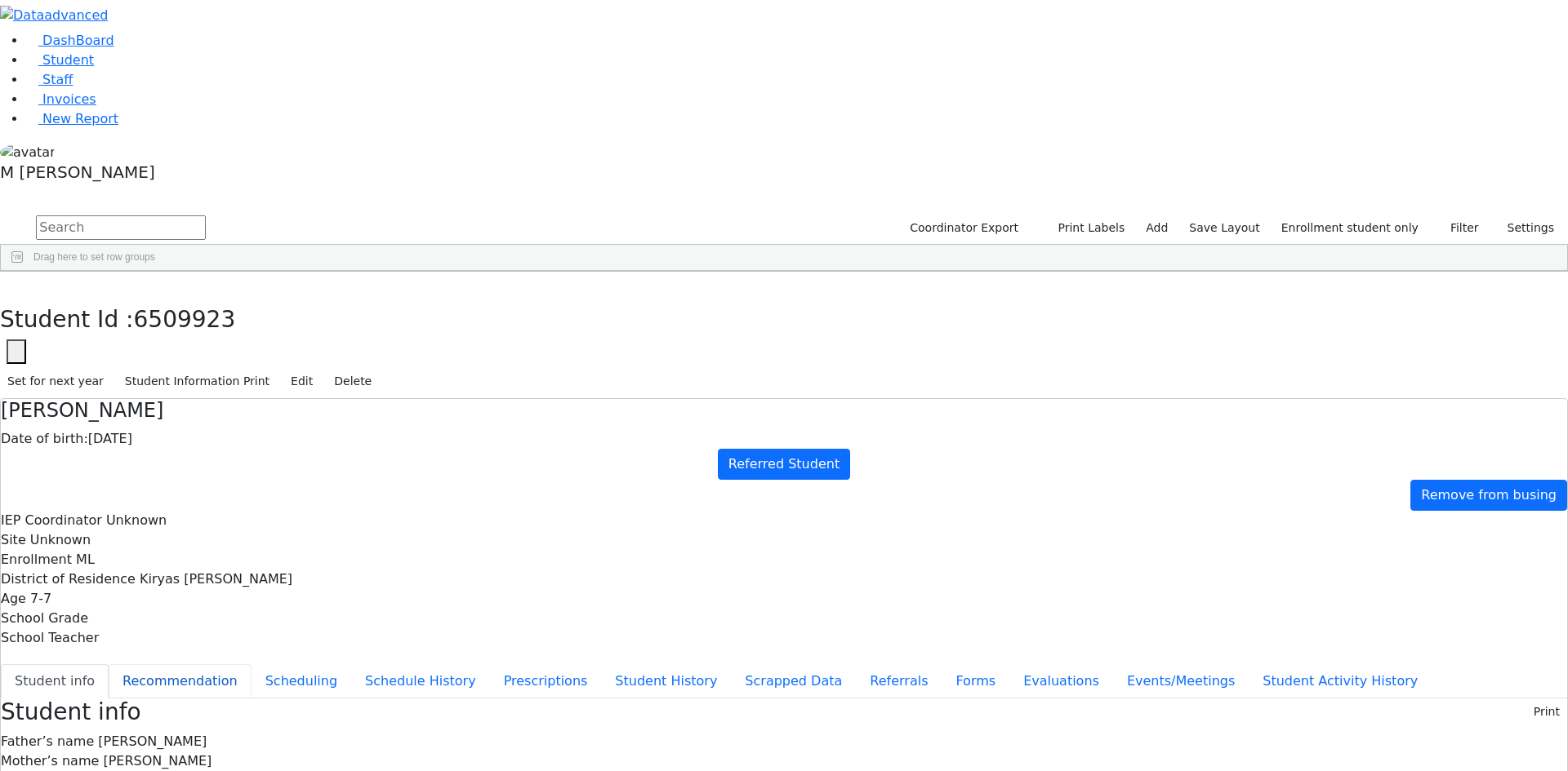
click at [251, 665] on button "Recommendation" at bounding box center [180, 682] width 142 height 34
checkbox input "true"
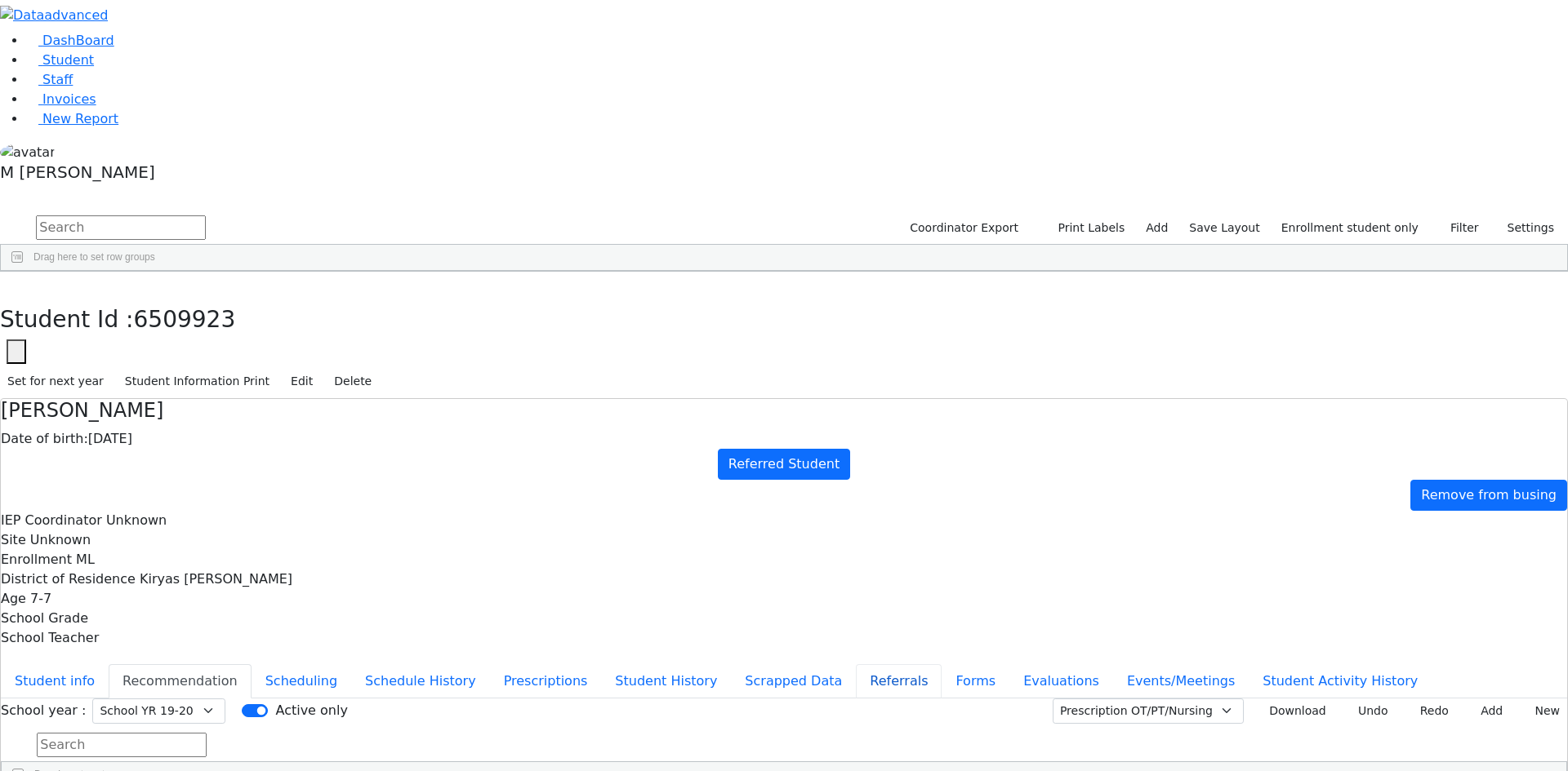
click at [856, 665] on button "Referrals" at bounding box center [898, 682] width 85 height 34
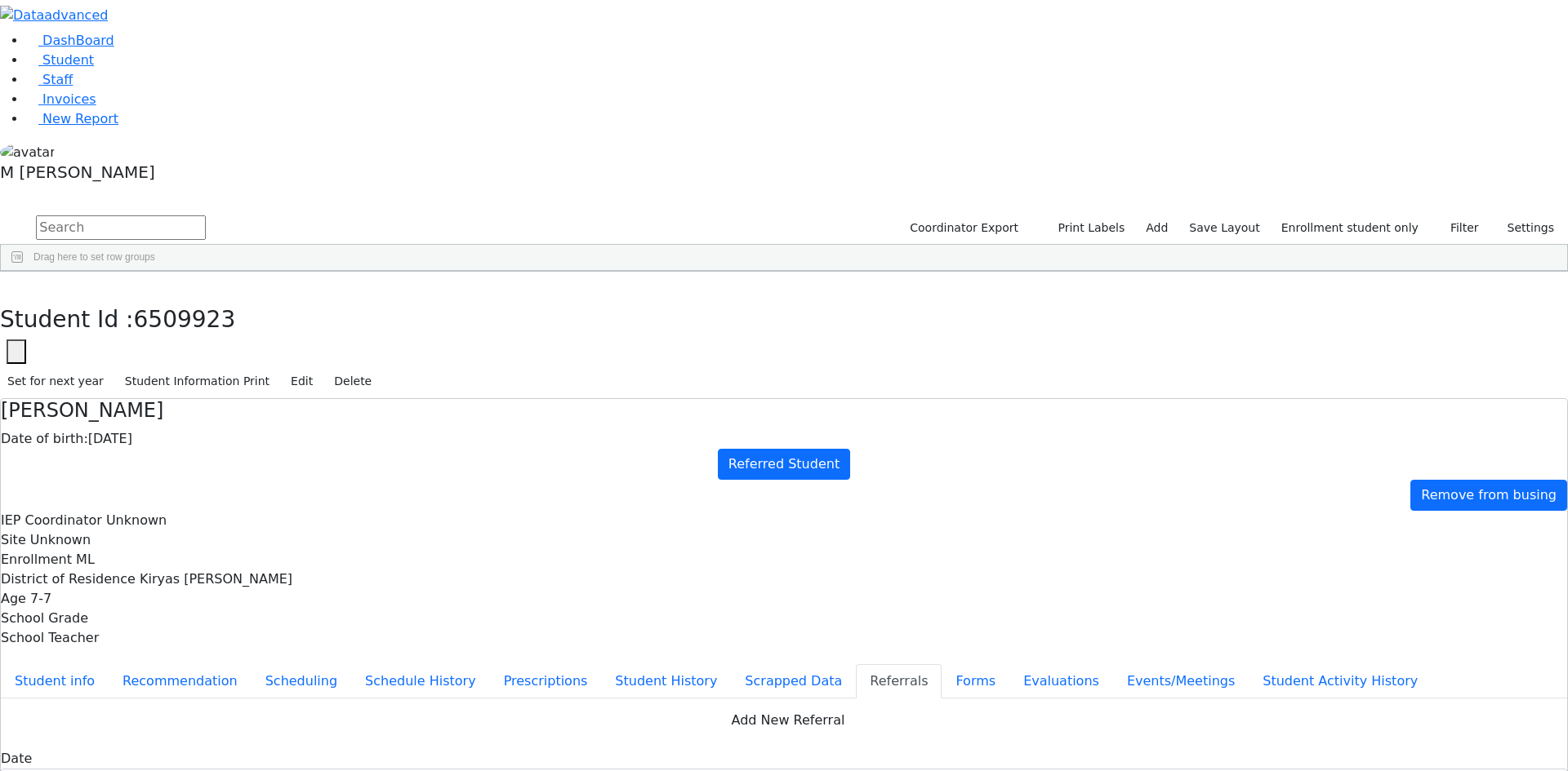
copy div "Gittel has a diagnosis of Downs Syndrome. Gittel is attending a private school …"
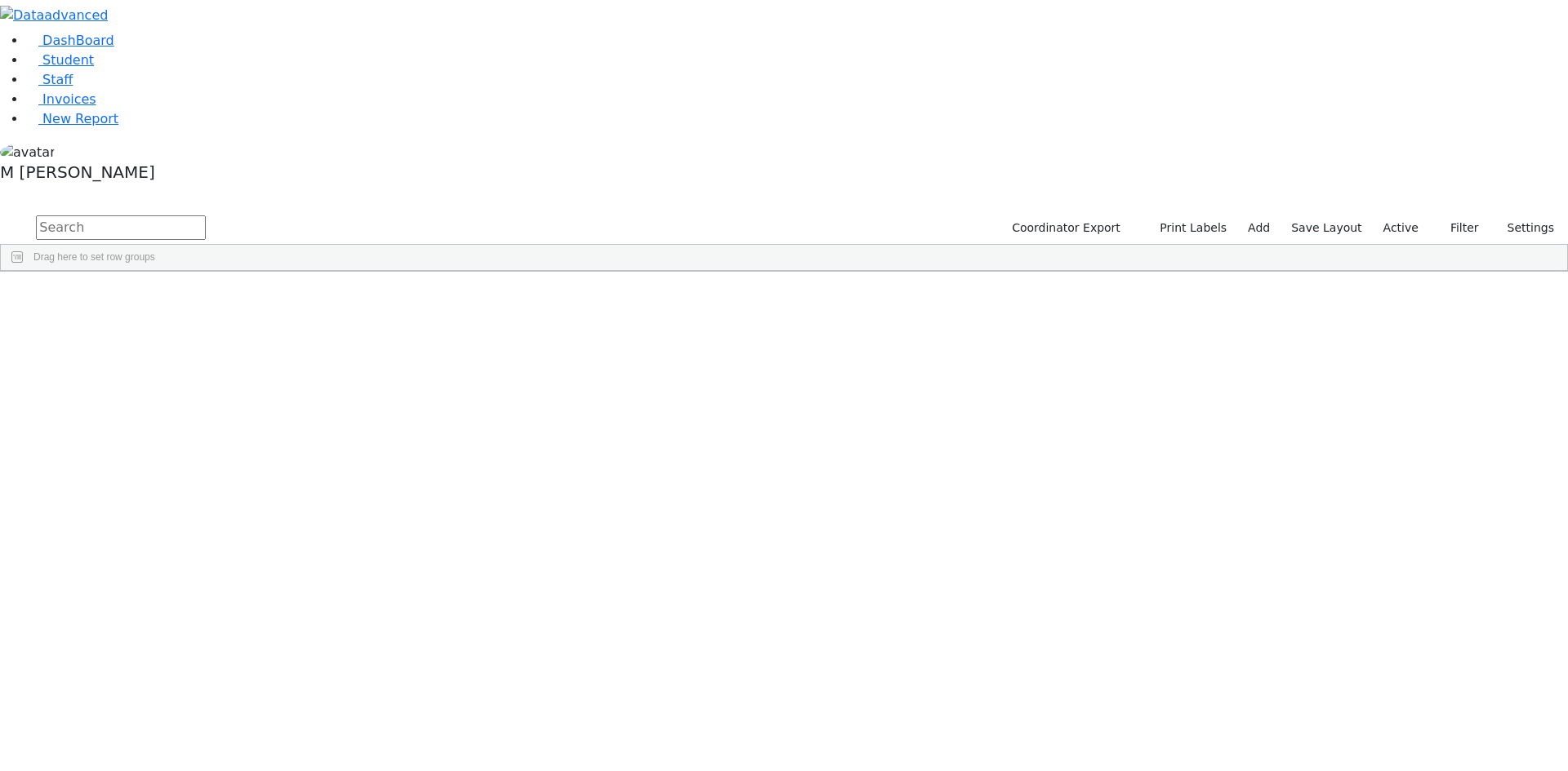
click at [1402, 216] on label "Active" at bounding box center [1400, 229] width 50 height 25
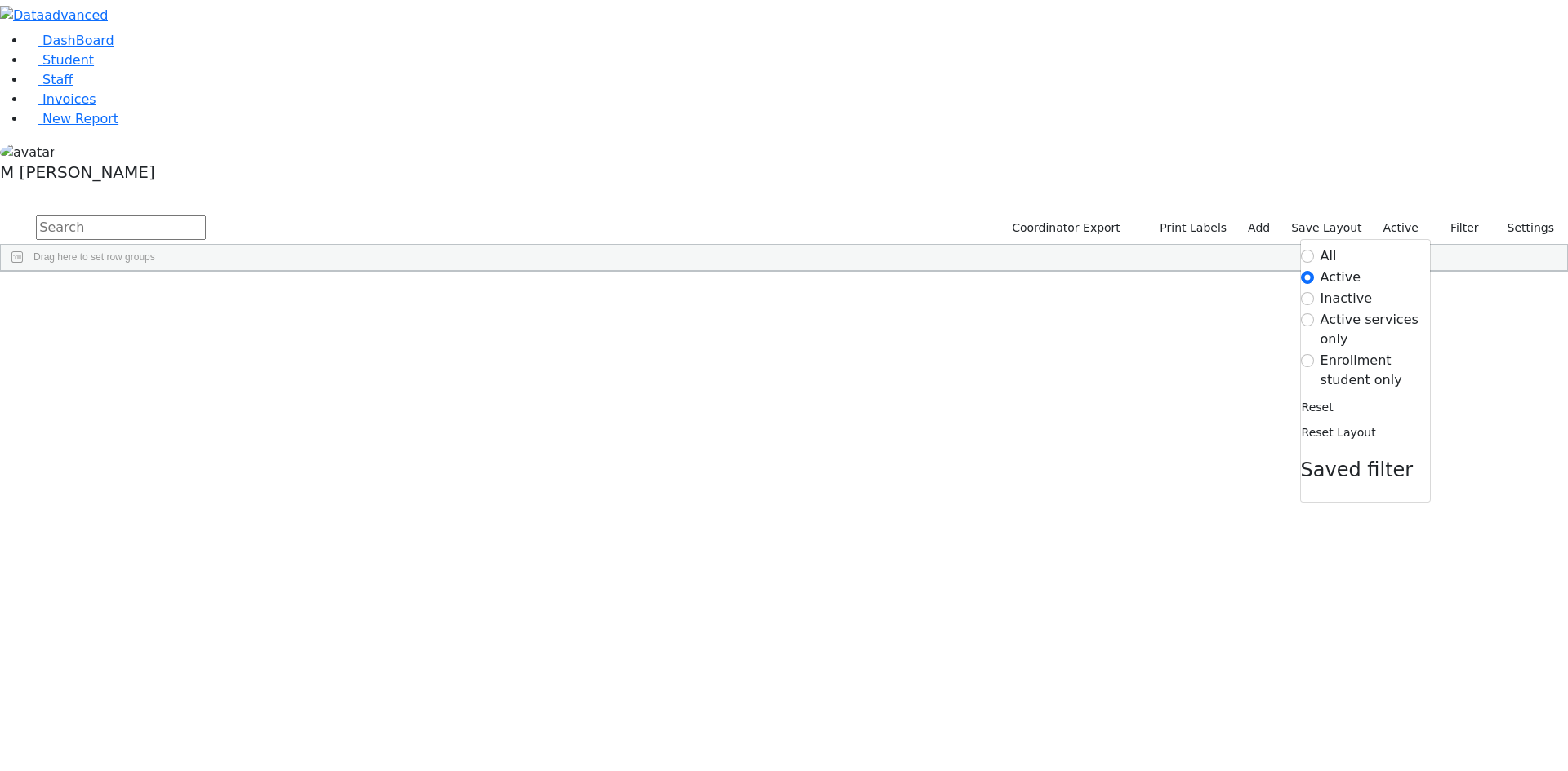
click at [1320, 351] on label "Enrollment student only" at bounding box center [1375, 370] width 110 height 39
click at [1314, 355] on input "Enrollment student only" at bounding box center [1308, 361] width 13 height 13
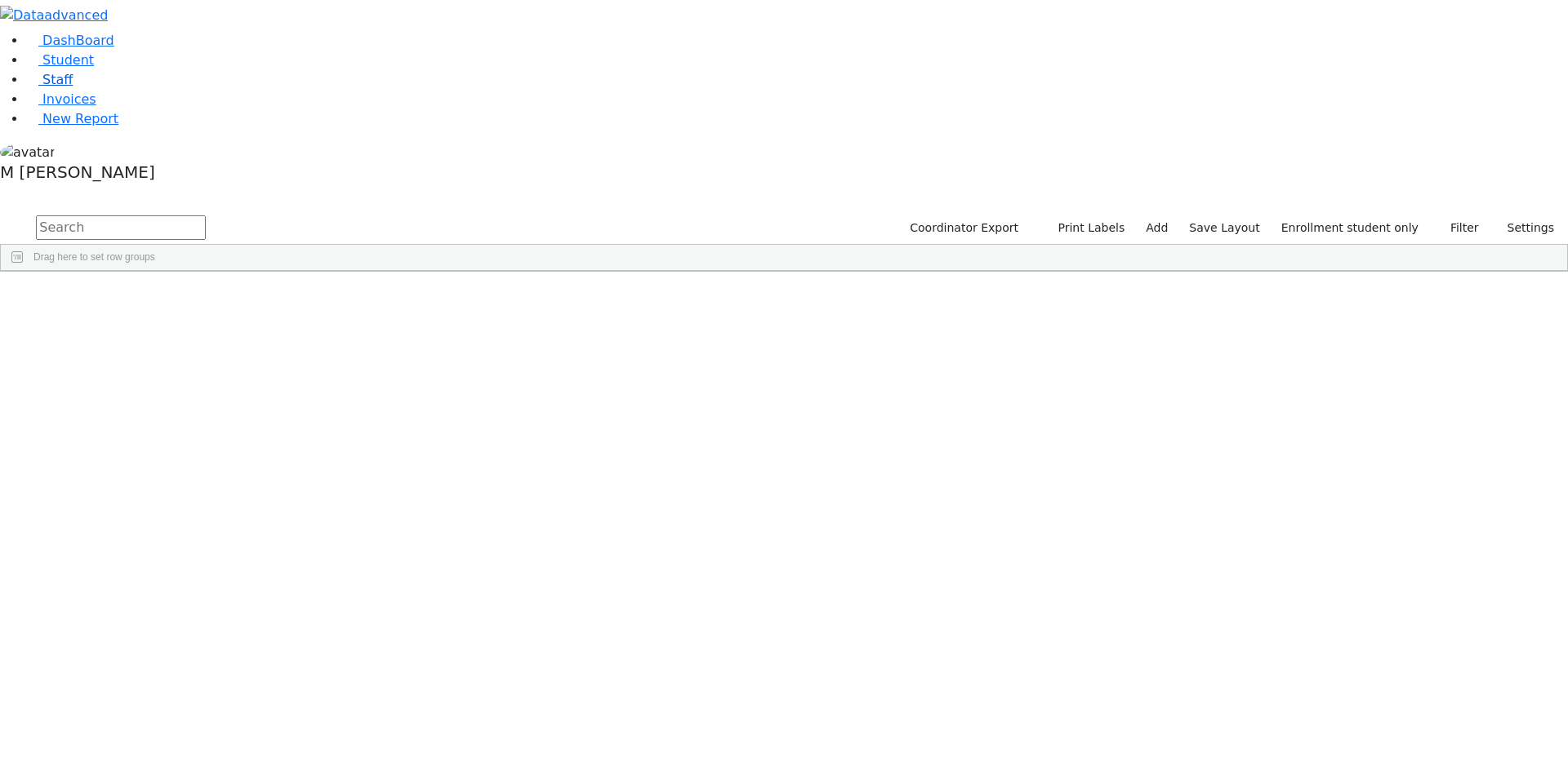
click at [66, 87] on link "Staff" at bounding box center [49, 79] width 46 height 15
click at [206, 216] on input "text" at bounding box center [121, 228] width 170 height 24
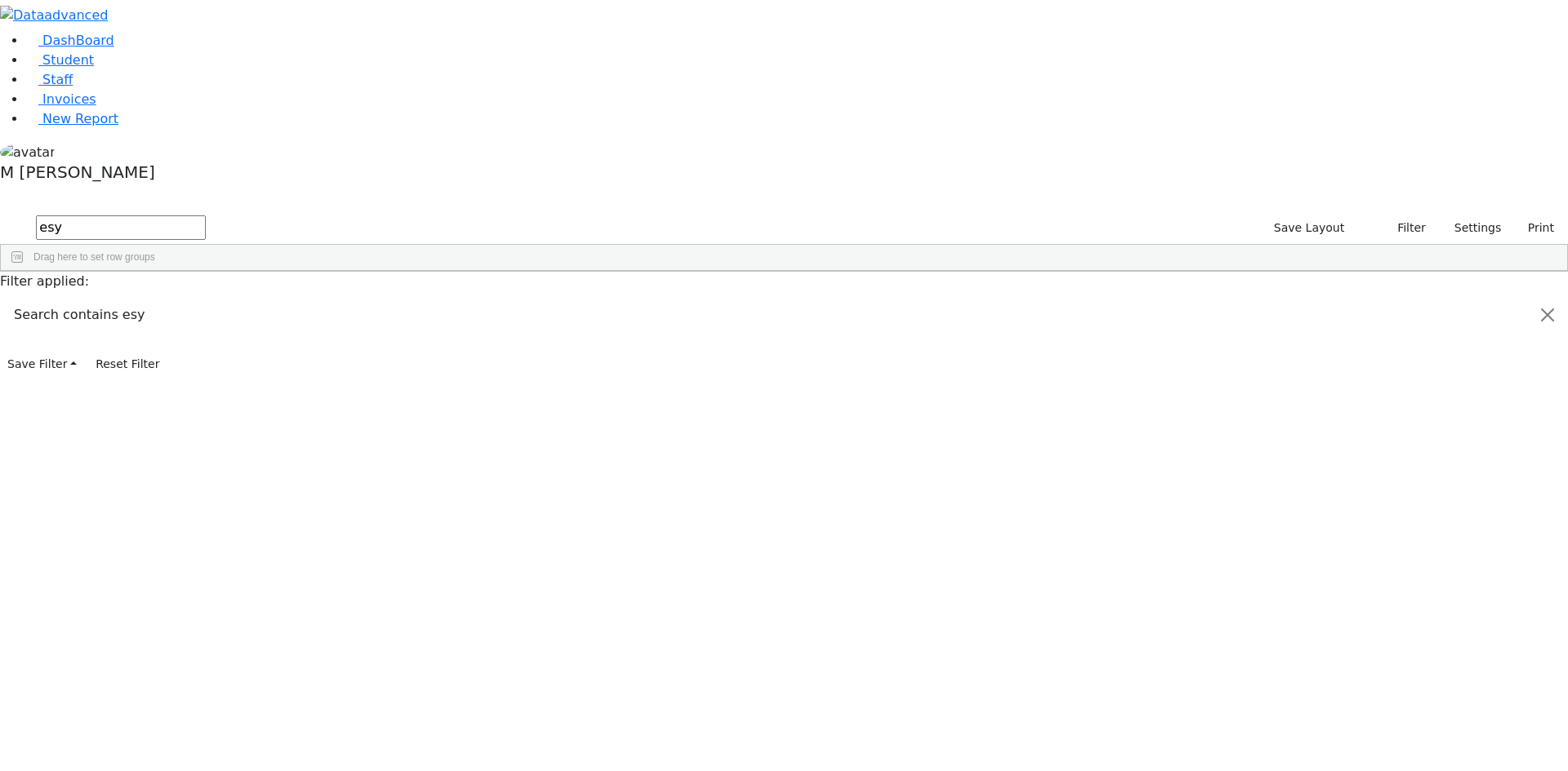
click at [206, 216] on input "esy" at bounding box center [121, 228] width 170 height 24
type input "est"
click at [285, 389] on div "[PERSON_NAME]" at bounding box center [237, 400] width 96 height 23
click at [93, 68] on link "Student" at bounding box center [60, 60] width 68 height 15
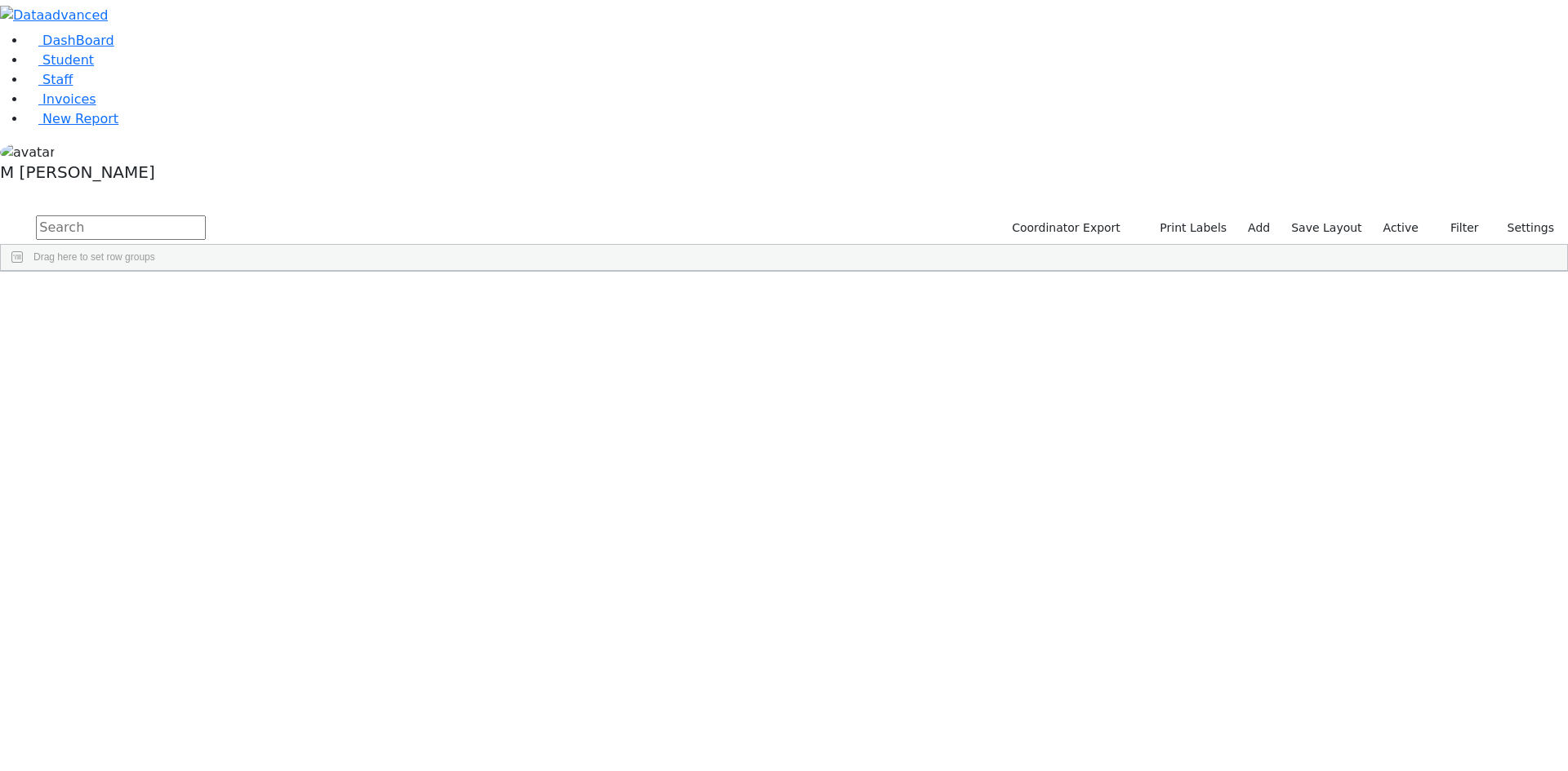
click at [206, 216] on input "text" at bounding box center [121, 228] width 170 height 24
click at [1452, 216] on button "Filter" at bounding box center [1457, 229] width 57 height 25
drag, startPoint x: 1384, startPoint y: 186, endPoint x: 1379, endPoint y: 219, distance: 33.4
click at [1379, 239] on div "All Active Inactive Active services only Enrollment student only Reset Reset La…" at bounding box center [1421, 371] width 131 height 264
click at [1451, 216] on button "Filter" at bounding box center [1457, 229] width 57 height 25
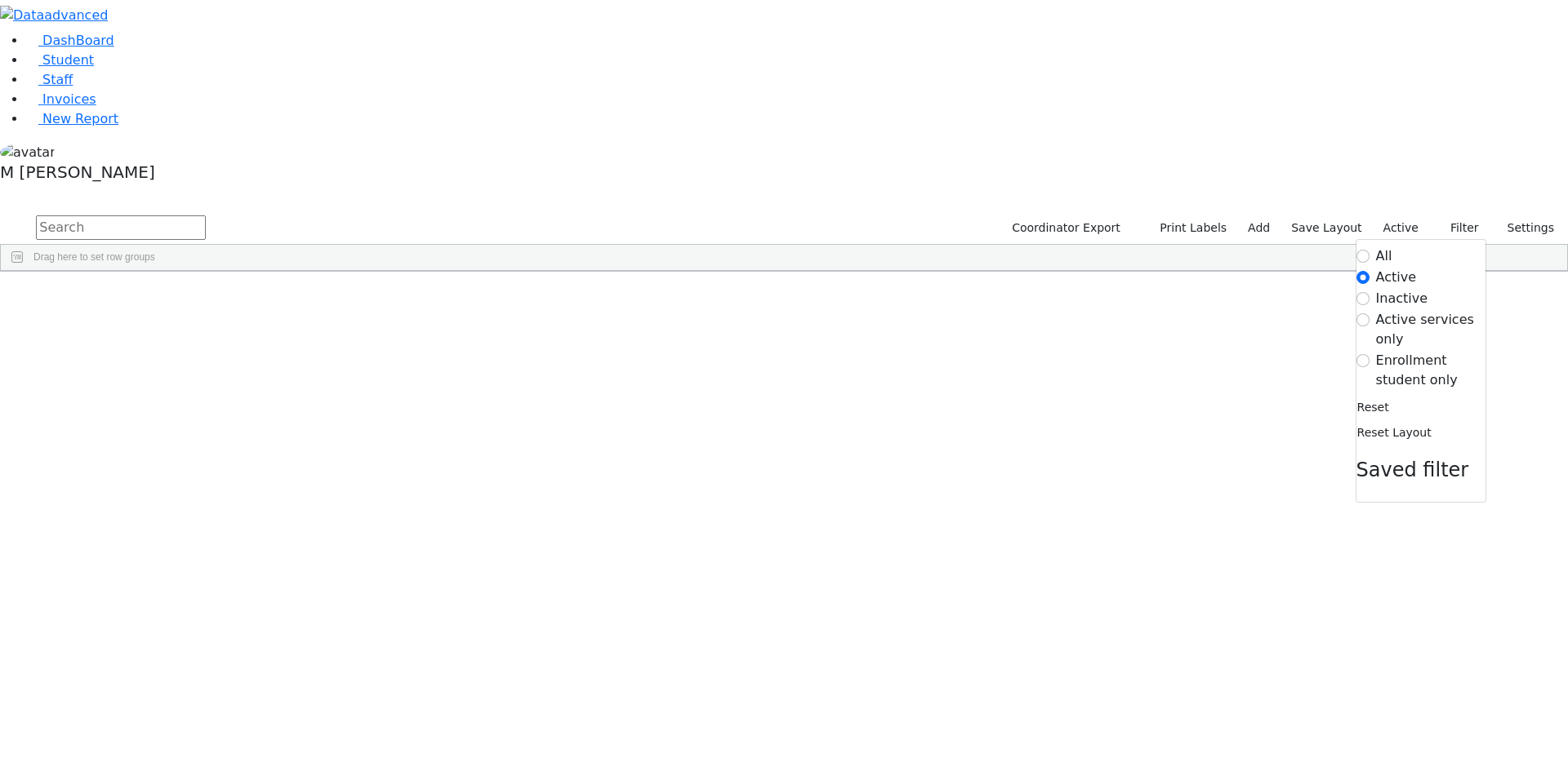
click at [1356, 239] on div "All Active Inactive Active services only Enrollment student only Reset Reset La…" at bounding box center [1421, 371] width 131 height 264
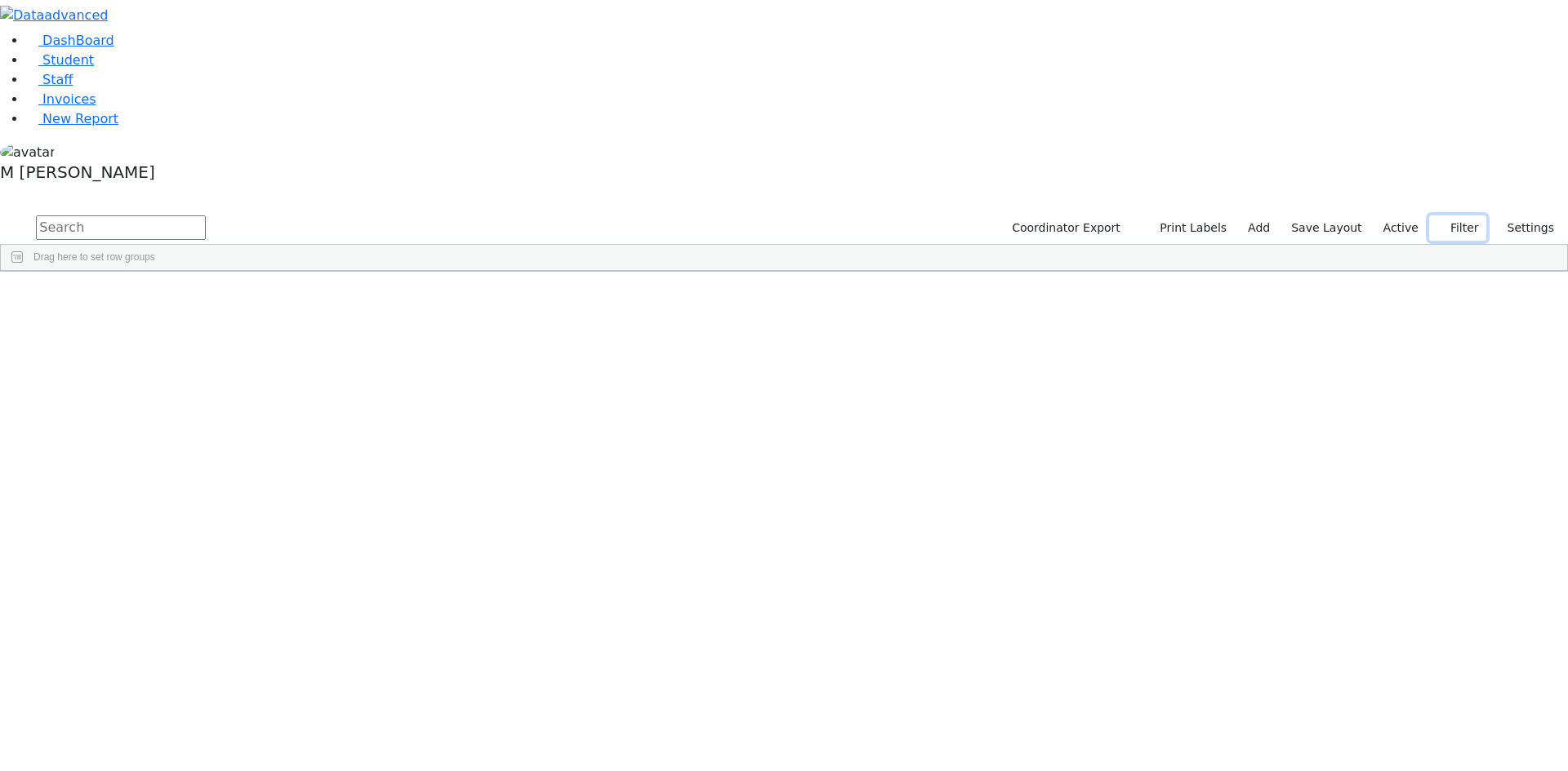
click at [1454, 216] on button "Filter" at bounding box center [1457, 229] width 57 height 25
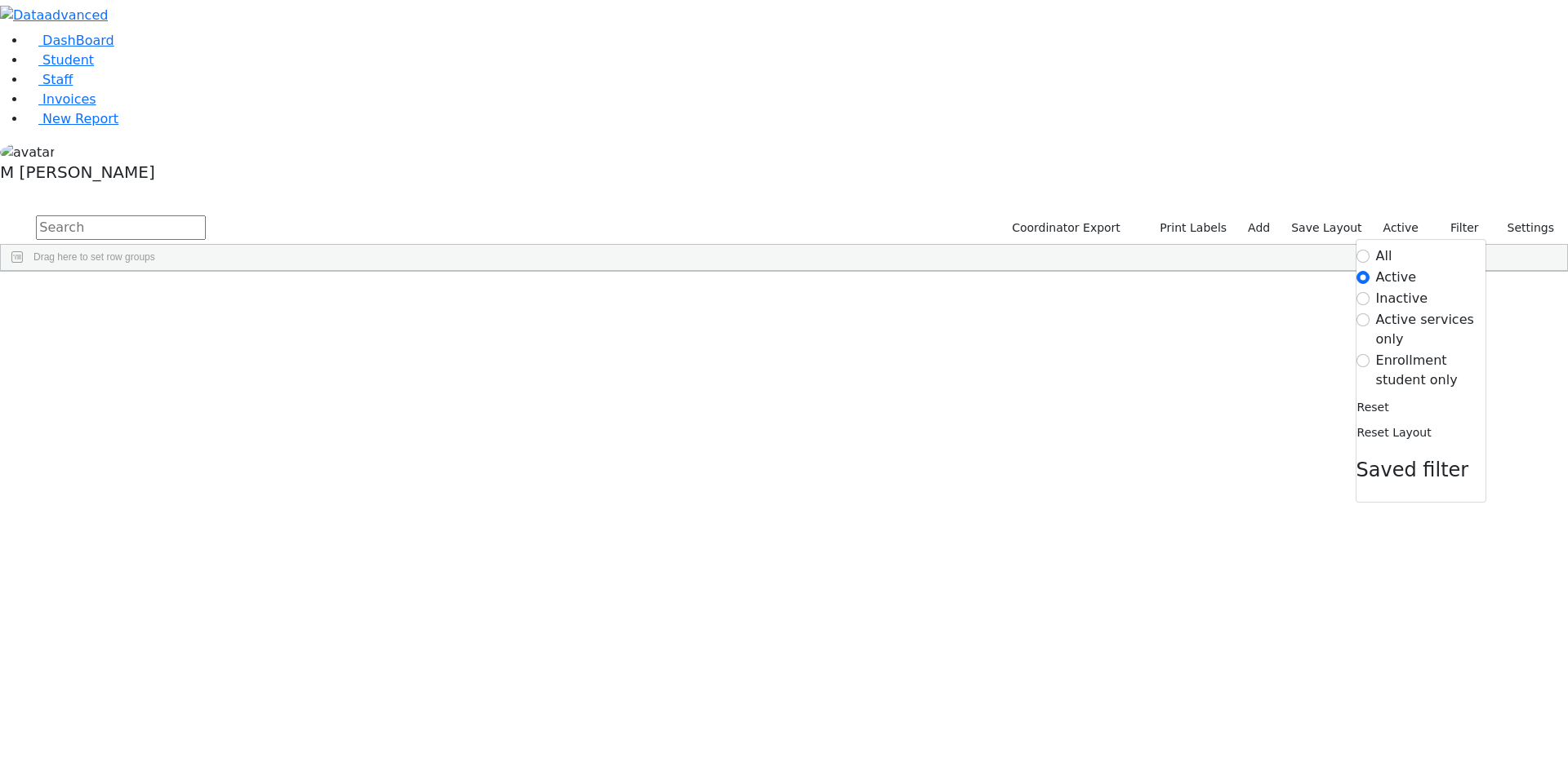
click at [1379, 351] on label "Enrollment student only" at bounding box center [1430, 370] width 110 height 39
click at [1369, 355] on input "Enrollment student only" at bounding box center [1363, 361] width 13 height 13
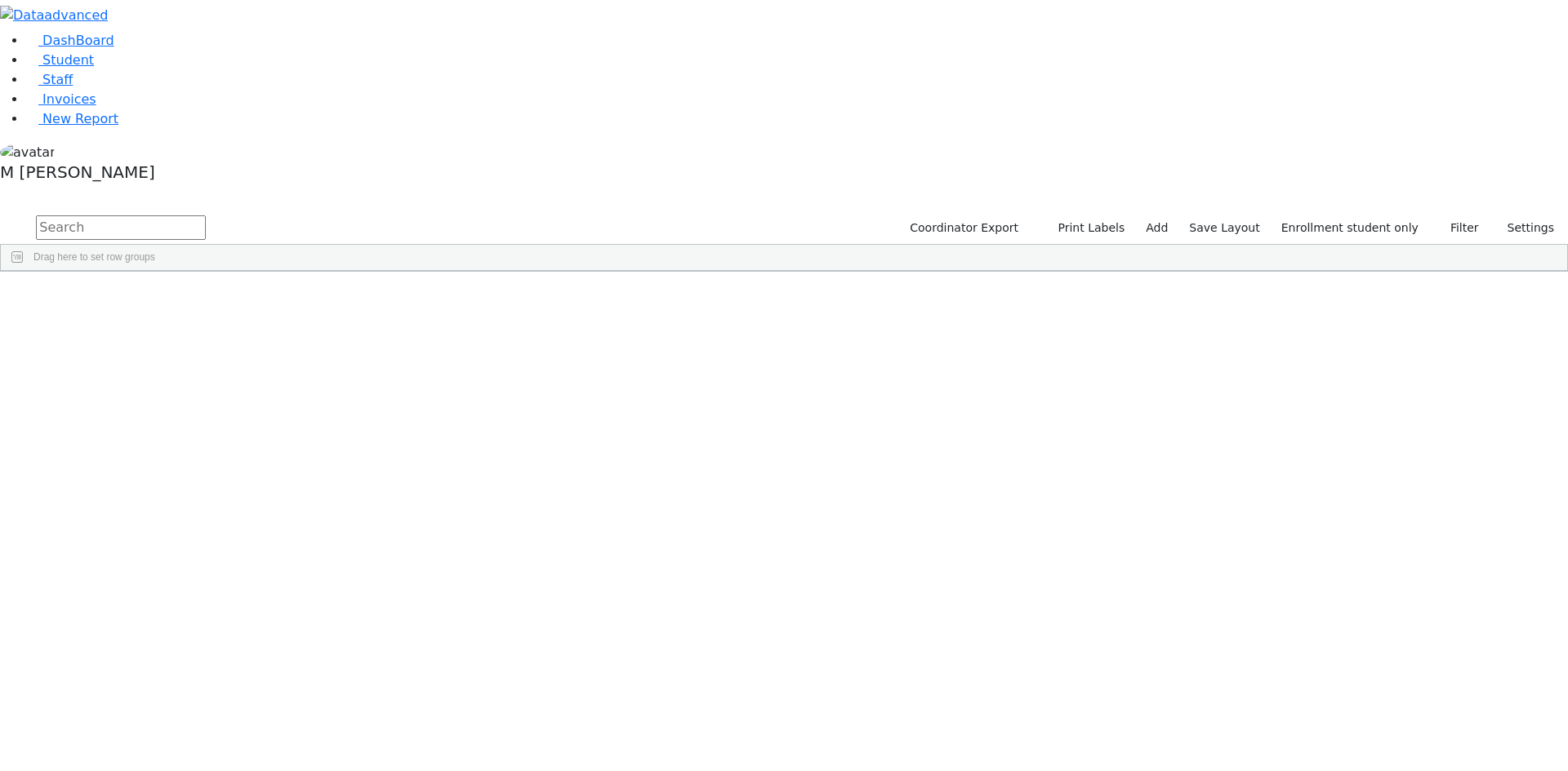
scroll to position [99, 0]
click at [394, 569] on div "6511359 [PERSON_NAME] [DATE] Unknown Referred Student [GEOGRAPHIC_DATA] Unknown…" at bounding box center [671, 553] width 1339 height 708
click at [242, 725] on div "[PERSON_NAME]" at bounding box center [203, 736] width 78 height 23
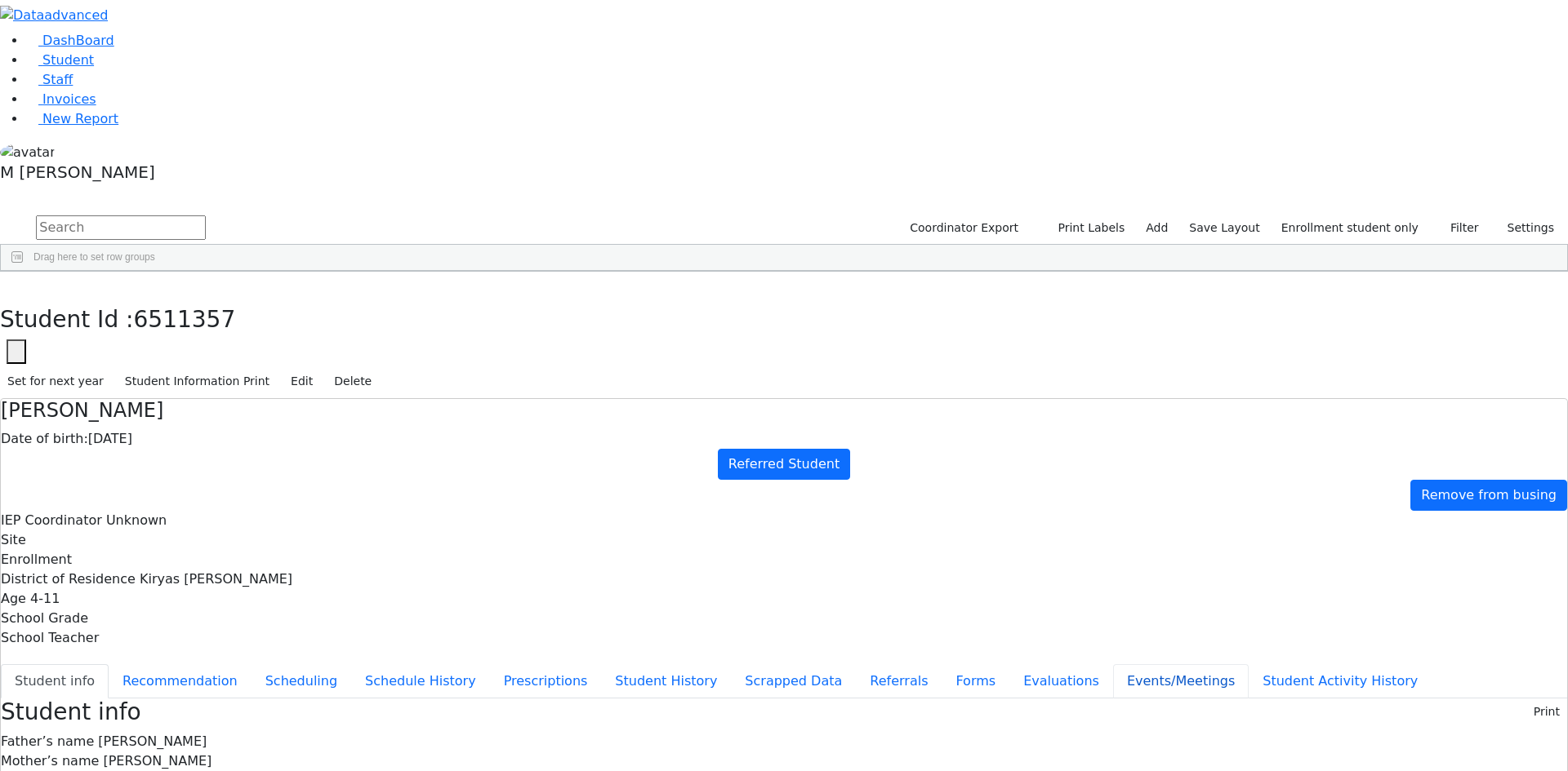
click at [1113, 665] on button "Events/Meetings" at bounding box center [1181, 682] width 135 height 34
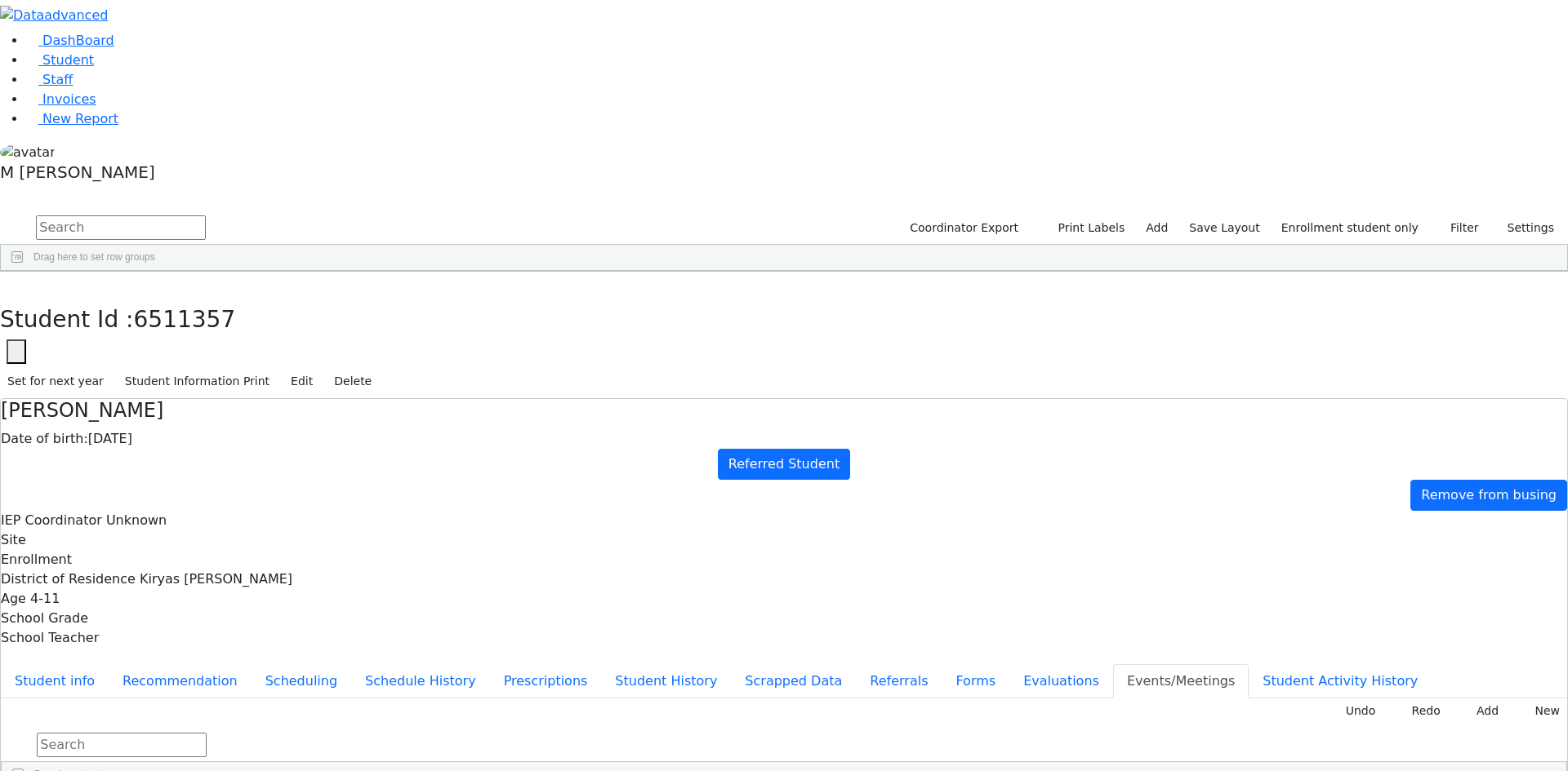
type input "[DATE]"
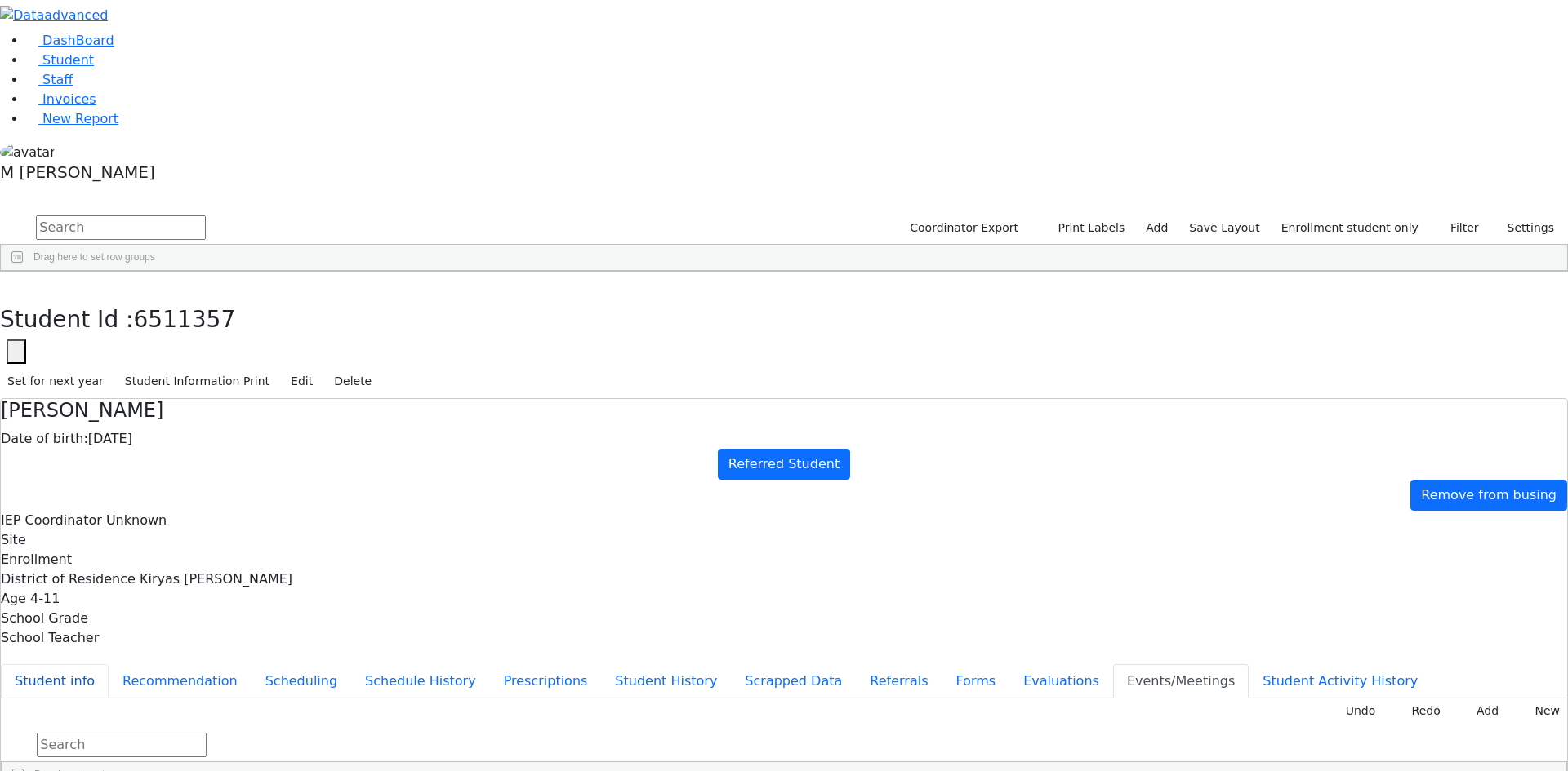
click at [109, 665] on button "Student info" at bounding box center [54, 682] width 108 height 34
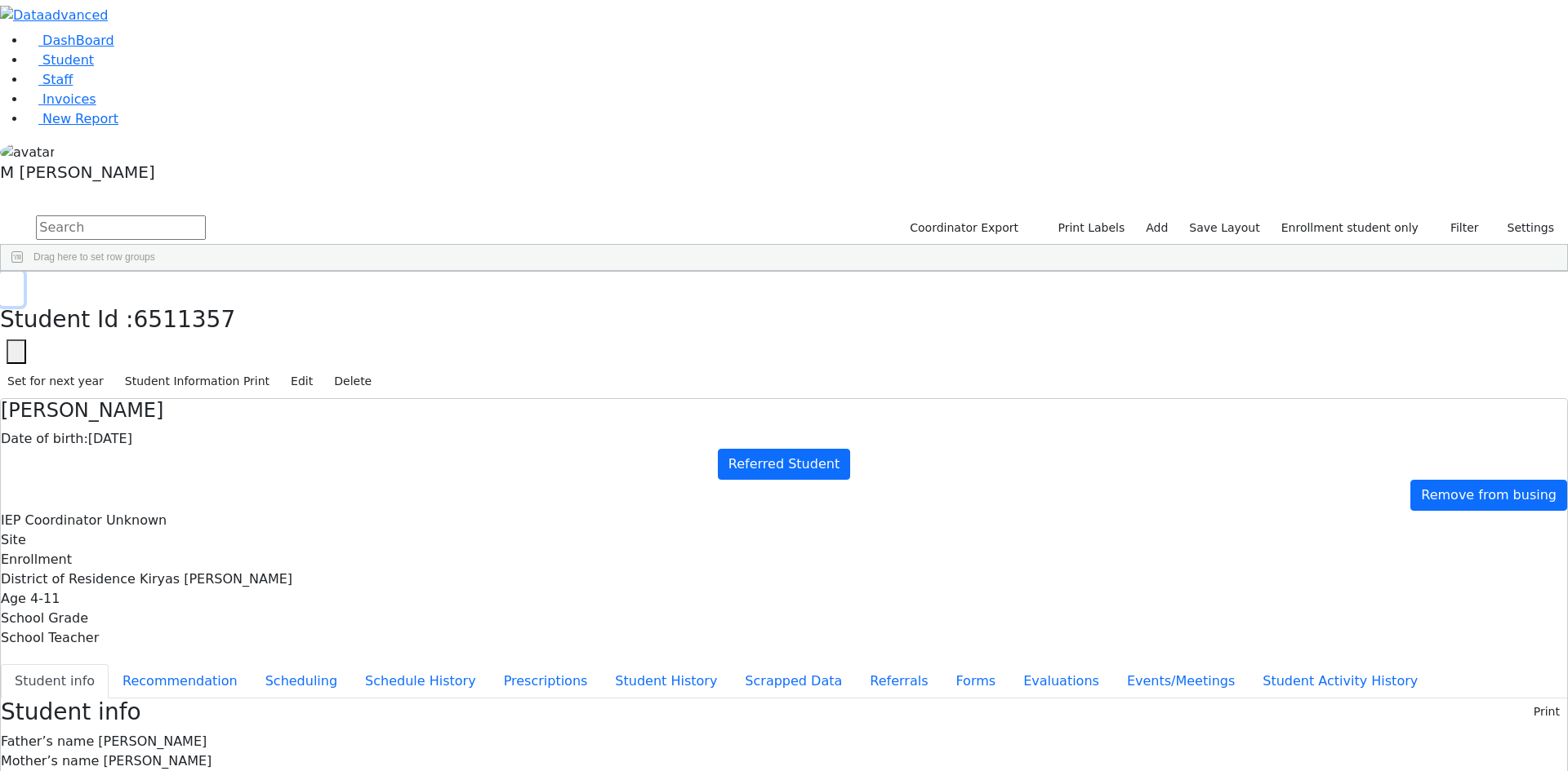
click at [24, 272] on button "button" at bounding box center [12, 289] width 24 height 34
click at [206, 216] on input "text" at bounding box center [121, 228] width 170 height 24
type input "Goldber"
click at [93, 68] on link "Student" at bounding box center [60, 60] width 68 height 15
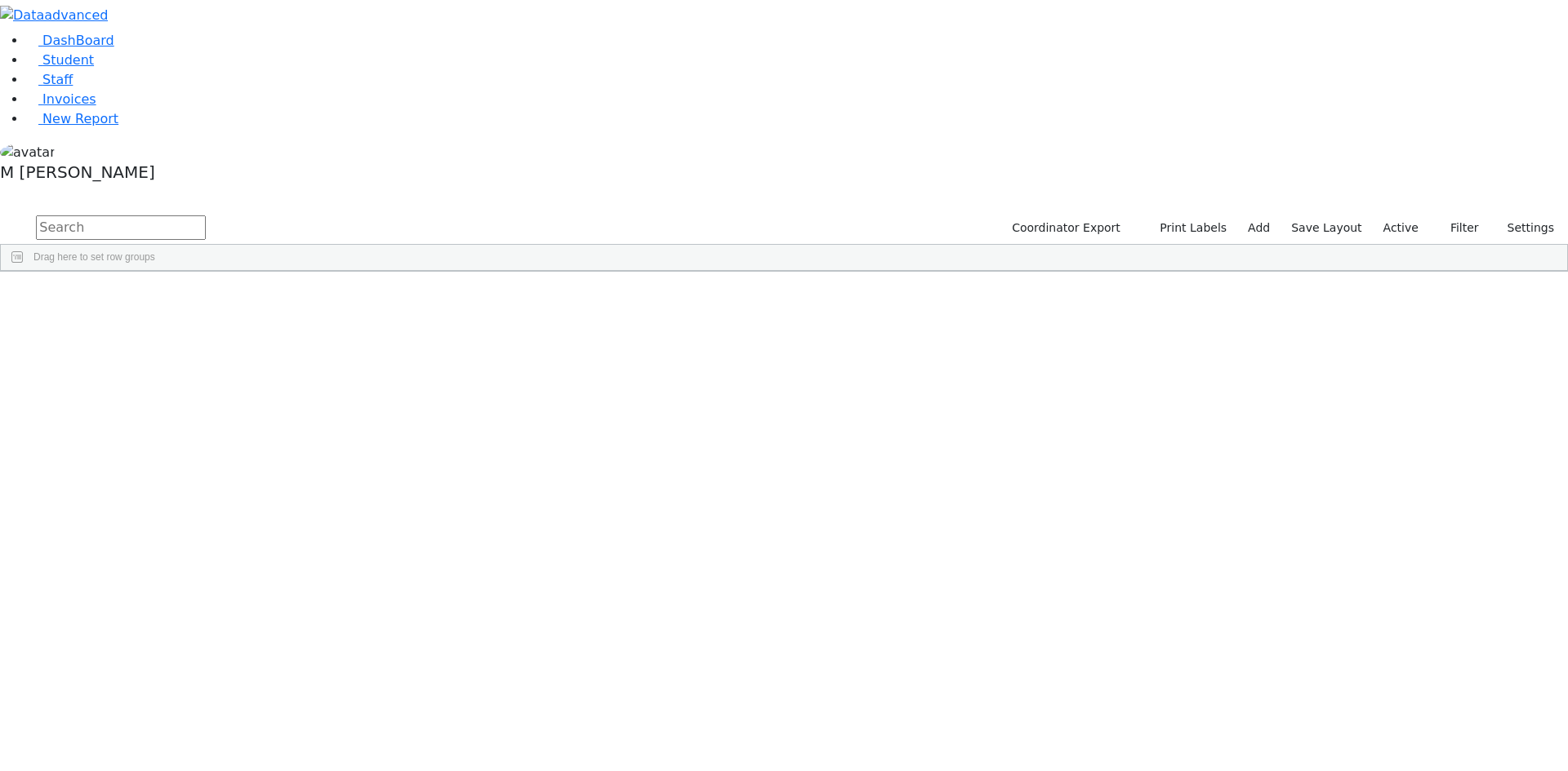
click at [206, 216] on input "text" at bounding box center [121, 228] width 170 height 24
type input "[PERSON_NAME]"
click at [242, 709] on div "[PERSON_NAME]" at bounding box center [203, 720] width 78 height 23
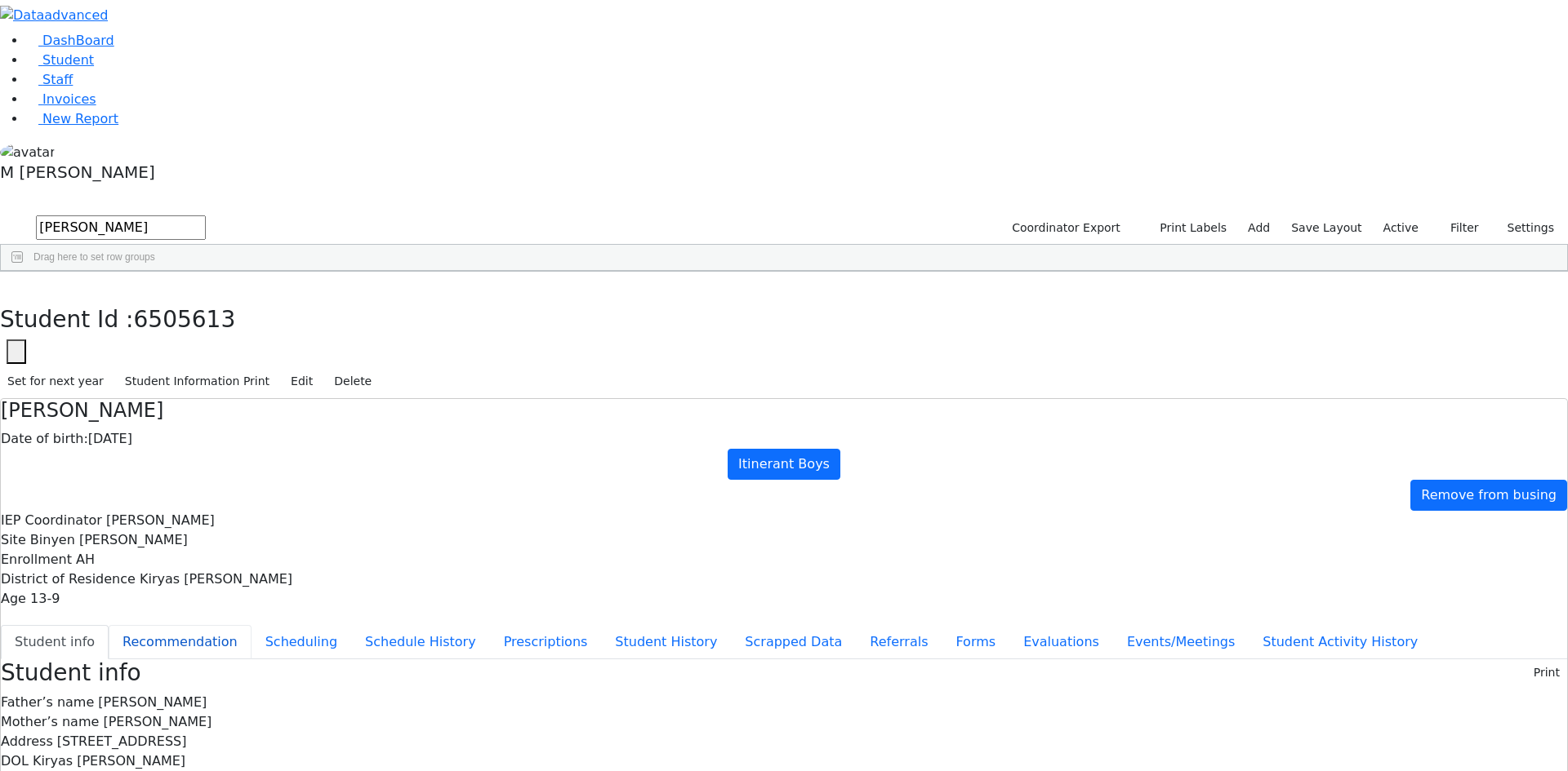
click at [251, 625] on button "Recommendation" at bounding box center [180, 642] width 142 height 34
checkbox input "true"
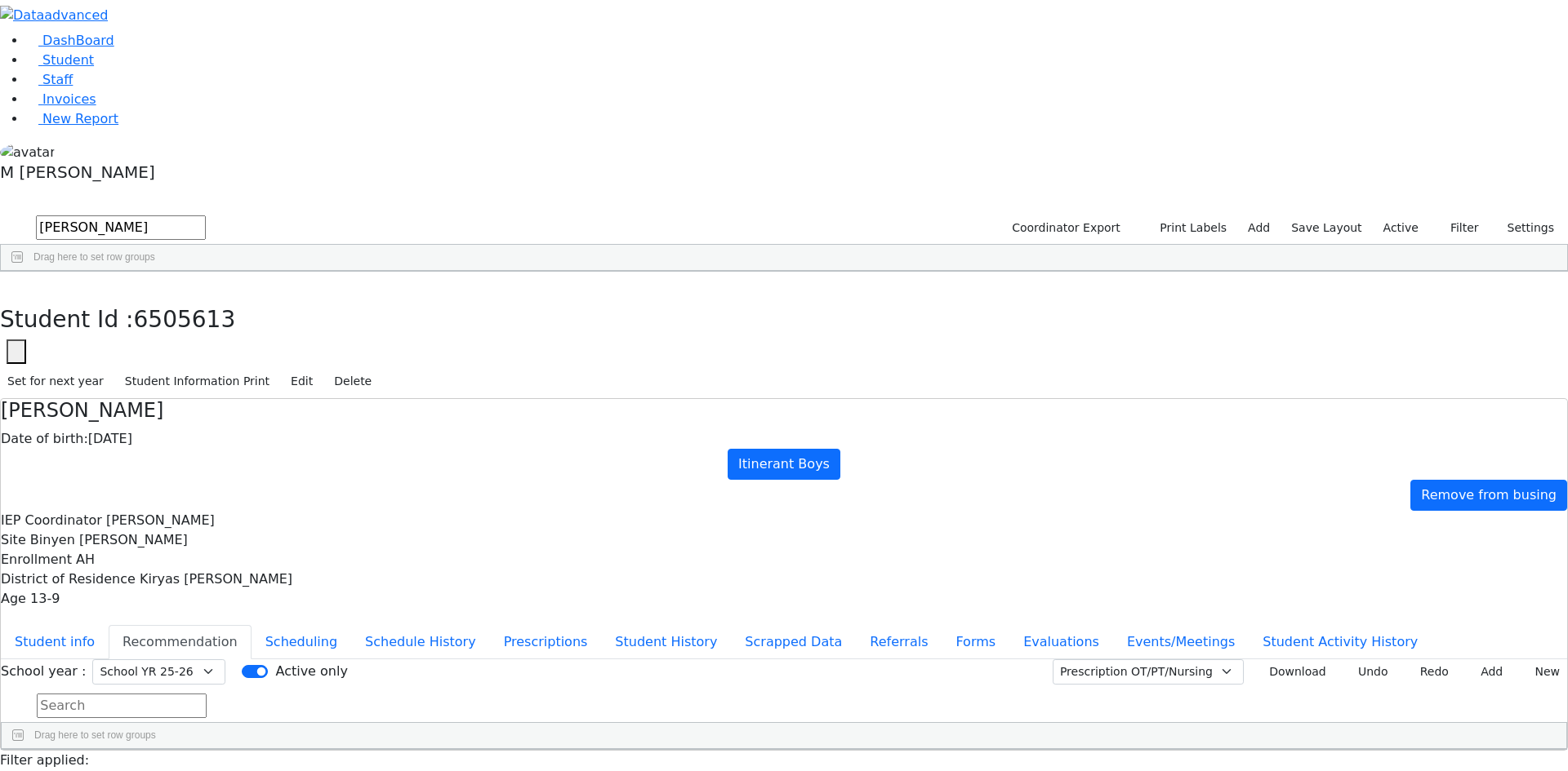
click at [298, 189] on div "Students 40 A 24 K 24 W 24 A 24 K 24 W 24 A" at bounding box center [784, 200] width 1568 height 24
click at [24, 272] on button "button" at bounding box center [12, 289] width 24 height 34
click at [1394, 216] on label "Active" at bounding box center [1400, 229] width 50 height 25
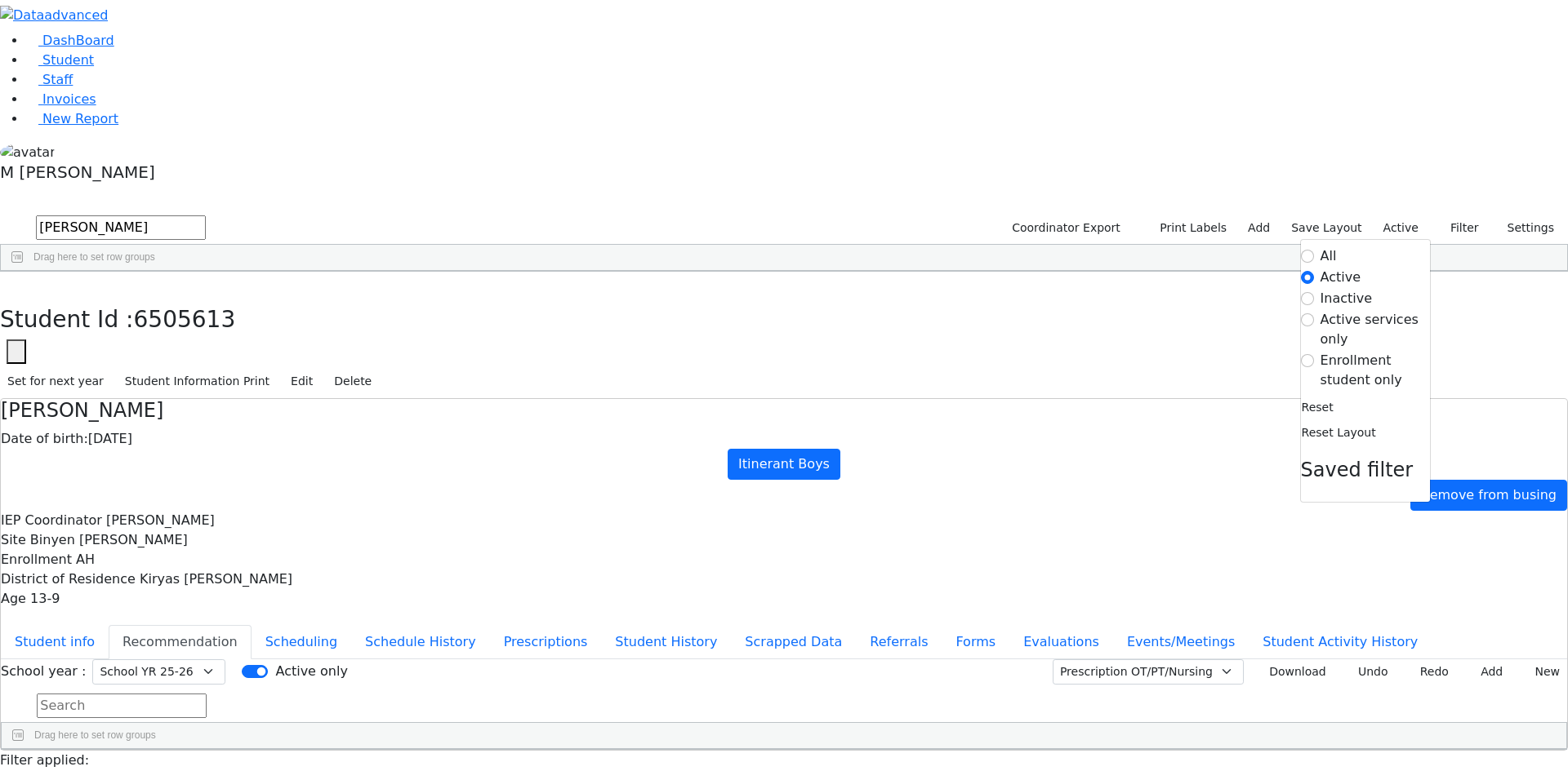
click at [1368, 351] on label "Enrollment student only" at bounding box center [1375, 370] width 110 height 39
click at [1314, 355] on input "Enrollment student only" at bounding box center [1308, 361] width 13 height 13
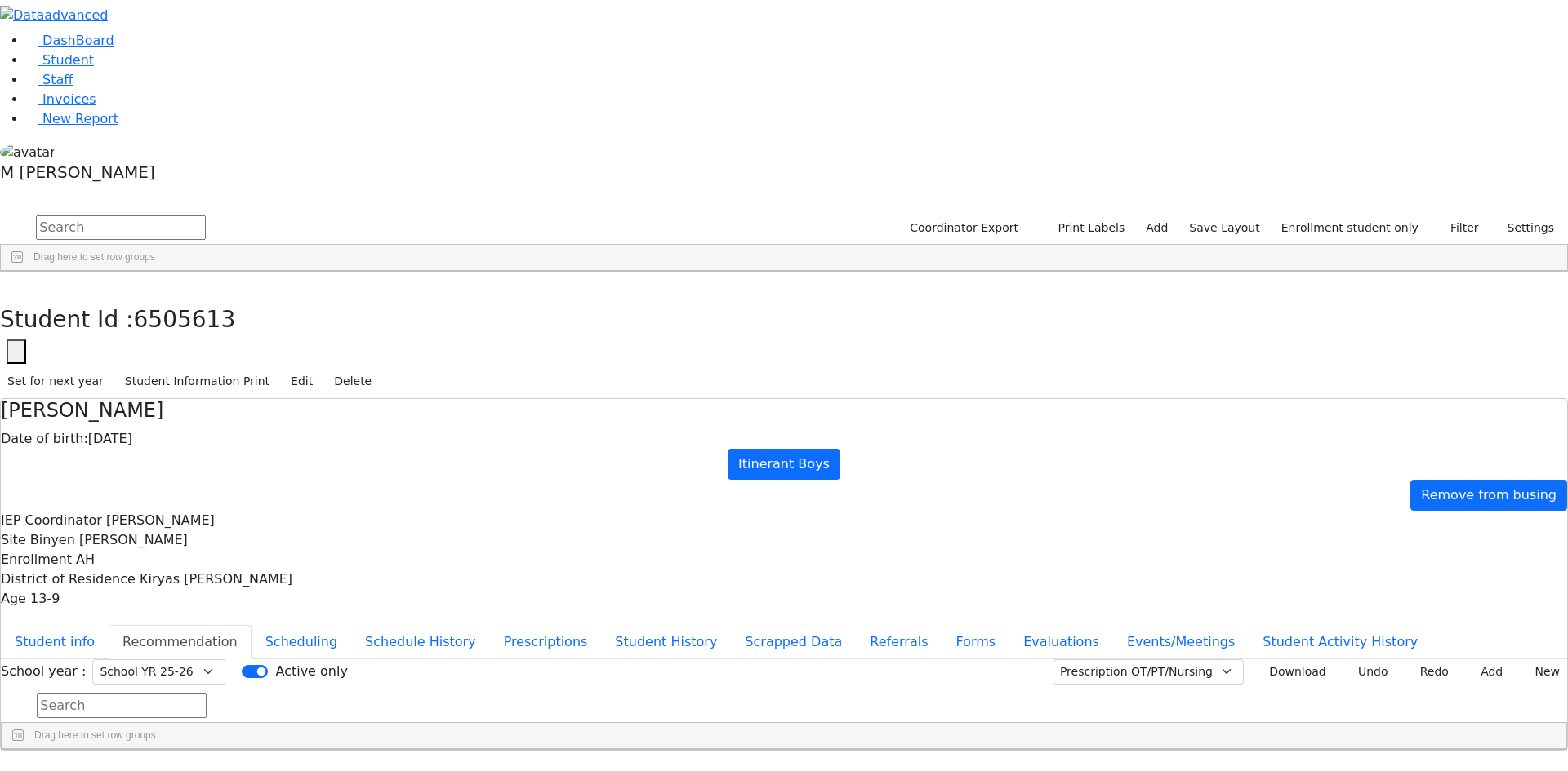
scroll to position [99, 0]
click at [242, 725] on div "[PERSON_NAME]" at bounding box center [203, 736] width 78 height 23
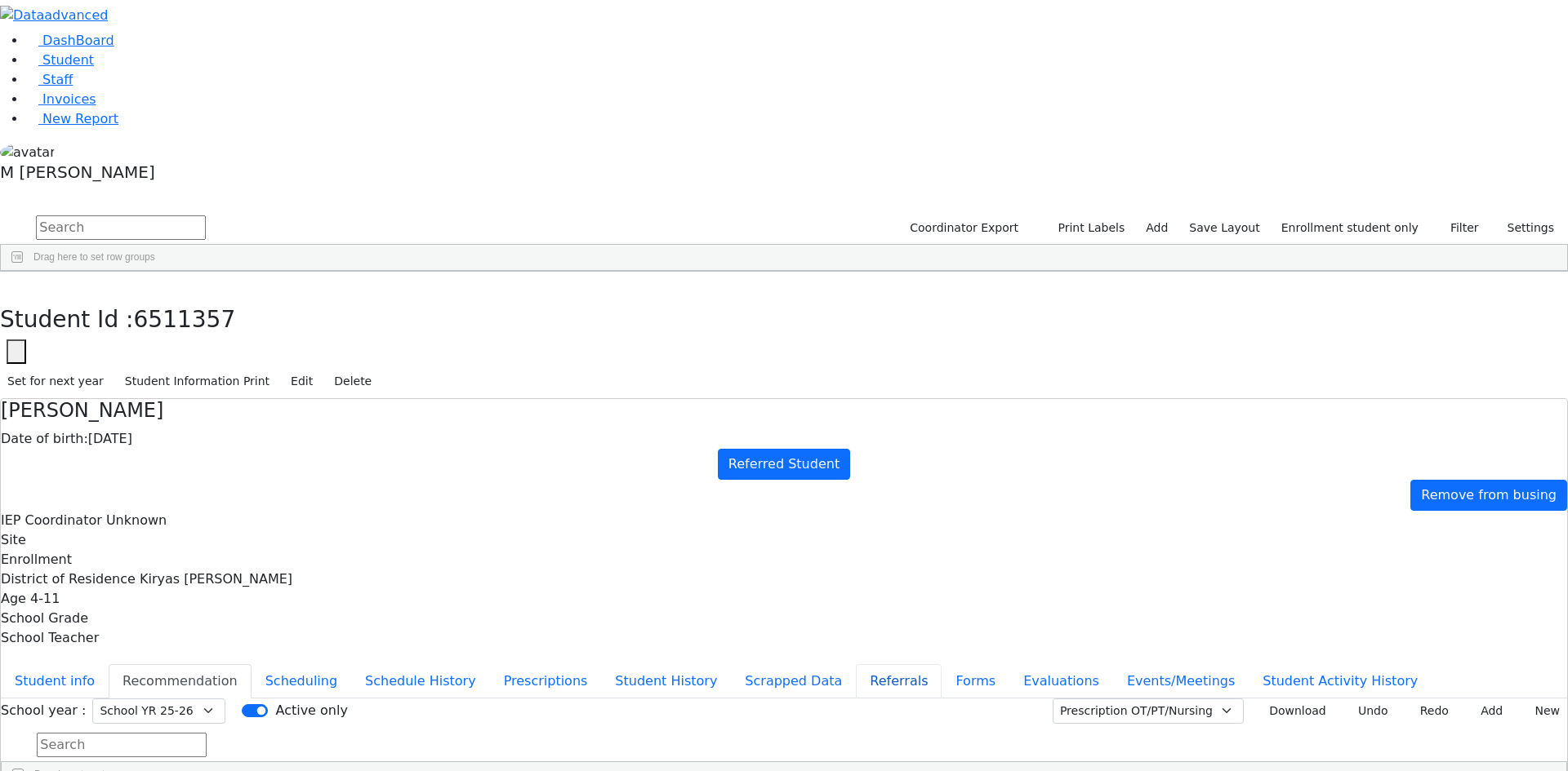
click at [856, 665] on button "Referrals" at bounding box center [898, 682] width 85 height 34
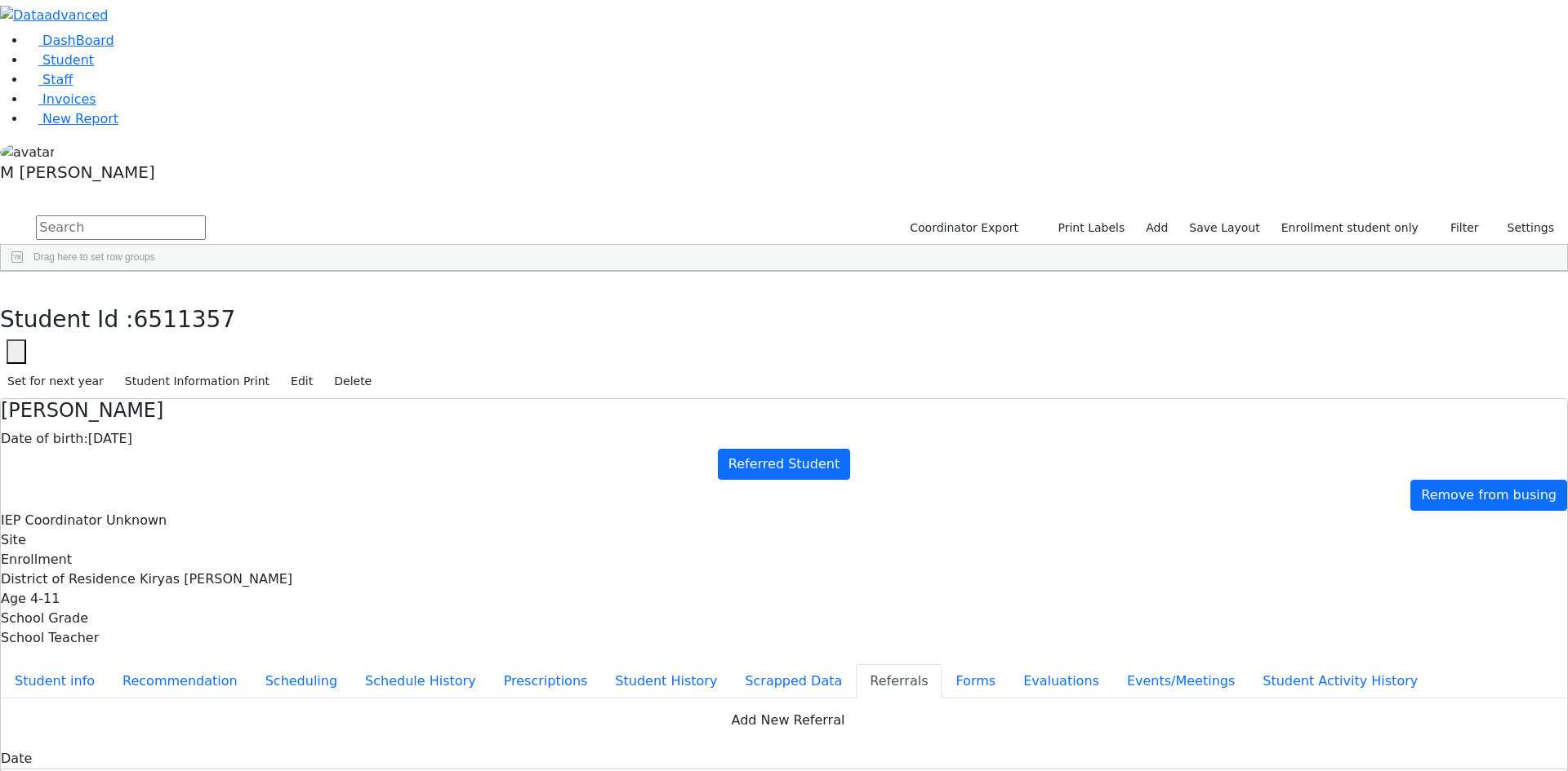
copy div "[PERSON_NAME] has a diagnosis of [MEDICAL_DATA] and Globally developmentally de…"
click at [109, 665] on button "Student info" at bounding box center [54, 682] width 108 height 34
